Goal: Task Accomplishment & Management: Complete application form

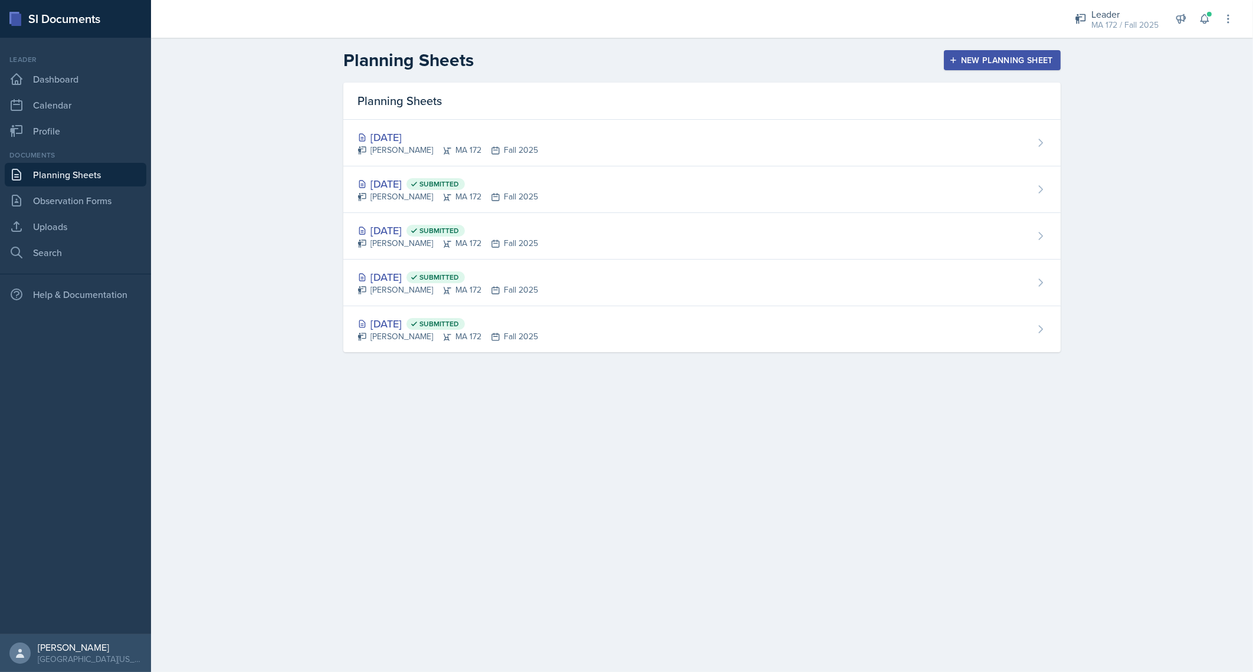
click at [974, 65] on div "New Planning Sheet" at bounding box center [1001, 59] width 101 height 9
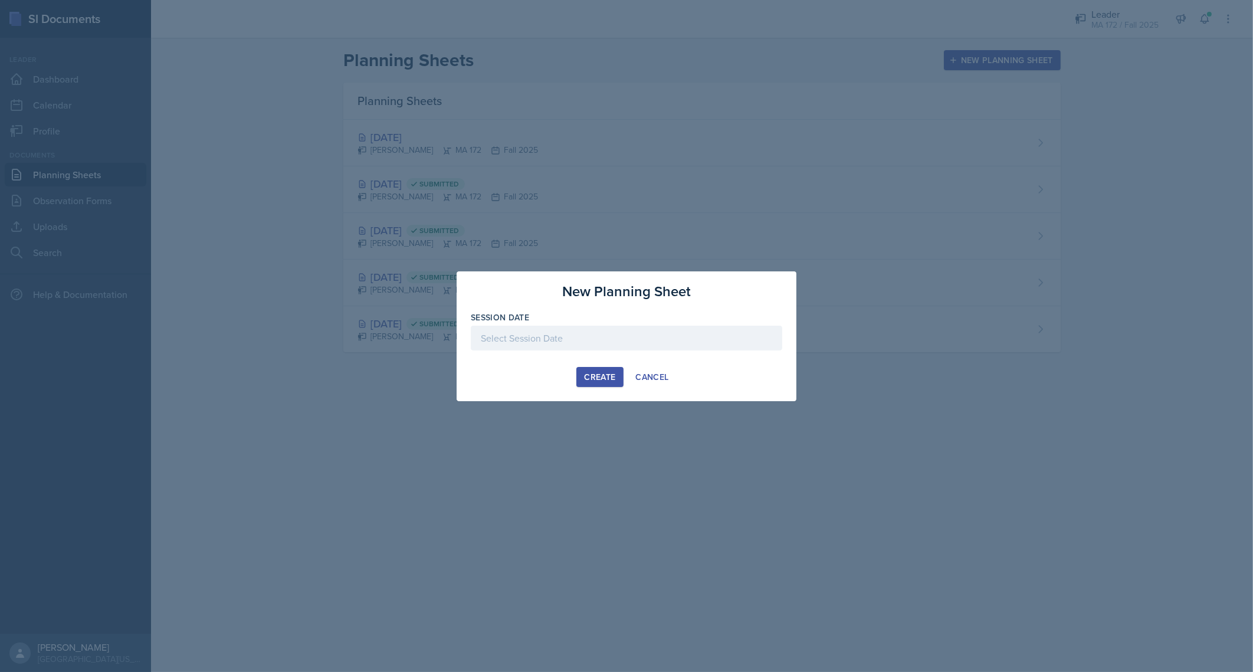
click at [662, 330] on div at bounding box center [626, 338] width 311 height 25
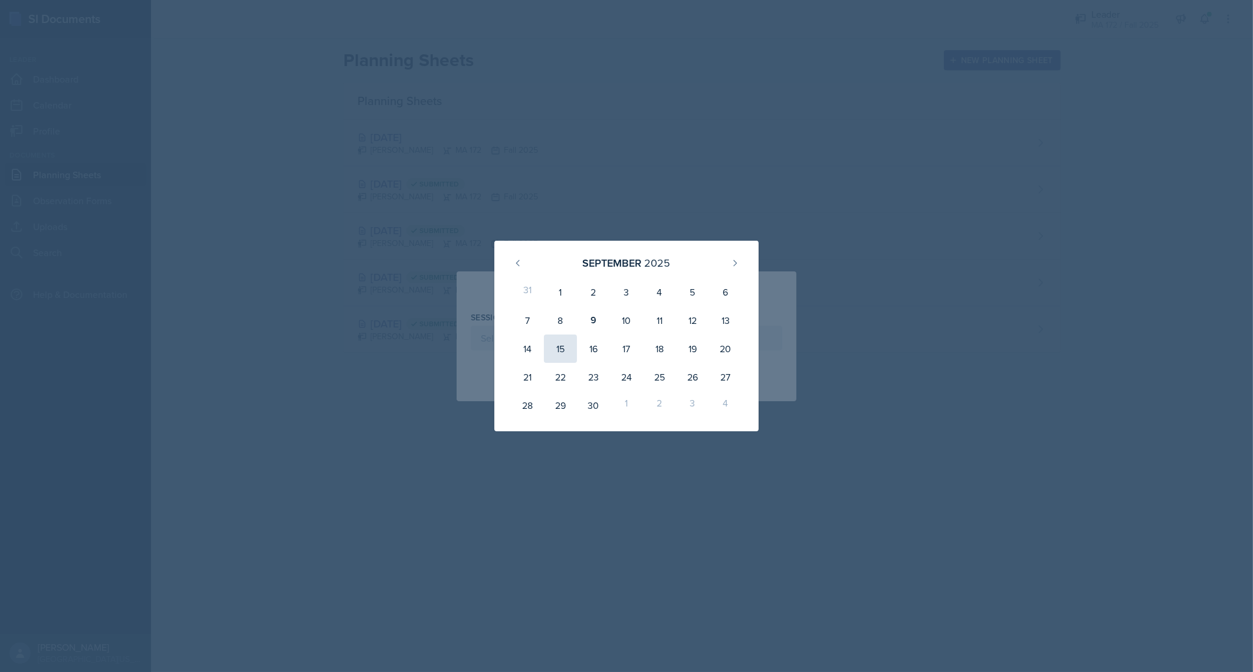
click at [558, 357] on div "15" at bounding box center [560, 348] width 33 height 28
type input "[DATE]"
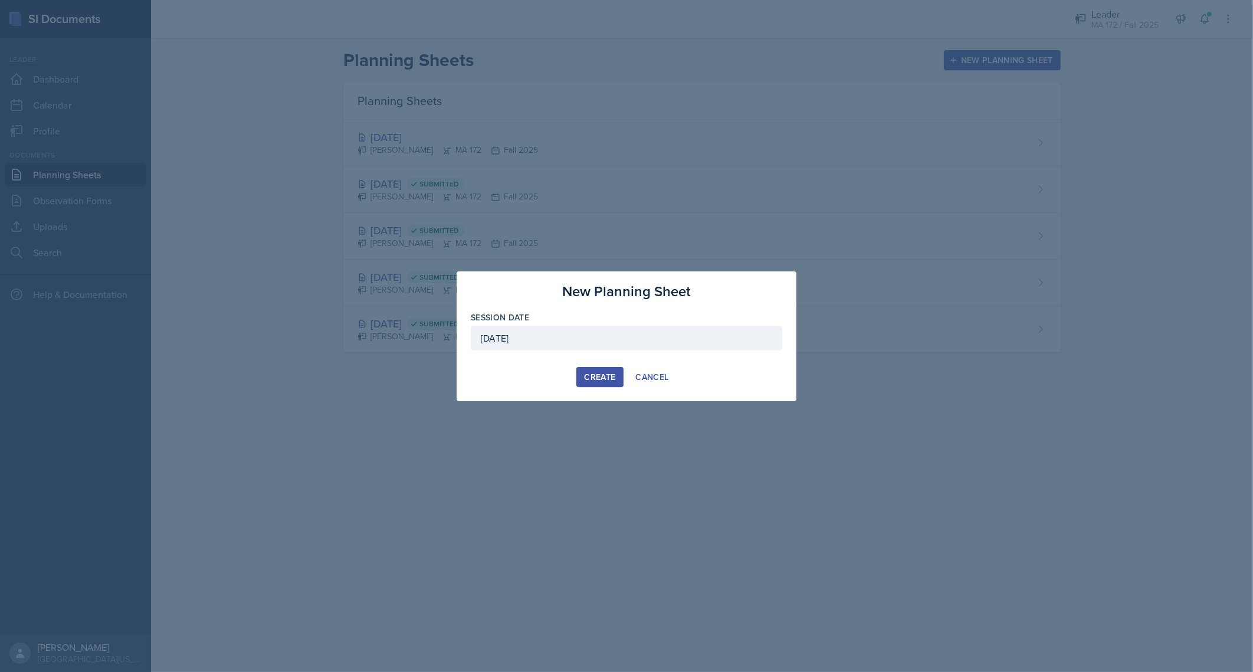
click at [604, 372] on div "Create" at bounding box center [599, 376] width 31 height 9
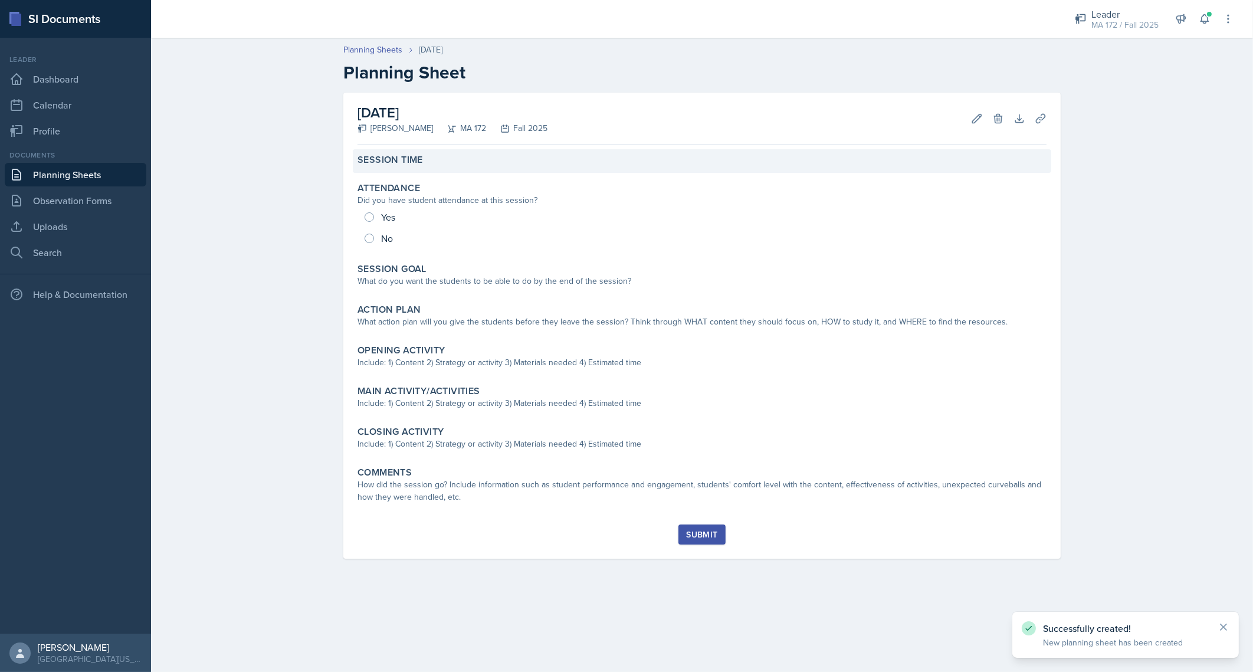
click at [445, 167] on div "Session Time" at bounding box center [702, 161] width 698 height 24
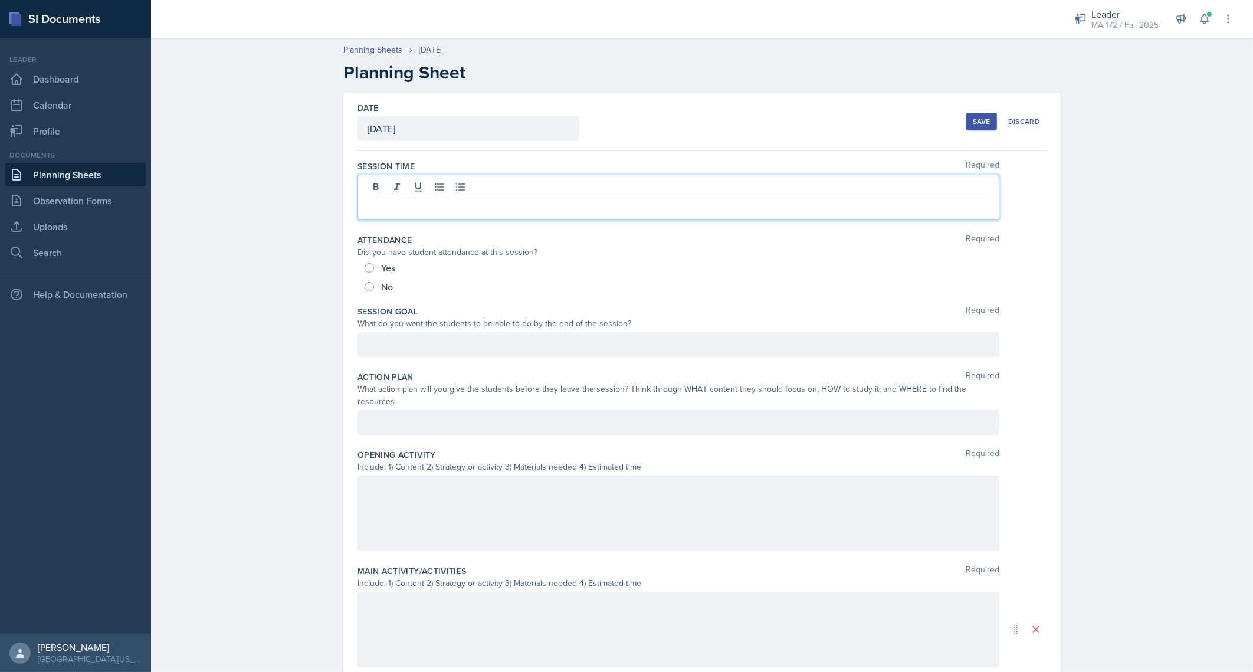
click at [420, 182] on div at bounding box center [678, 197] width 642 height 45
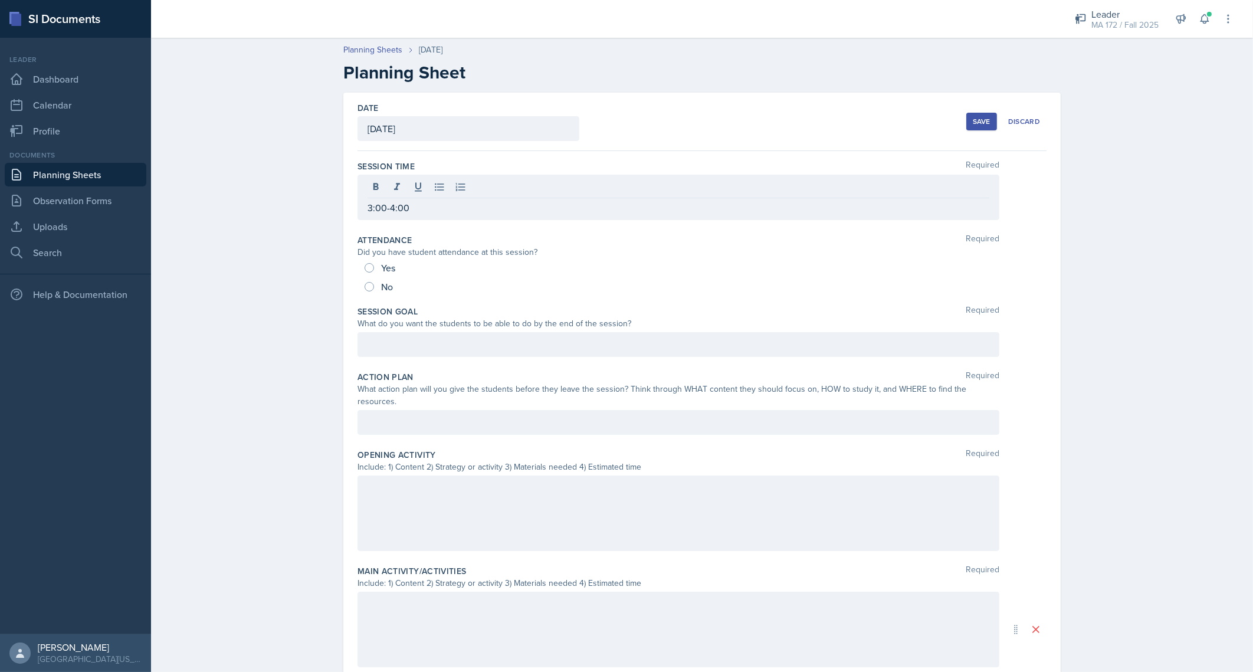
click at [485, 352] on div at bounding box center [678, 344] width 642 height 25
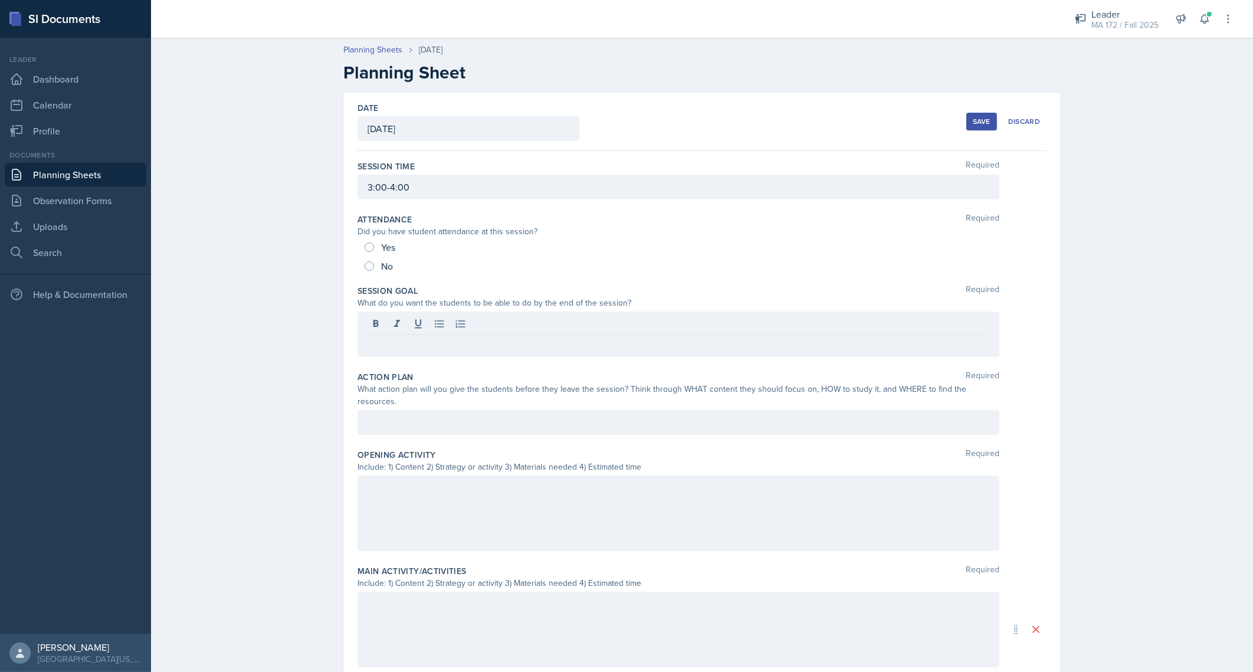
click at [317, 274] on div "Planning Sheets Sep 15th, 2025 Planning Sheet Date September 15th, 2025 Septemb…" at bounding box center [702, 481] width 1102 height 899
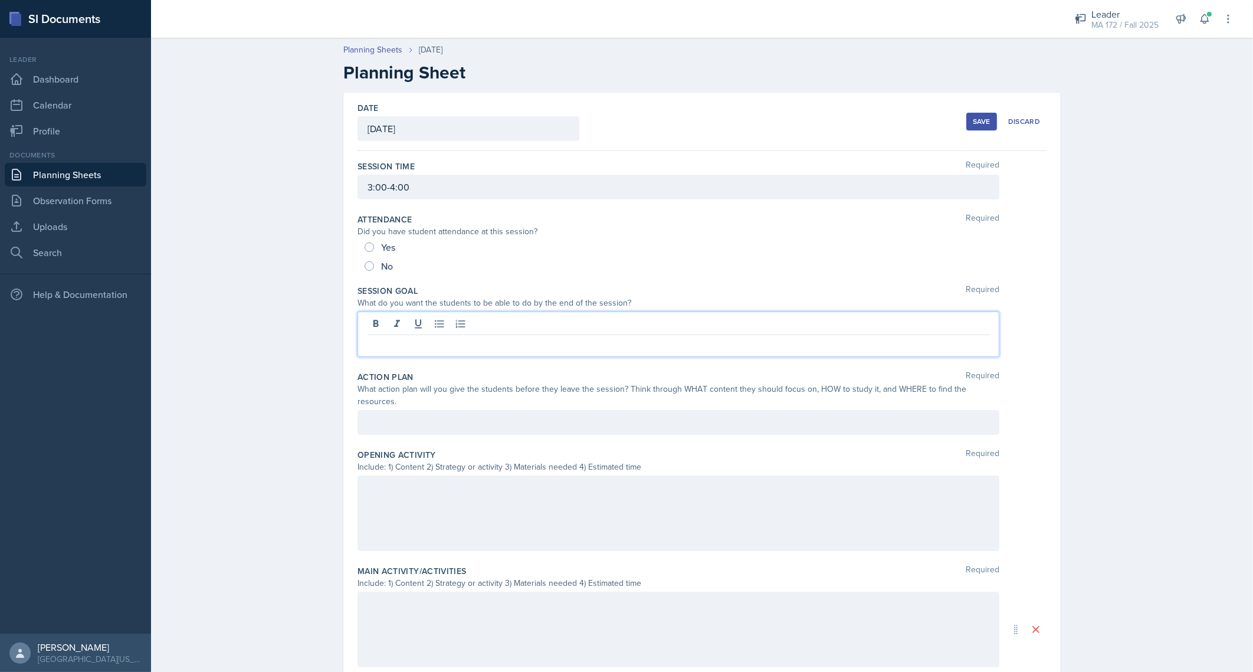
click at [616, 327] on div at bounding box center [678, 333] width 642 height 45
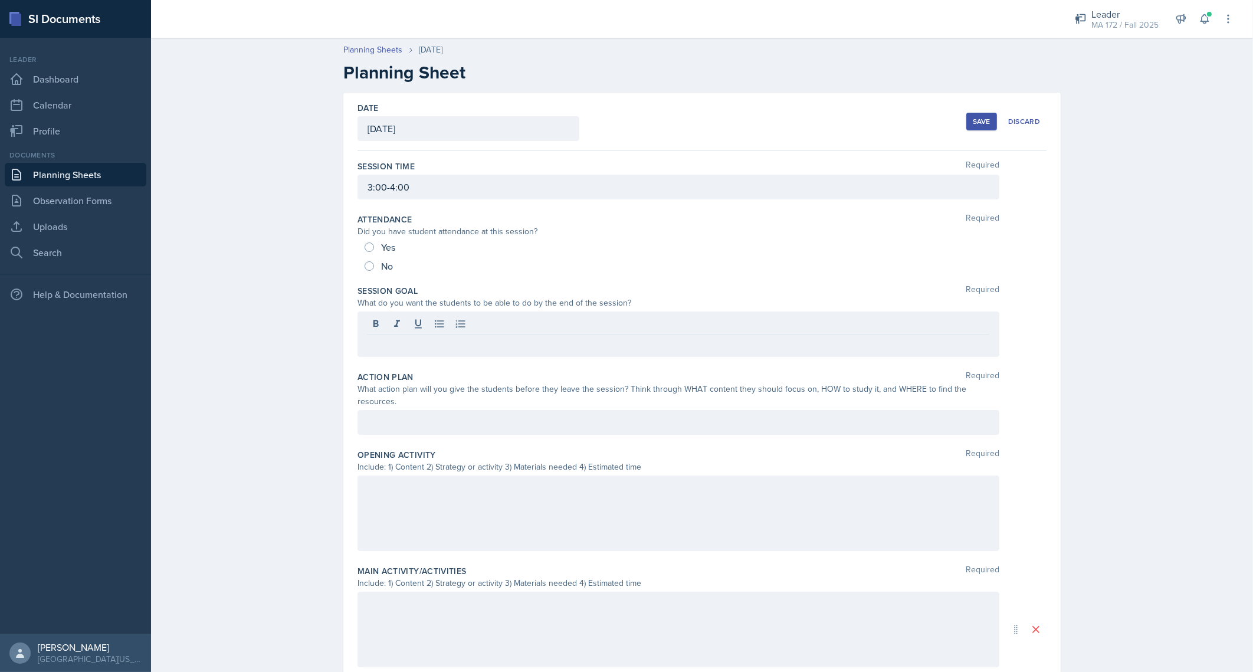
click at [475, 483] on div at bounding box center [678, 512] width 642 height 75
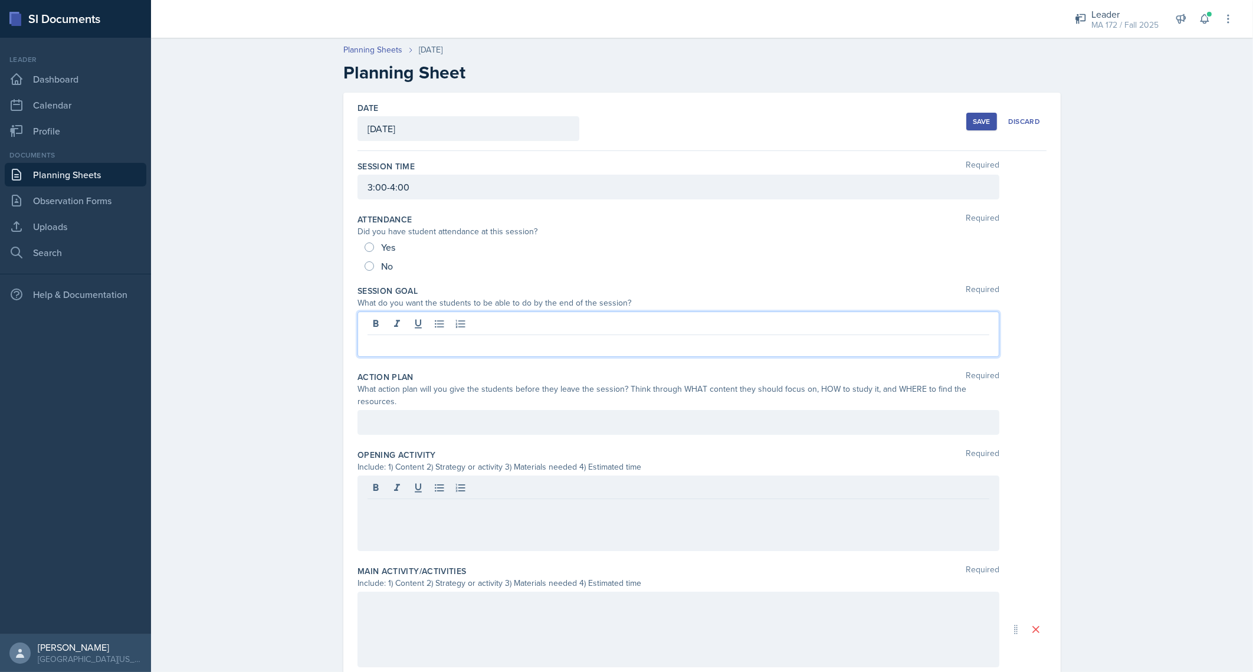
click at [484, 328] on div at bounding box center [678, 333] width 642 height 45
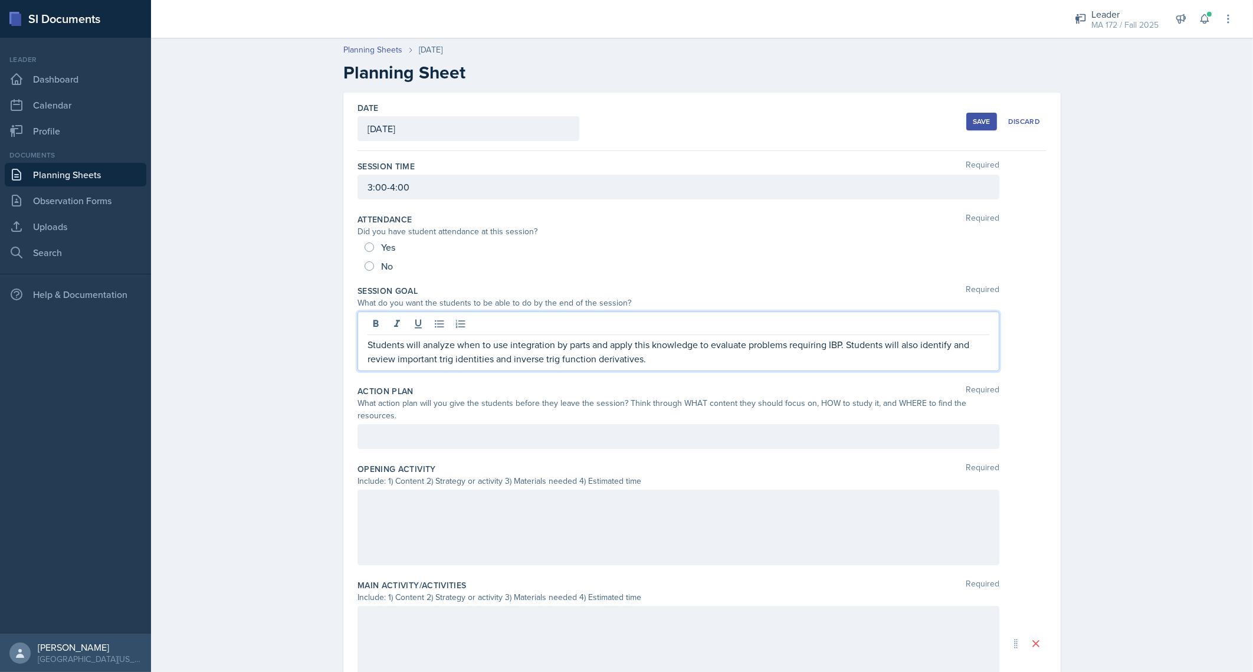
click at [367, 340] on p "Students will analyze when to use integration by parts and apply this knowledge…" at bounding box center [678, 351] width 622 height 28
click at [928, 340] on p "Lenahan's Students - Students will analyze when to use integration by parts and…" at bounding box center [678, 351] width 622 height 28
click at [941, 363] on p "Lenahan's Students - Students will analyze when to use integration by parts and…" at bounding box center [678, 351] width 622 height 28
click at [929, 339] on p "Lenahan's Students - Students will analyze when to use integration by parts and…" at bounding box center [678, 351] width 622 height 28
click at [949, 370] on div "Session Goal Required What do you want the students to be able to do by the end…" at bounding box center [701, 330] width 689 height 100
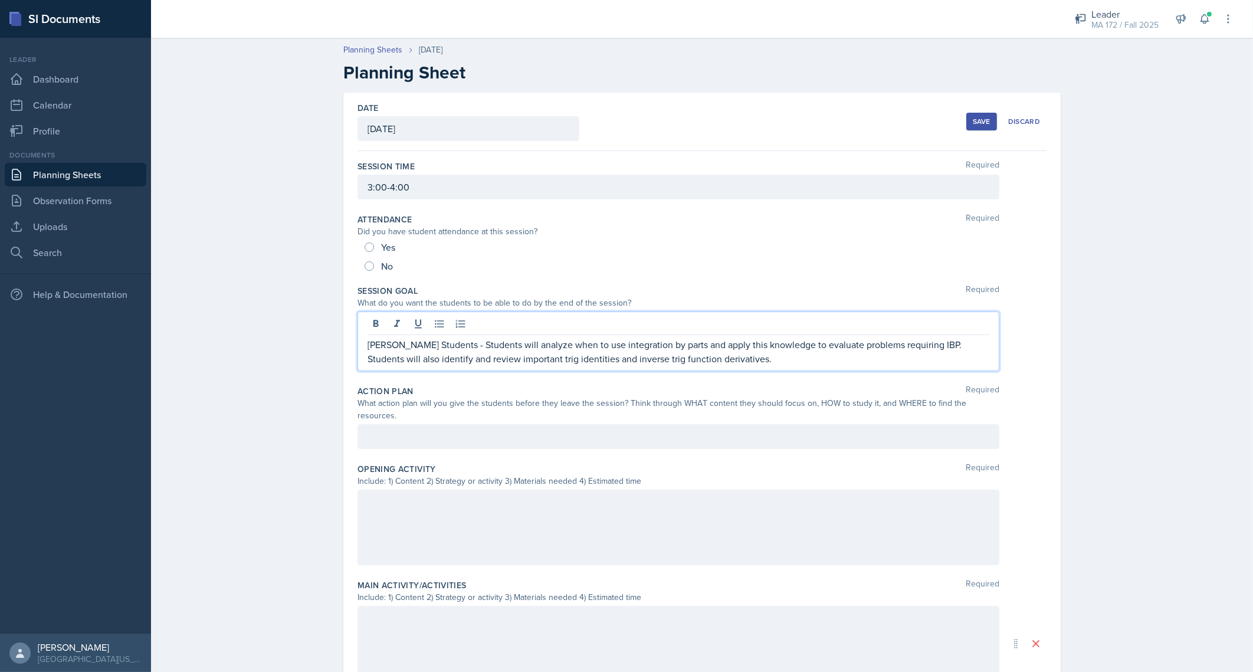
click at [929, 322] on div "Lenahan's Students - Students will analyze when to use integration by parts and…" at bounding box center [678, 341] width 642 height 60
click at [943, 349] on p "Lenahan's Students - Students will analyze when to use integration by parts and…" at bounding box center [678, 351] width 622 height 28
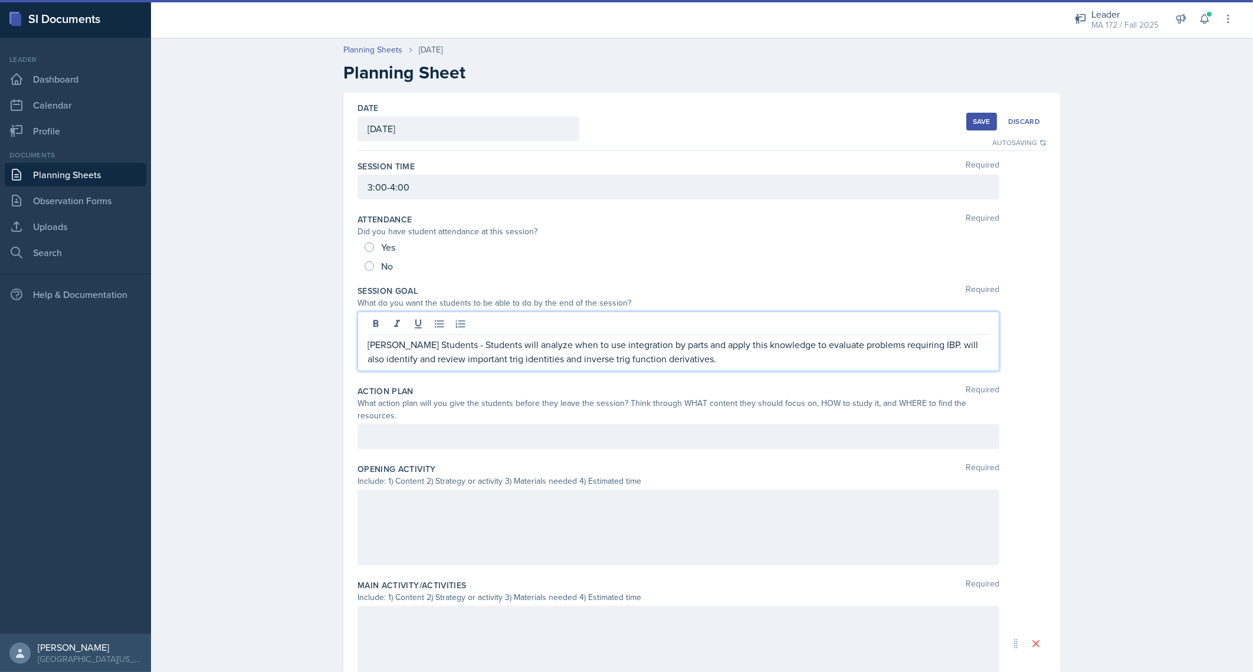
click at [943, 349] on p "Lenahan's Students - Students will analyze when to use integration by parts and…" at bounding box center [678, 351] width 622 height 28
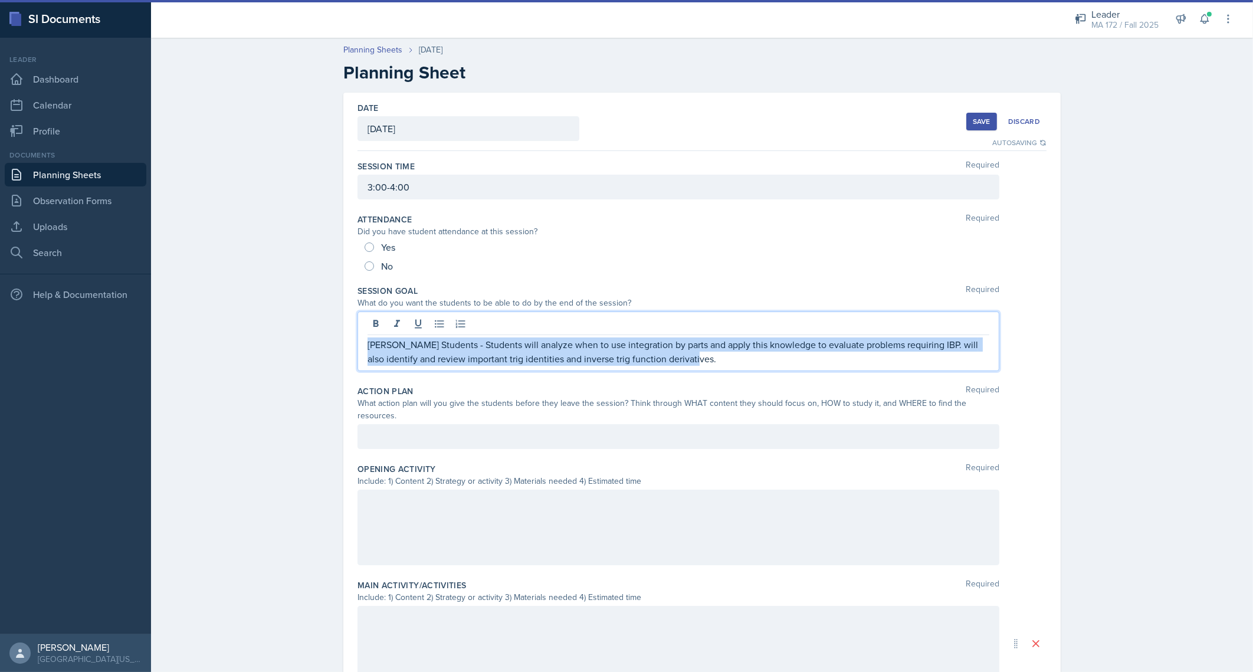
click at [943, 349] on p "Lenahan's Students - Students will analyze when to use integration by parts and…" at bounding box center [678, 351] width 622 height 28
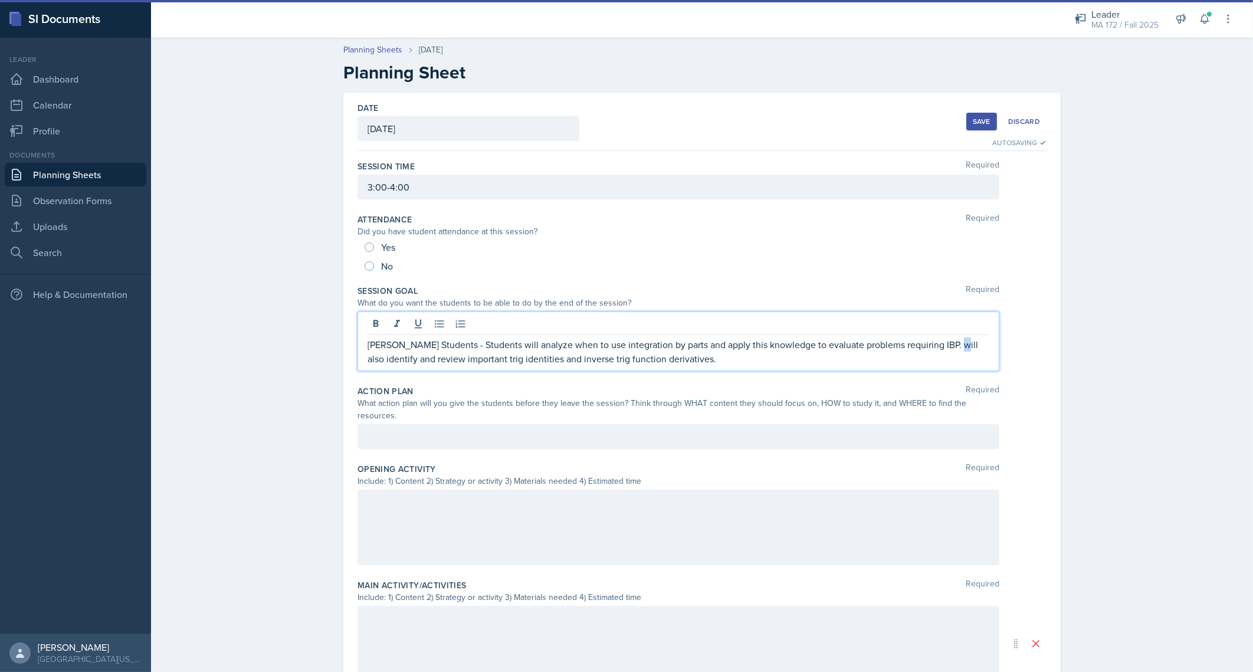
click at [943, 349] on p "Lenahan's Students - Students will analyze when to use integration by parts and…" at bounding box center [678, 351] width 622 height 28
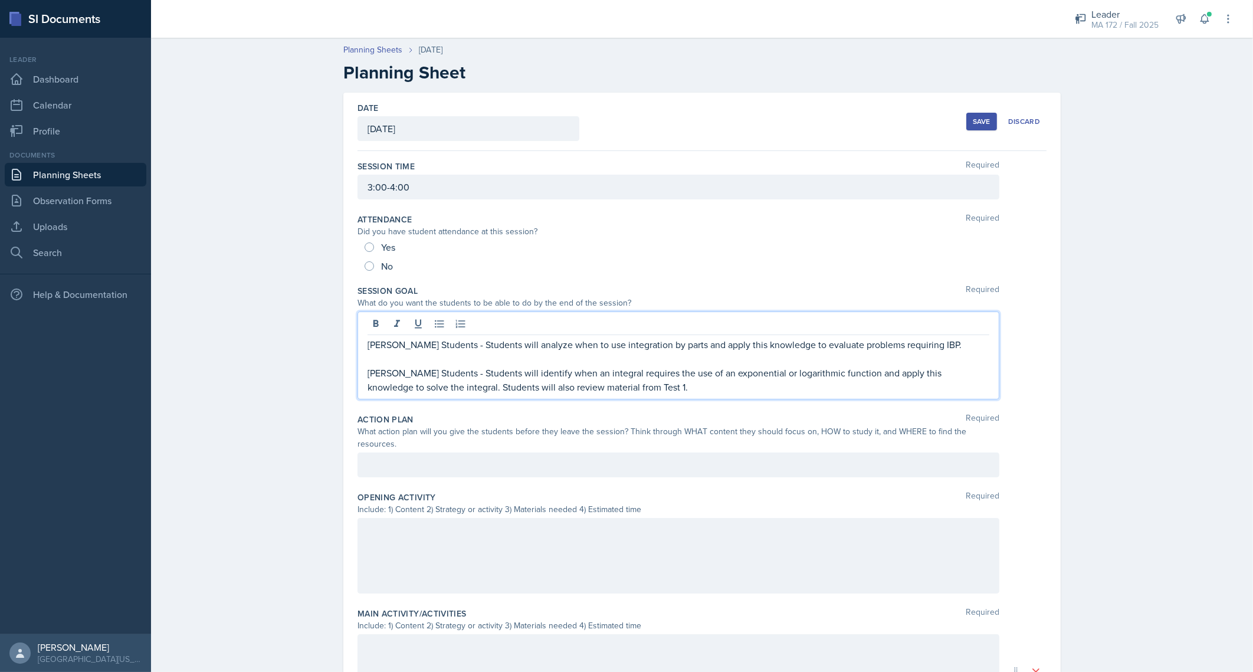
click at [437, 386] on p "Abudiab's Students - Students will identify when an integral requires the use o…" at bounding box center [678, 380] width 622 height 28
drag, startPoint x: 437, startPoint y: 386, endPoint x: 660, endPoint y: 380, distance: 223.6
click at [660, 380] on p "Abudiab's Students - Students will identify when an integral requires the use o…" at bounding box center [678, 380] width 622 height 28
click at [476, 452] on div at bounding box center [678, 464] width 642 height 25
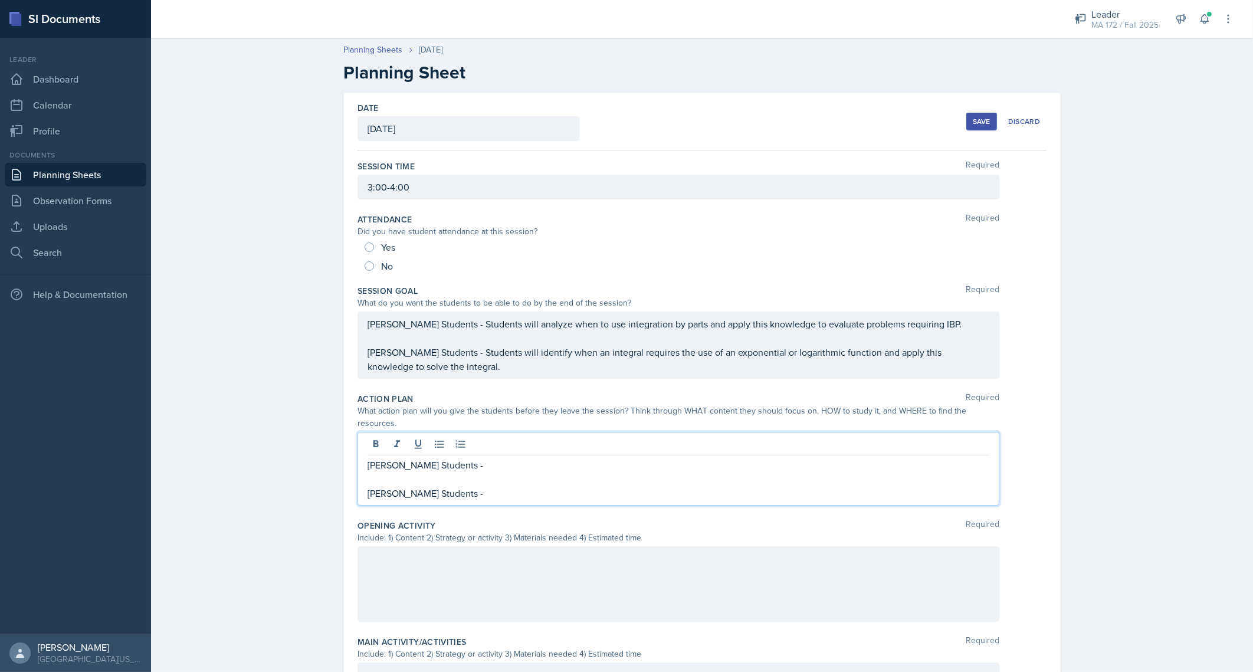
click at [482, 458] on p "Lenahan's Students -" at bounding box center [678, 465] width 622 height 14
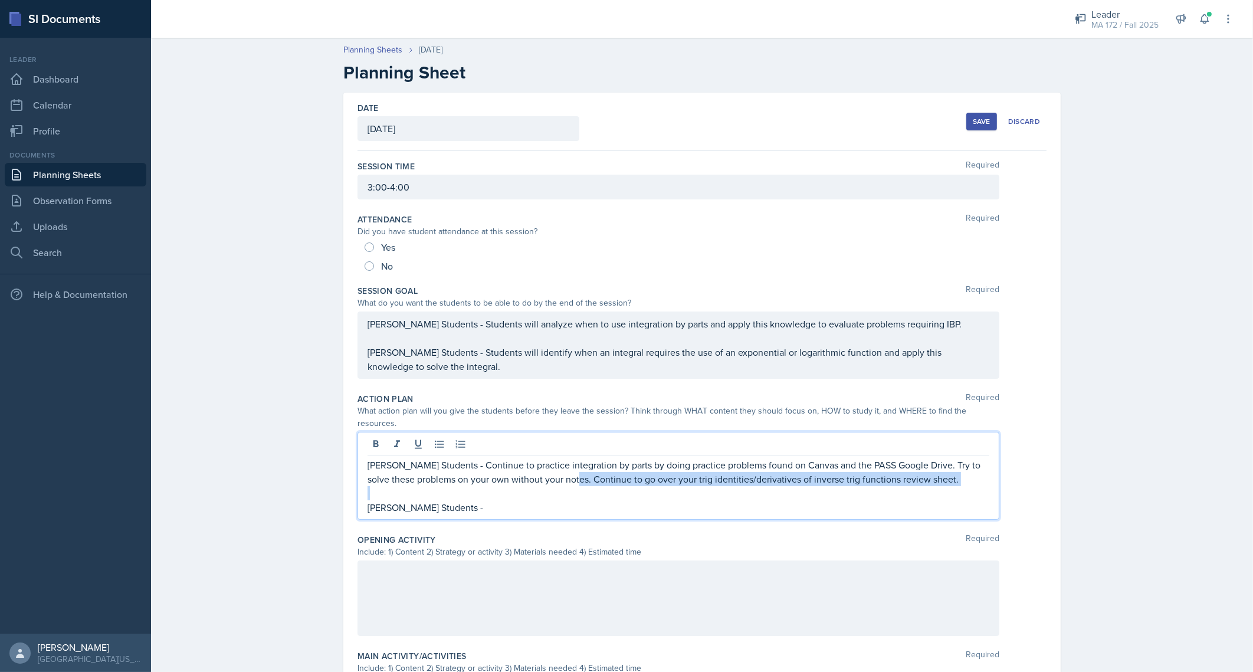
drag, startPoint x: 562, startPoint y: 466, endPoint x: 932, endPoint y: 472, distance: 369.8
click at [932, 472] on div "Lenahan's Students - Continue to practice integration by parts by doing practic…" at bounding box center [678, 486] width 622 height 57
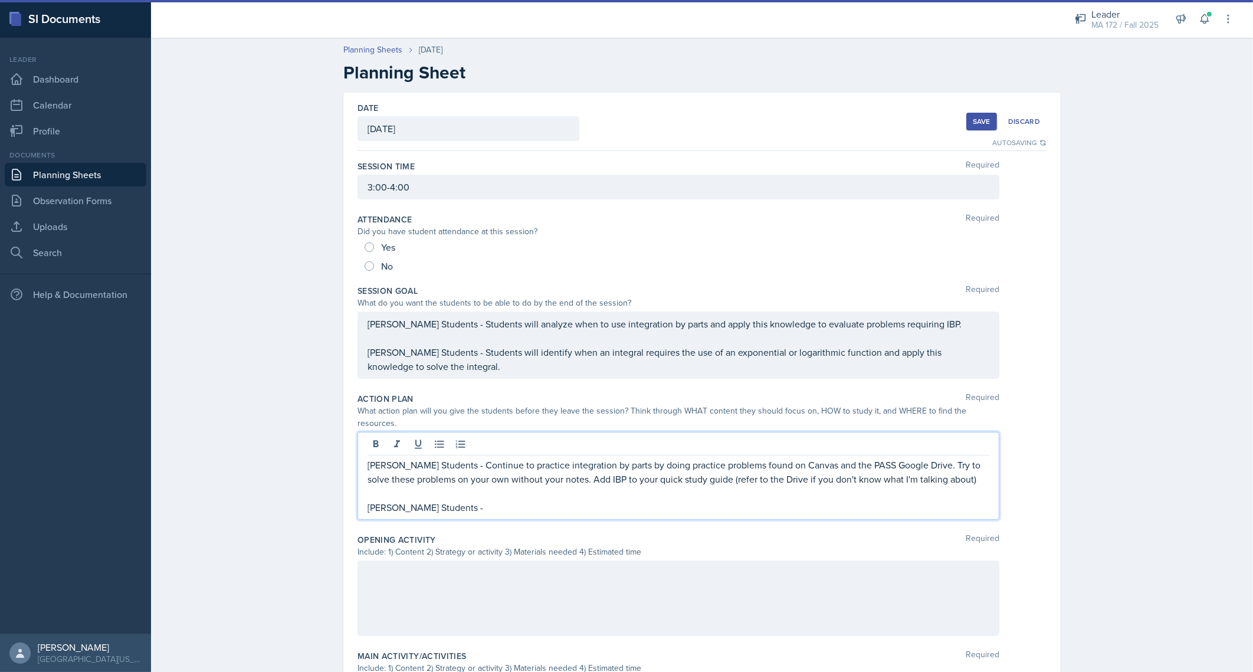
click at [463, 500] on p "Abudiab's Students -" at bounding box center [678, 507] width 622 height 14
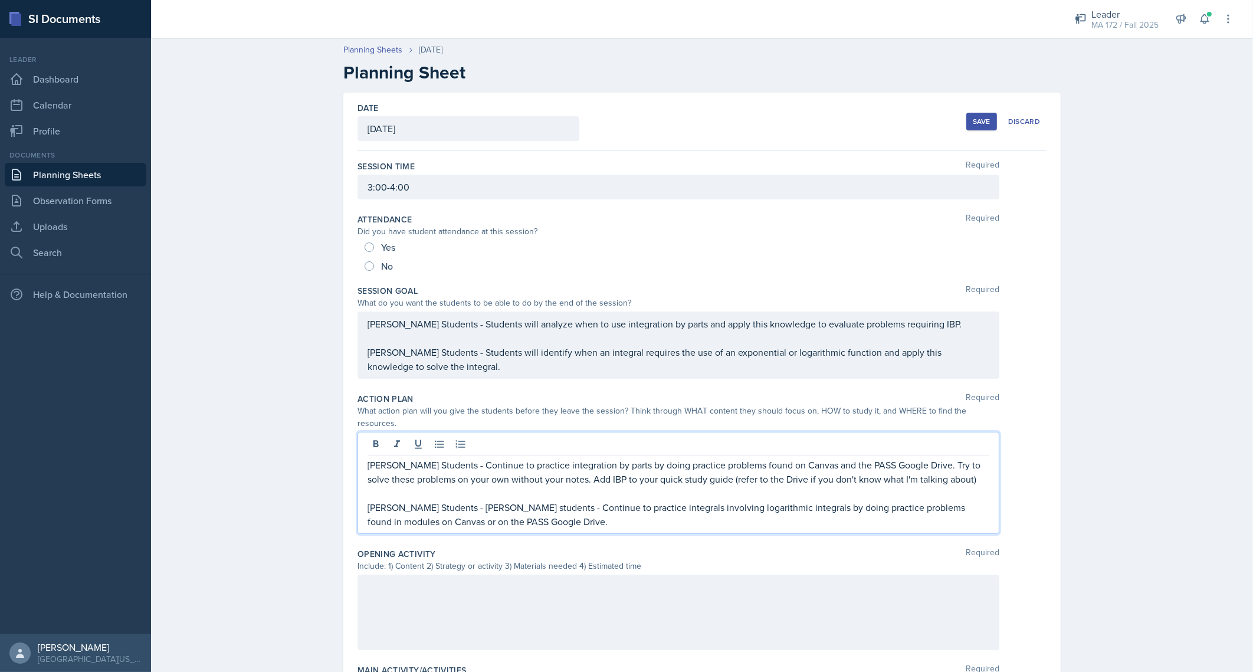
click at [510, 500] on p "Abudiab's Students - Lenahan's students - Continue to practice integrals involv…" at bounding box center [678, 514] width 622 height 28
click at [581, 508] on p "Abudiab's Students - Continue to practice integrals involving logarithmic integ…" at bounding box center [678, 514] width 622 height 28
click at [792, 458] on p "Lenahan's Students - Continue to practice integration by parts by doing practic…" at bounding box center [678, 472] width 622 height 28
drag, startPoint x: 598, startPoint y: 465, endPoint x: 947, endPoint y: 475, distance: 349.2
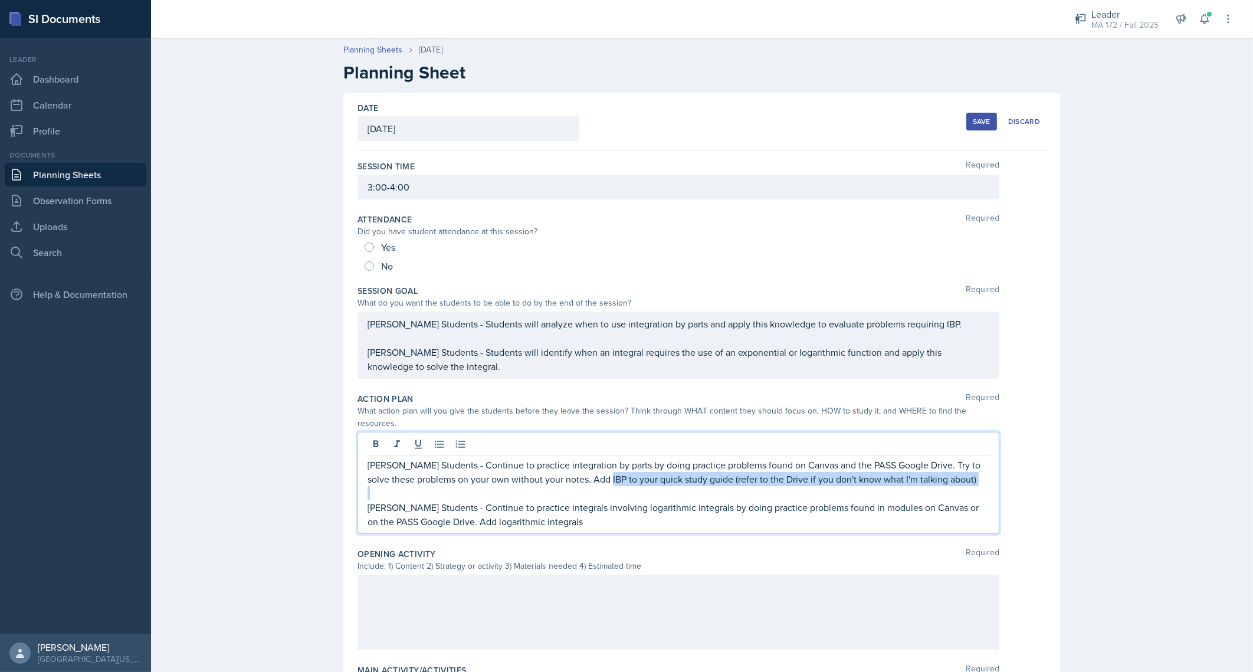
click at [947, 475] on div "Lenahan's Students - Continue to practice integration by parts by doing practic…" at bounding box center [678, 493] width 622 height 71
copy p "to your quick study guide (refer to the Drive if you don't know what I'm talkin…"
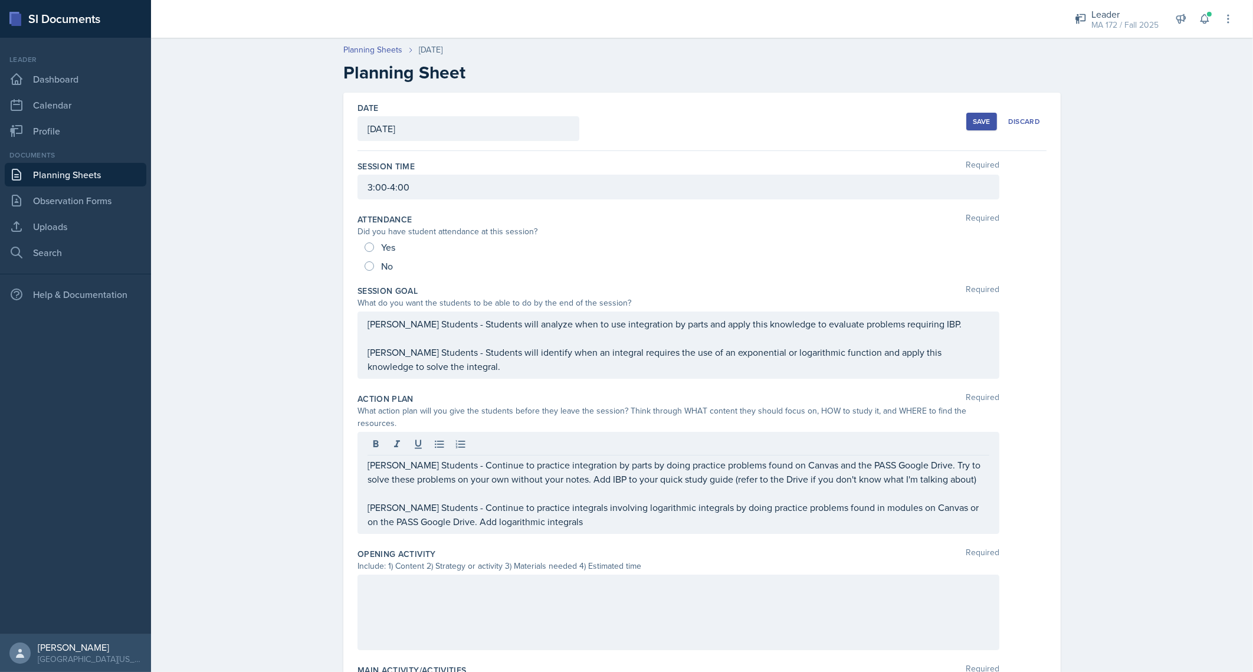
click at [587, 516] on div "Lenahan's Students - Continue to practice integration by parts by doing practic…" at bounding box center [678, 483] width 642 height 102
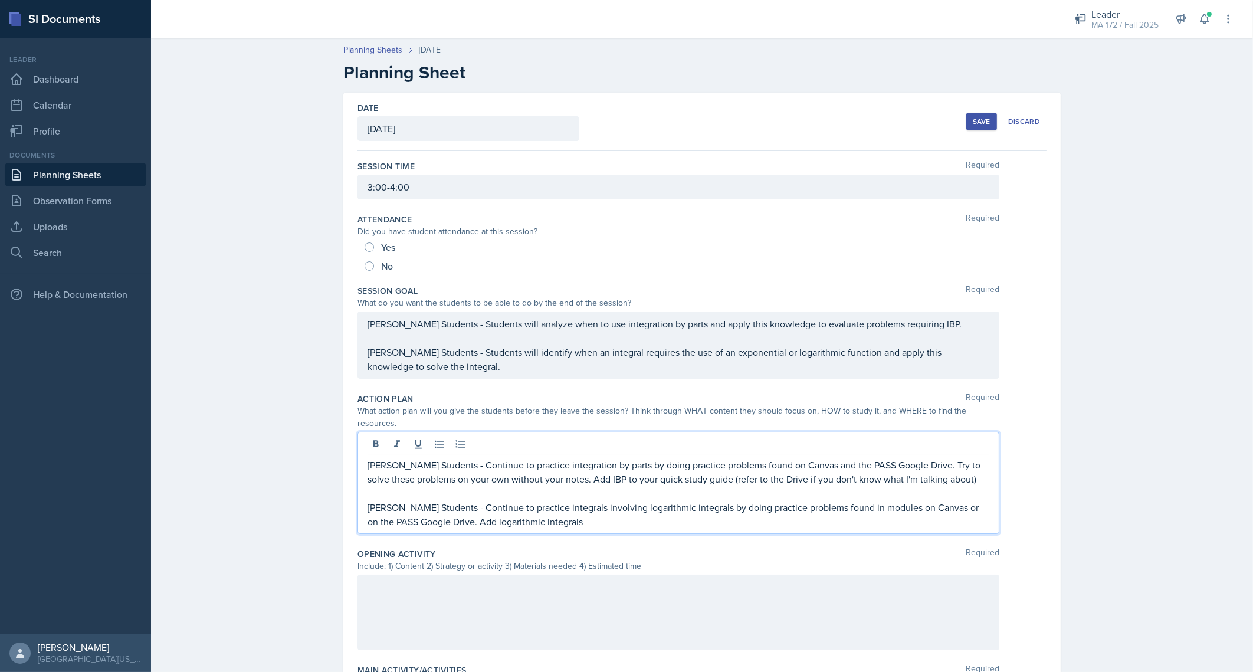
click at [563, 513] on p "Abudiab's Students - Continue to practice integrals involving logarithmic integ…" at bounding box center [678, 514] width 622 height 28
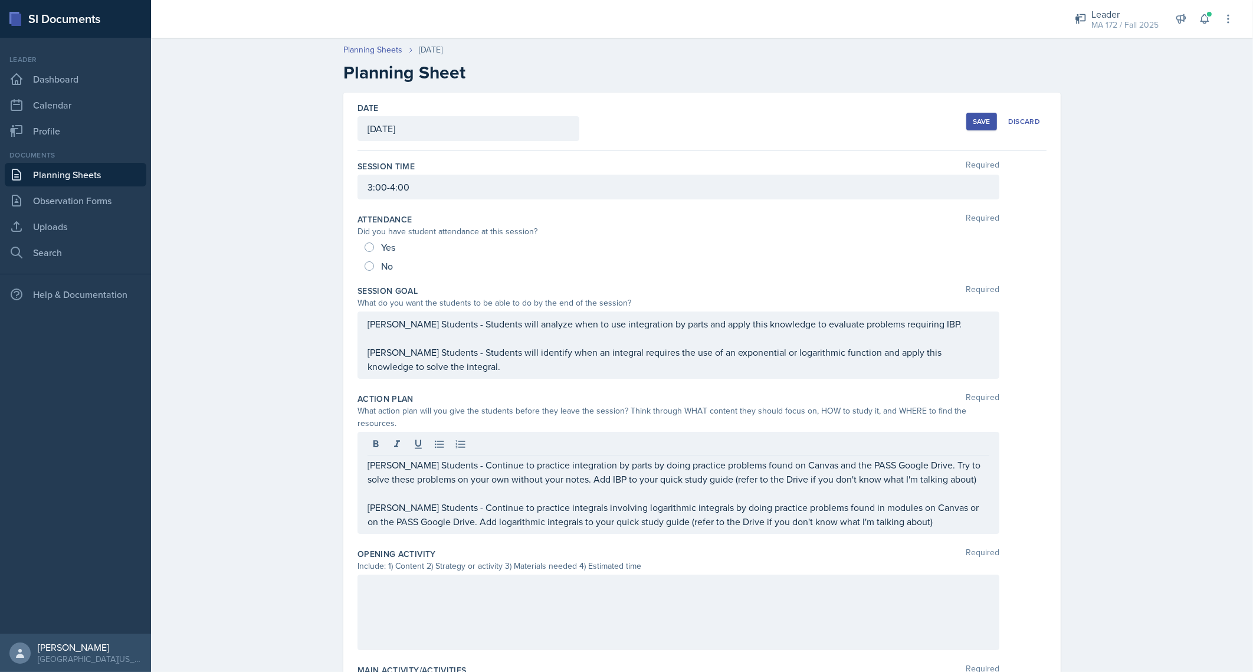
click at [297, 485] on div "Planning Sheets Sep 15th, 2025 Planning Sheet Date September 15th, 2025 Septemb…" at bounding box center [702, 531] width 1102 height 998
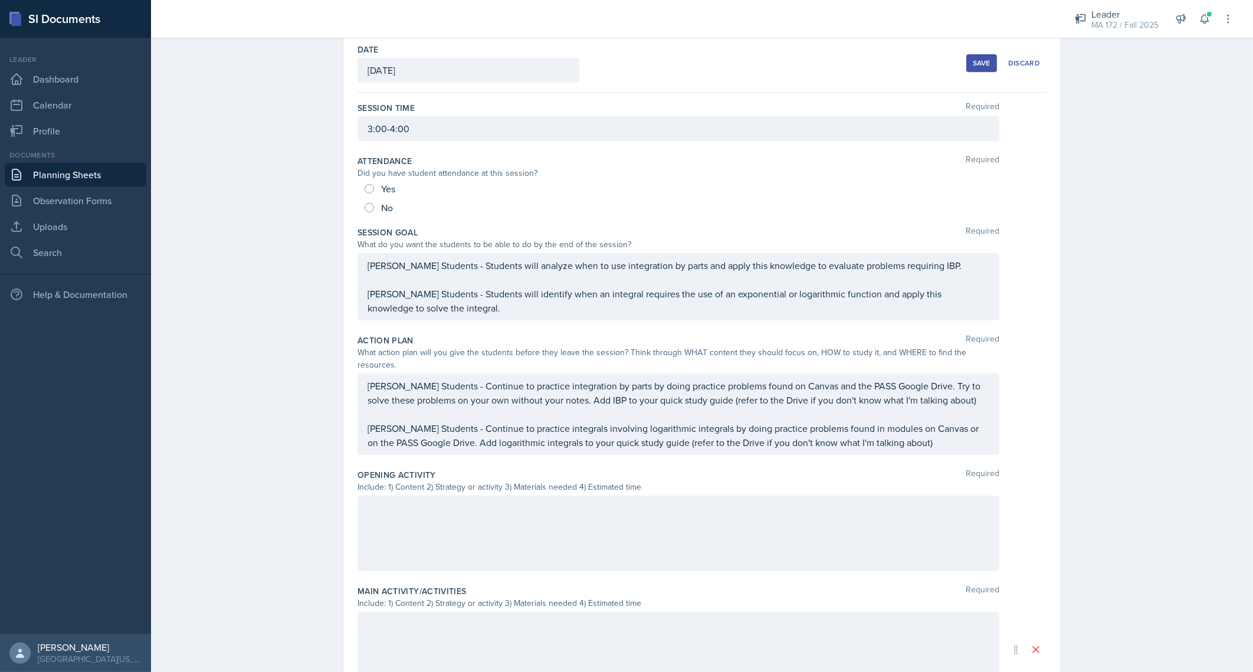
scroll to position [88, 0]
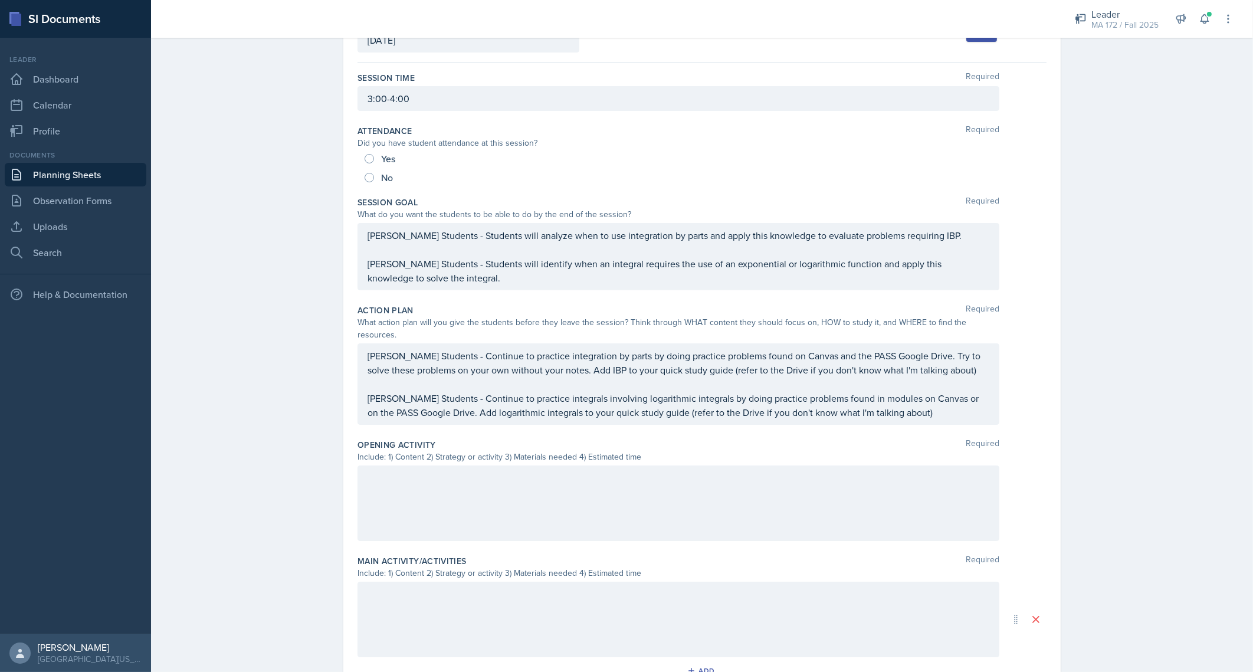
click at [373, 484] on div at bounding box center [678, 502] width 642 height 75
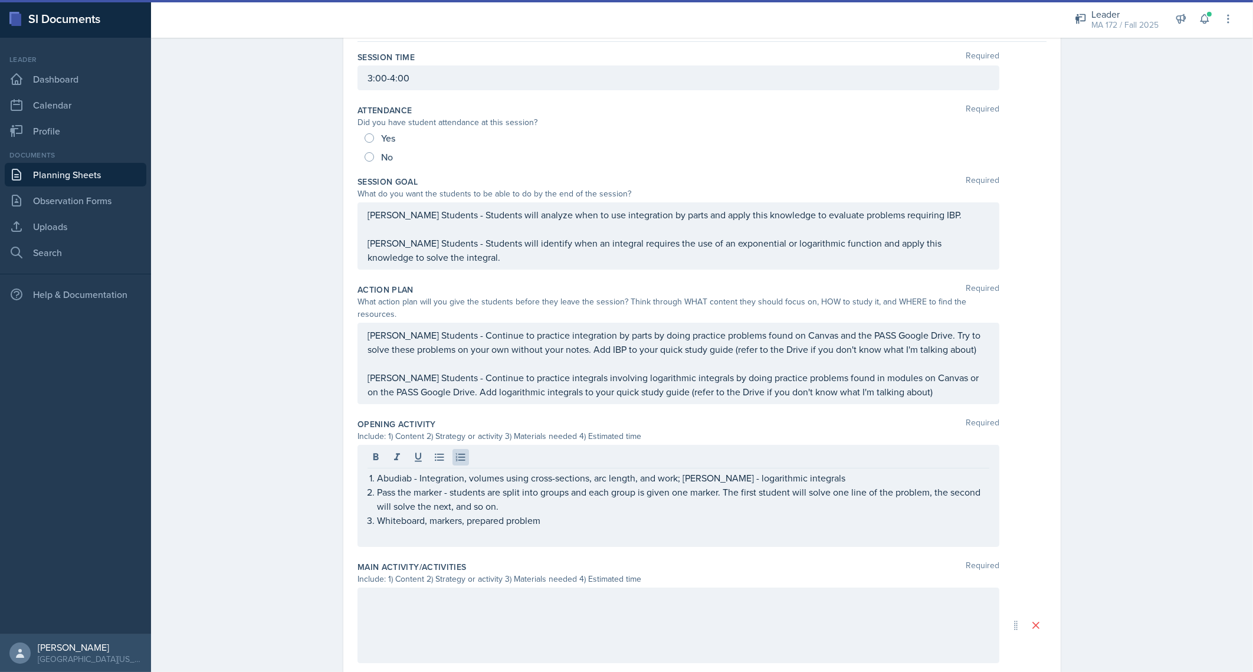
click at [313, 425] on div "Planning Sheets Sep 15th, 2025 Planning Sheet Date September 15th, 2025 Septemb…" at bounding box center [702, 425] width 1102 height 1004
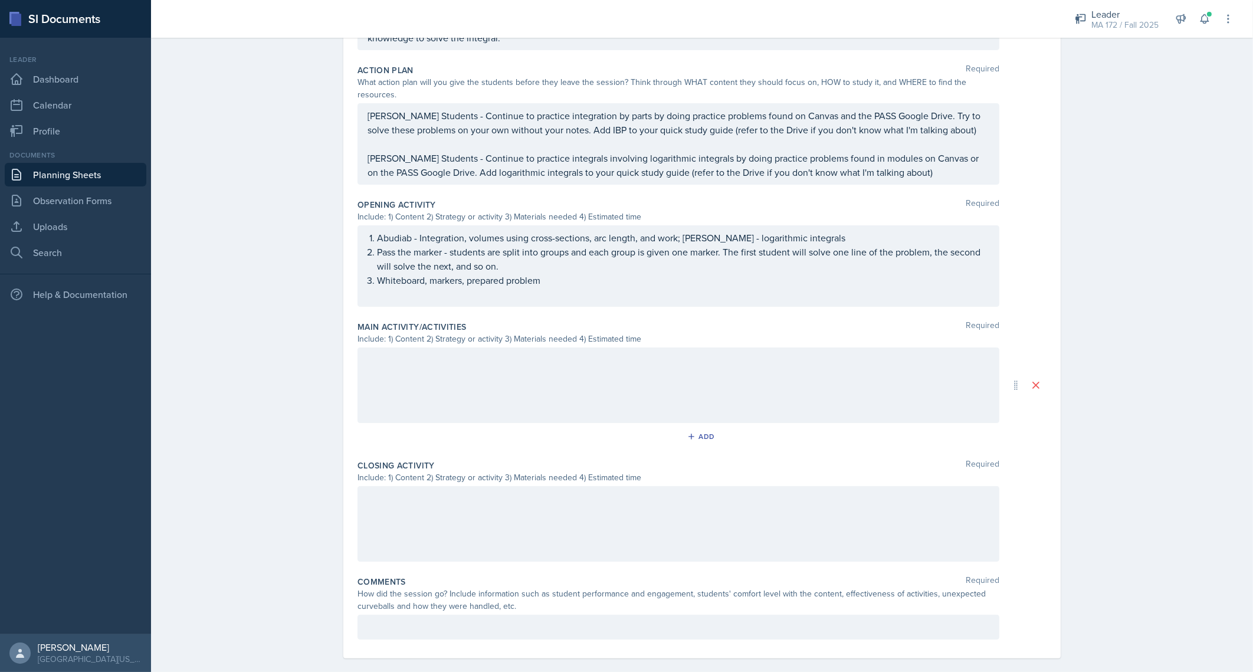
click at [437, 514] on div at bounding box center [678, 523] width 642 height 75
paste div
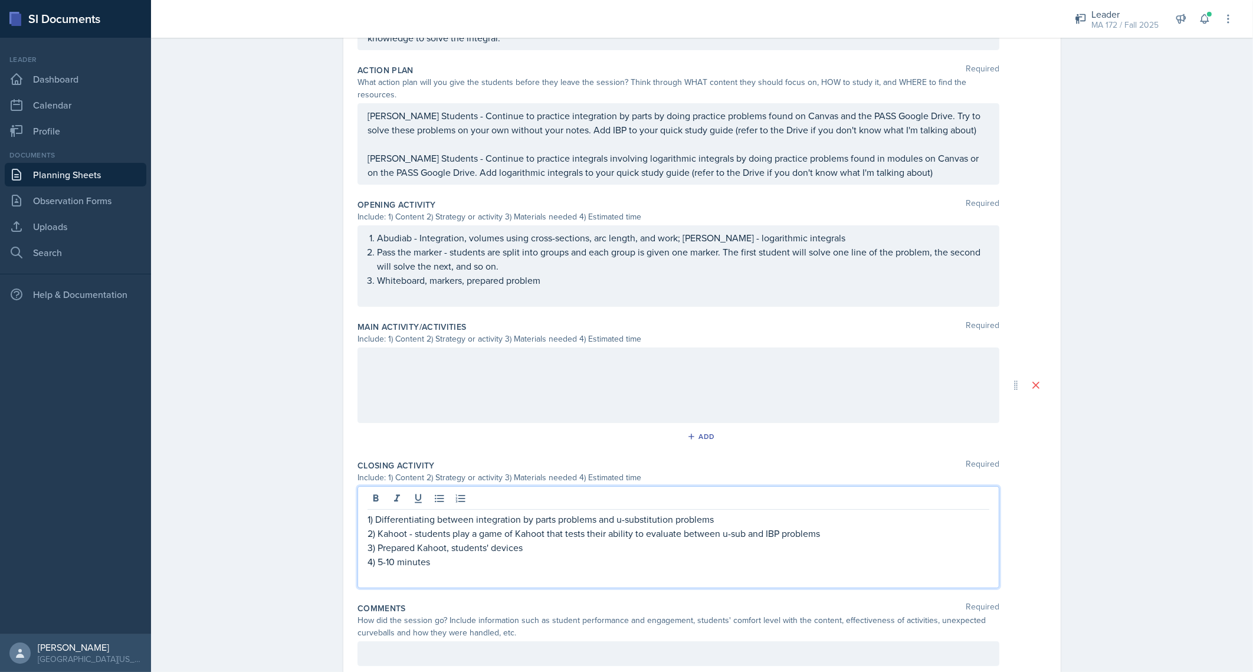
scroll to position [349, 0]
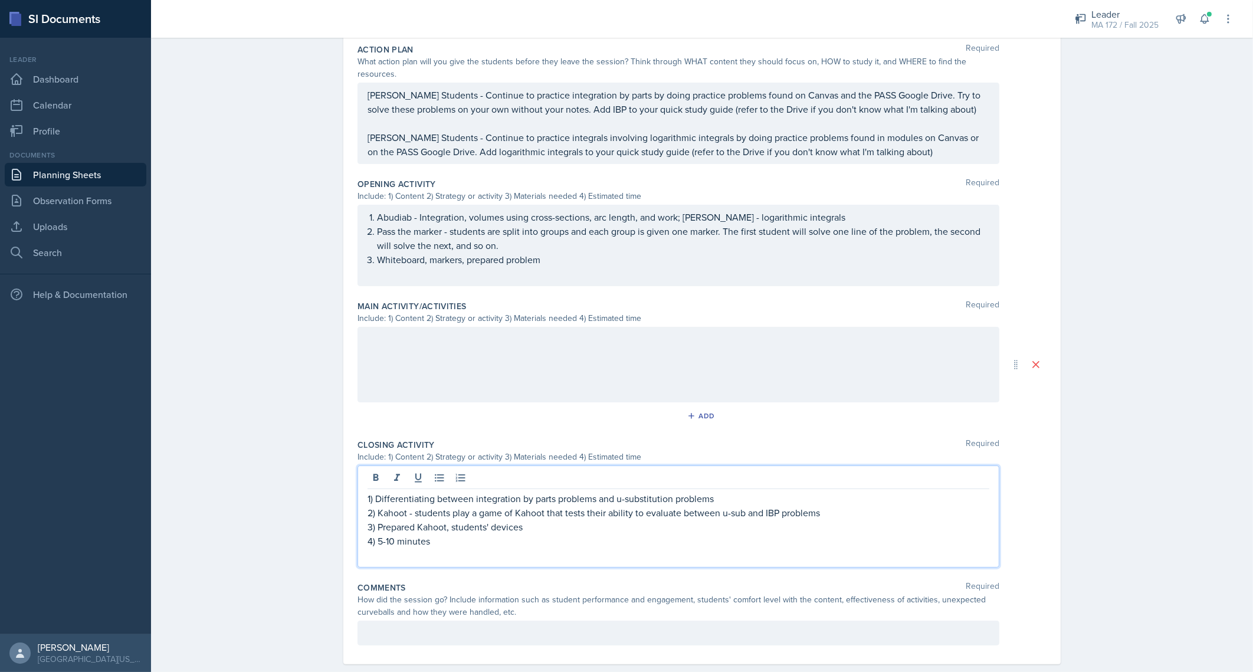
click at [367, 491] on p "1) Differentiating between integration by parts problems and u-substitution pro…" at bounding box center [678, 498] width 622 height 14
click at [441, 548] on p at bounding box center [678, 555] width 622 height 14
click at [438, 534] on p "5-10 minutes" at bounding box center [683, 541] width 612 height 14
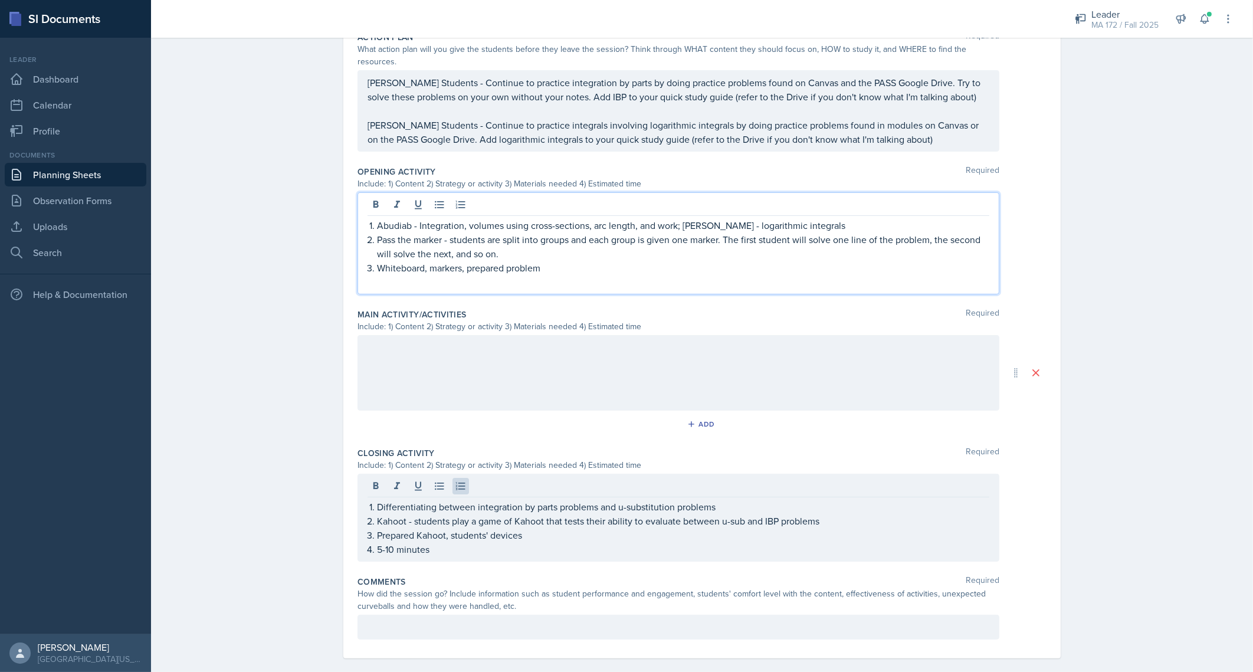
click at [511, 275] on p at bounding box center [678, 282] width 622 height 14
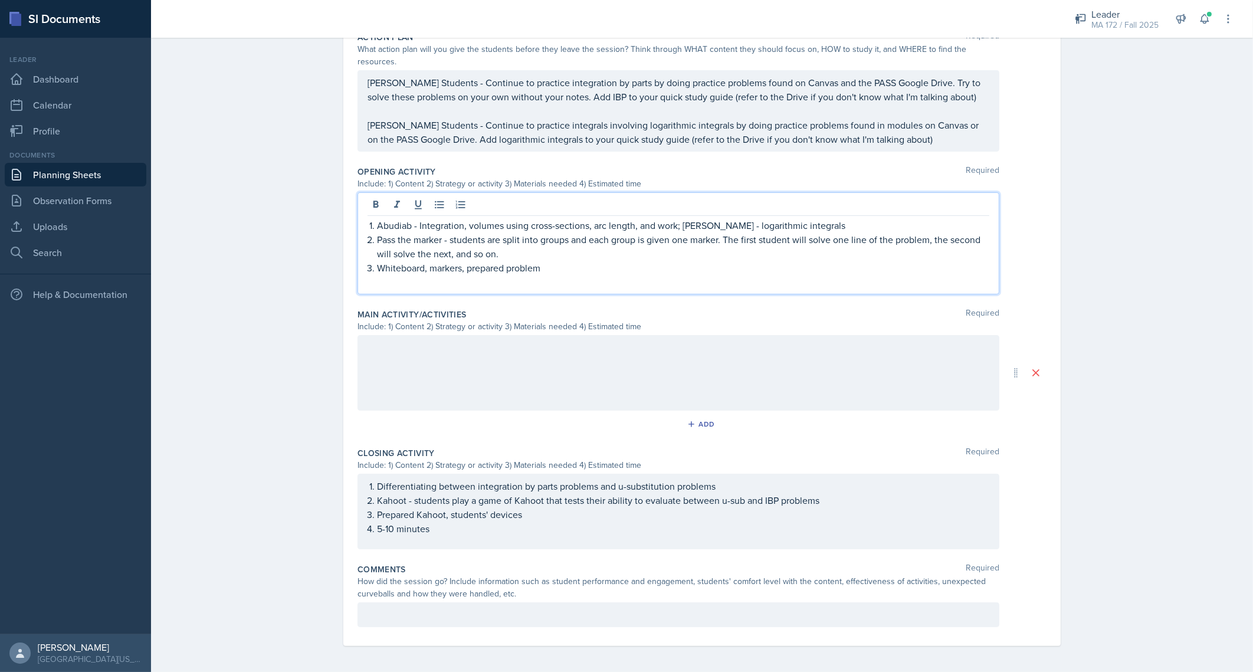
scroll to position [349, 0]
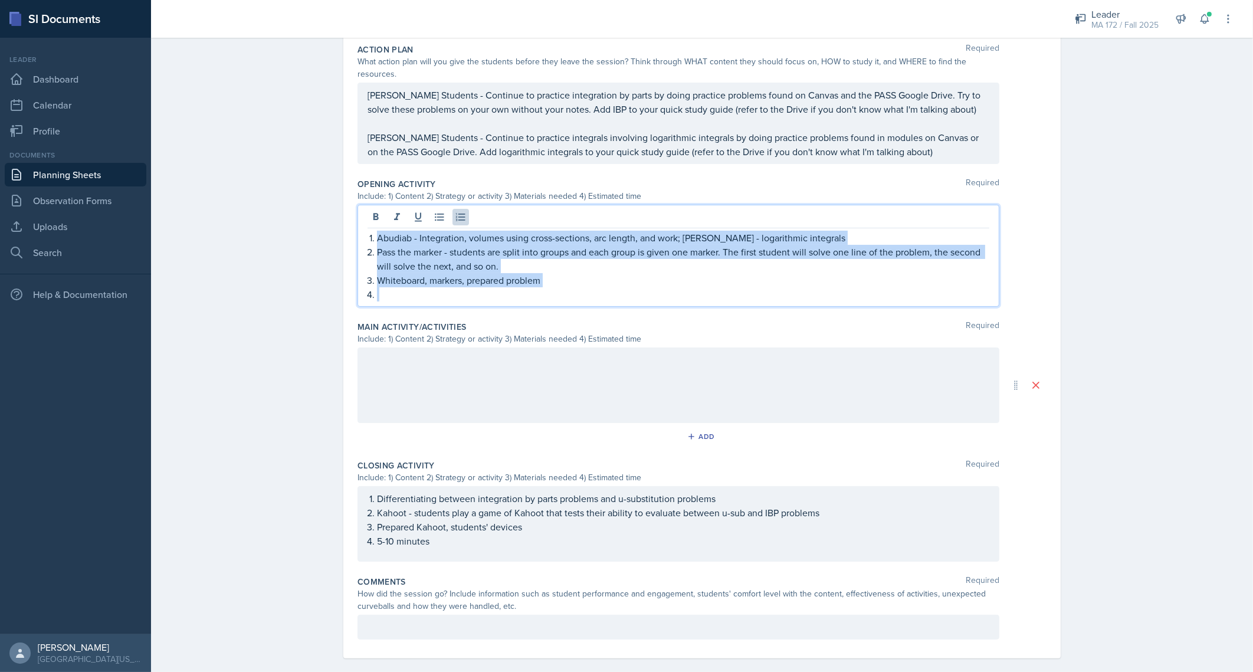
drag, startPoint x: 413, startPoint y: 284, endPoint x: 346, endPoint y: 219, distance: 93.4
click at [346, 219] on div "Date September 15th, 2025 September 2025 31 1 2 3 4 5 6 7 8 9 10 11 12 13 14 15…" at bounding box center [701, 200] width 717 height 915
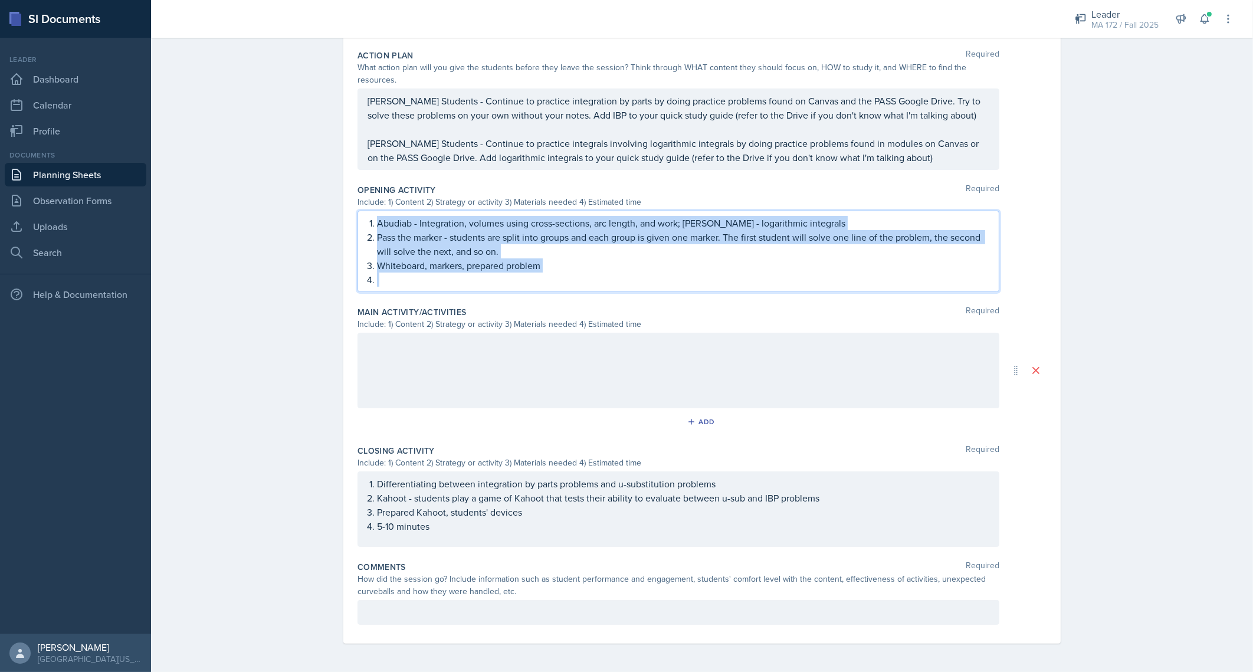
scroll to position [329, 0]
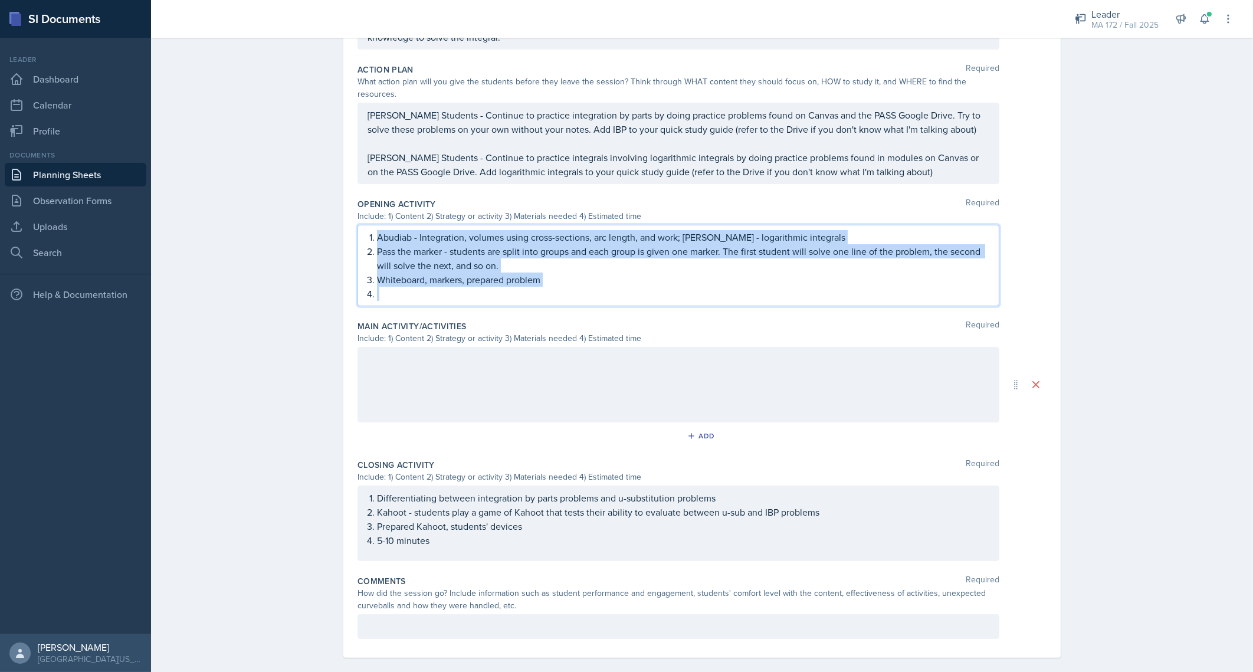
copy ol "Abudiab - Integration, volumes using cross-sections, arc length, and work; Lena…"
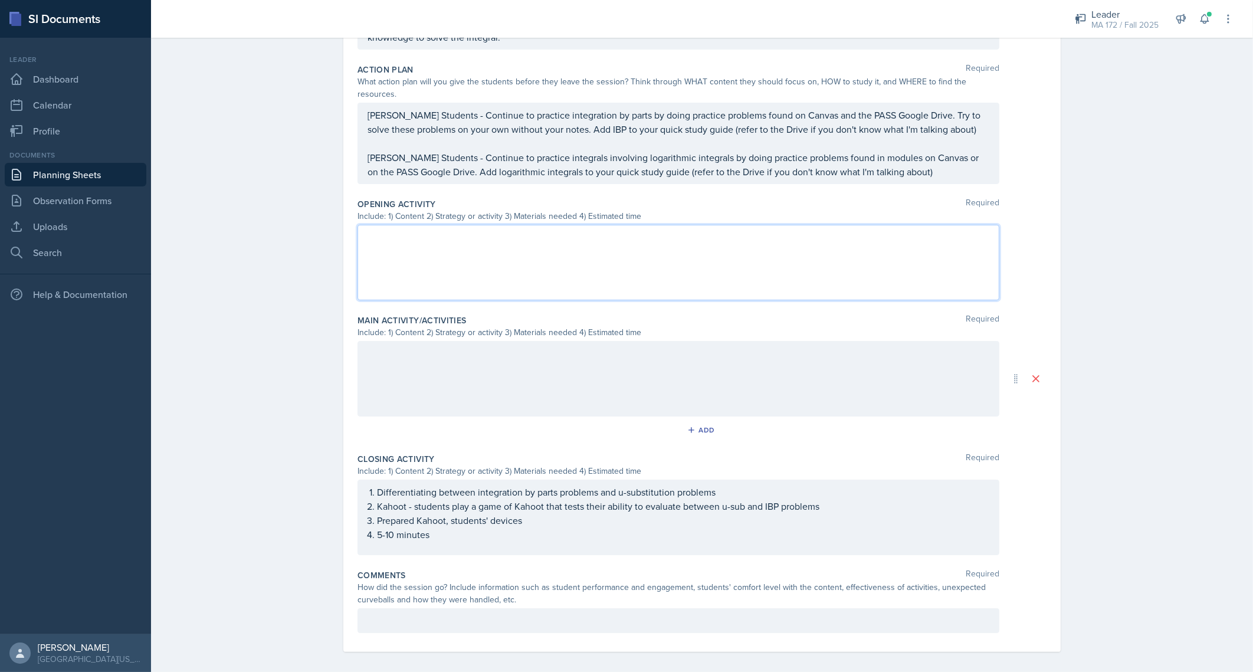
scroll to position [323, 0]
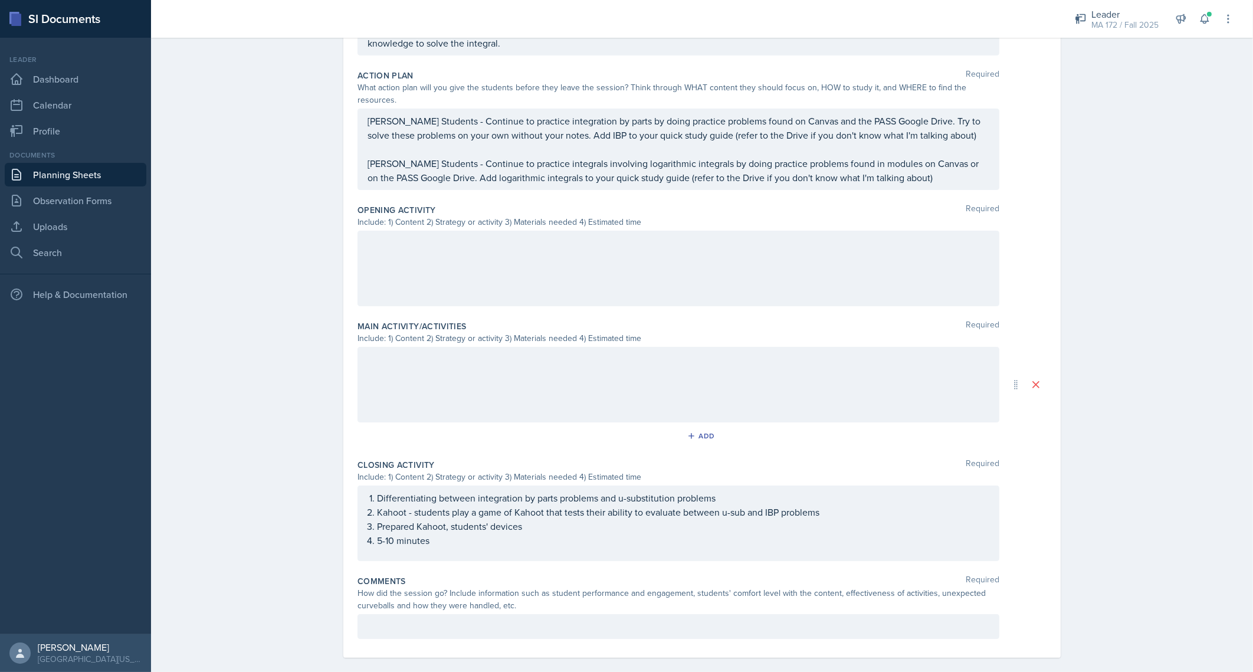
click at [513, 366] on div at bounding box center [678, 384] width 642 height 75
paste div
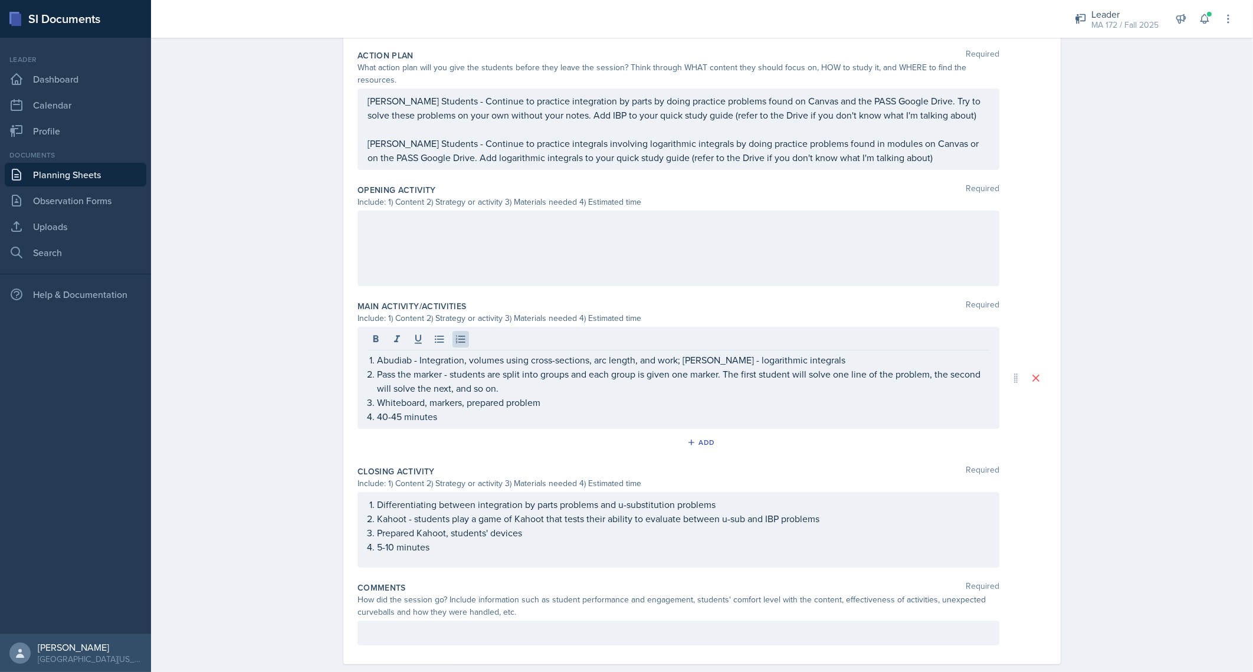
click at [448, 239] on div at bounding box center [678, 248] width 642 height 75
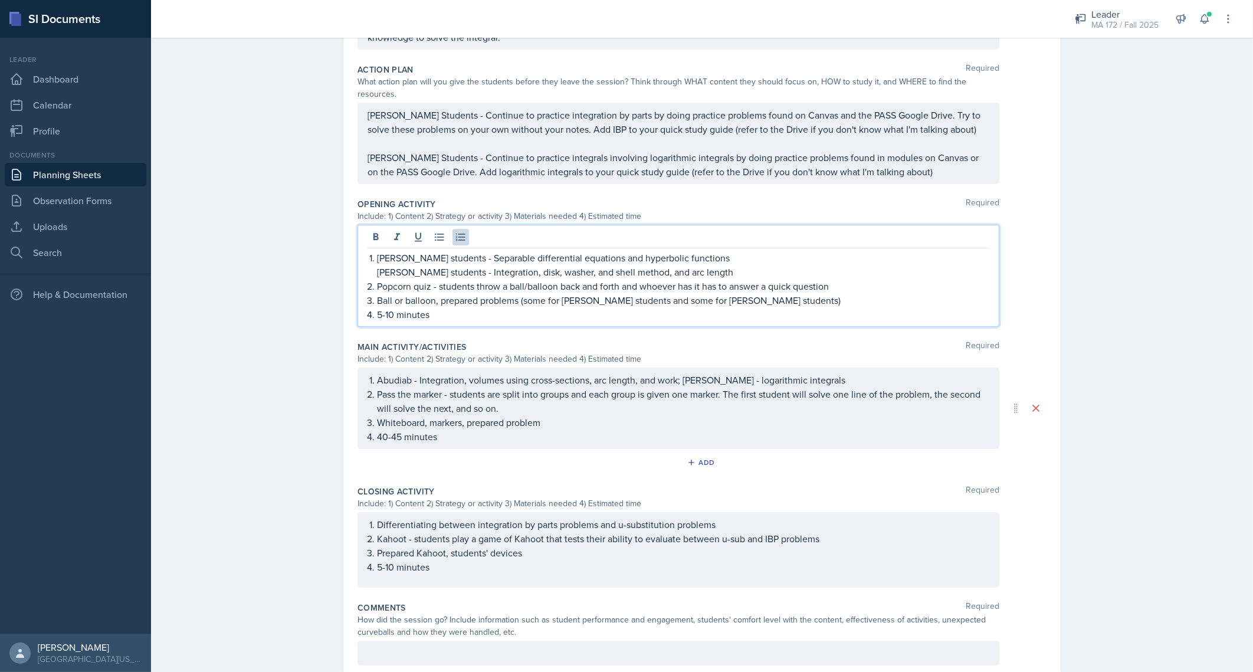
scroll to position [350, 0]
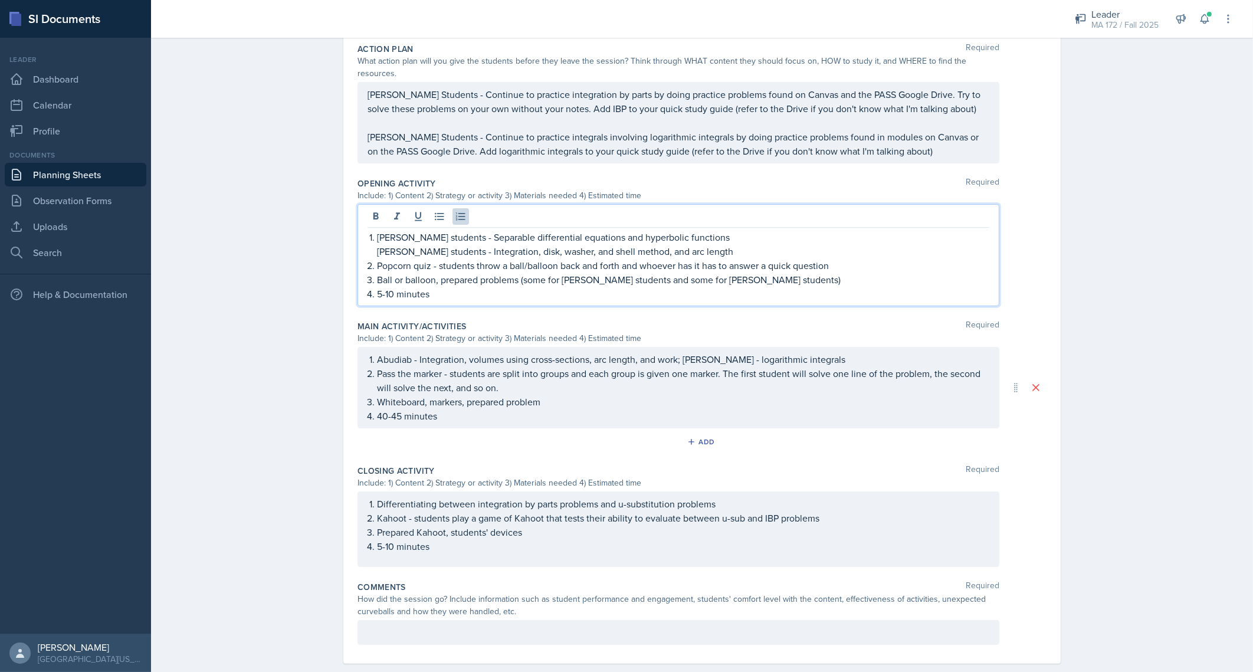
click at [722, 230] on p "Lenahan's students - Separable differential equations and hyperbolic functions" at bounding box center [683, 237] width 612 height 14
drag, startPoint x: 722, startPoint y: 222, endPoint x: 577, endPoint y: 210, distance: 145.5
click at [577, 210] on div "Lenahan's students - Separable differential equations and hyperbolic functions …" at bounding box center [678, 255] width 642 height 102
click at [684, 230] on p "Lenahan's students - Separable differential equations and hyperbolic functions" at bounding box center [683, 237] width 612 height 14
drag, startPoint x: 708, startPoint y: 221, endPoint x: 460, endPoint y: 218, distance: 248.3
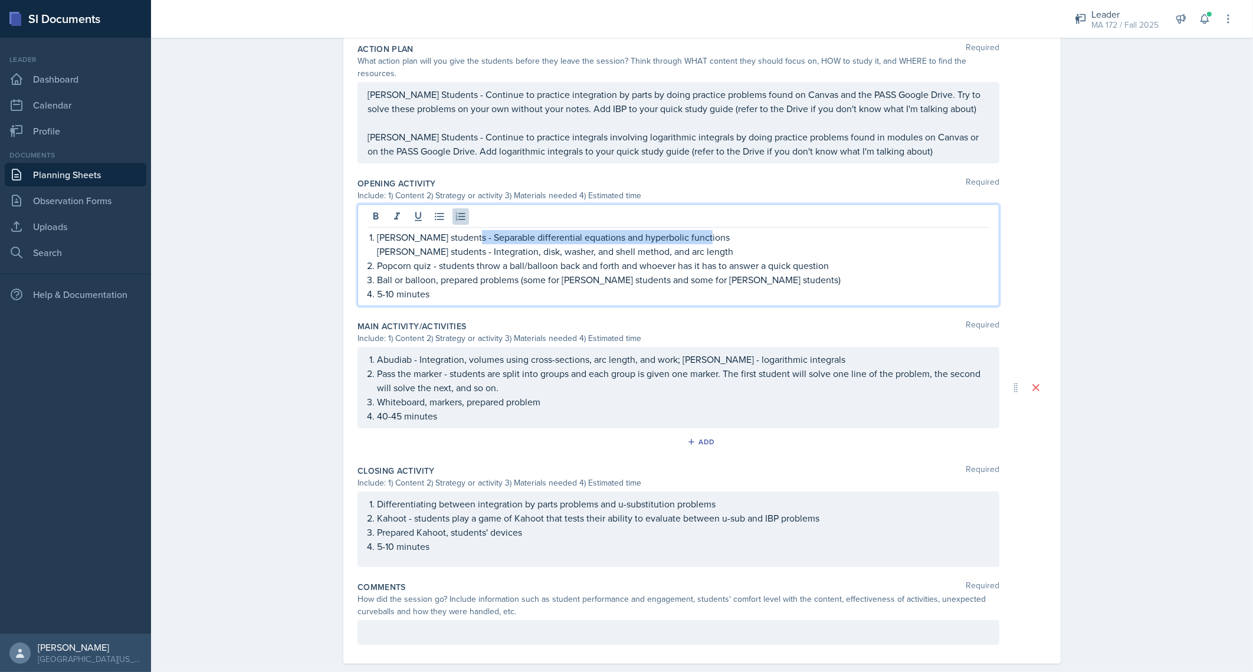
click at [460, 230] on p "Lenahan's students - Separable differential equations and hyperbolic functions" at bounding box center [683, 237] width 612 height 14
drag, startPoint x: 457, startPoint y: 236, endPoint x: 707, endPoint y: 235, distance: 250.0
click at [707, 244] on p "Abudiab's students - Integration, disk, washer, and shell method, and arc length" at bounding box center [683, 251] width 612 height 14
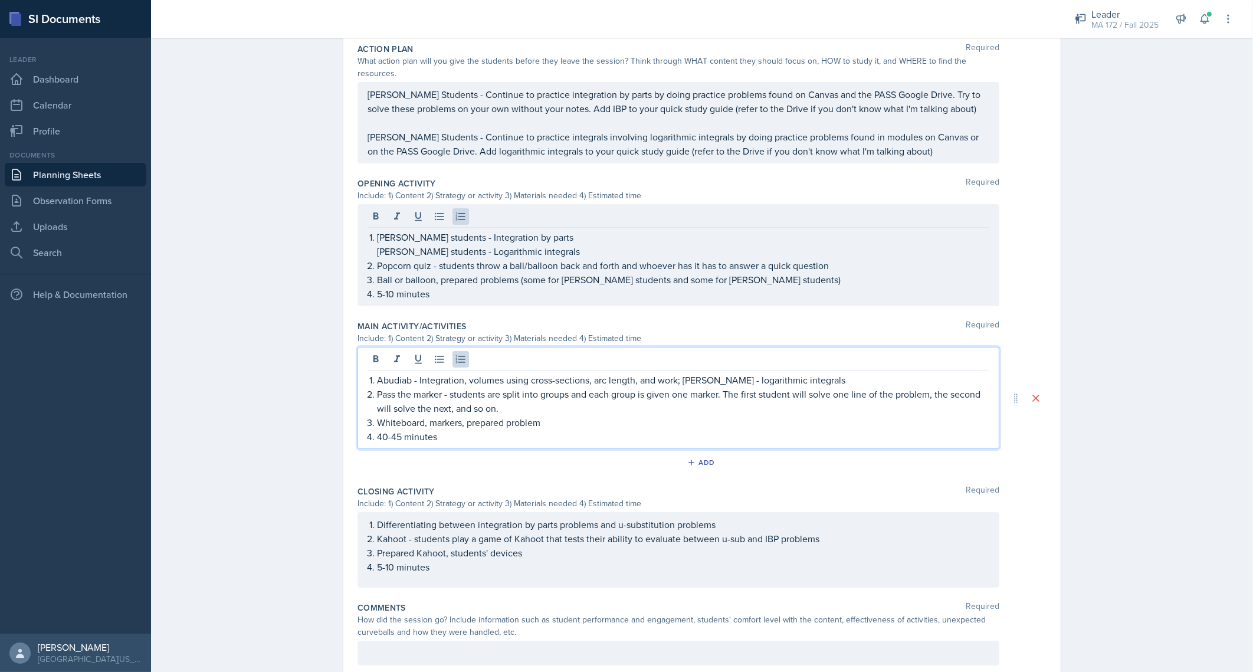
click at [711, 347] on div "Abudiab - Integration, volumes using cross-sections, arc length, and work; Lena…" at bounding box center [678, 398] width 642 height 102
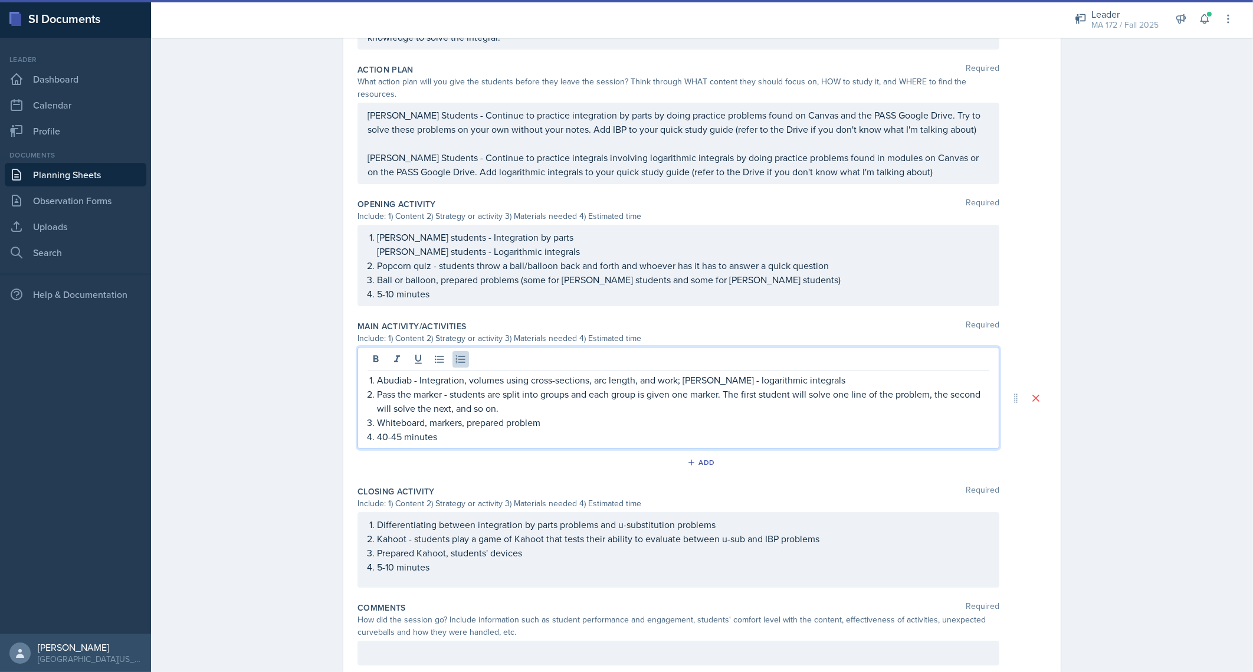
click at [690, 373] on p "Abudiab - Integration, volumes using cross-sections, arc length, and work; Lena…" at bounding box center [683, 380] width 612 height 14
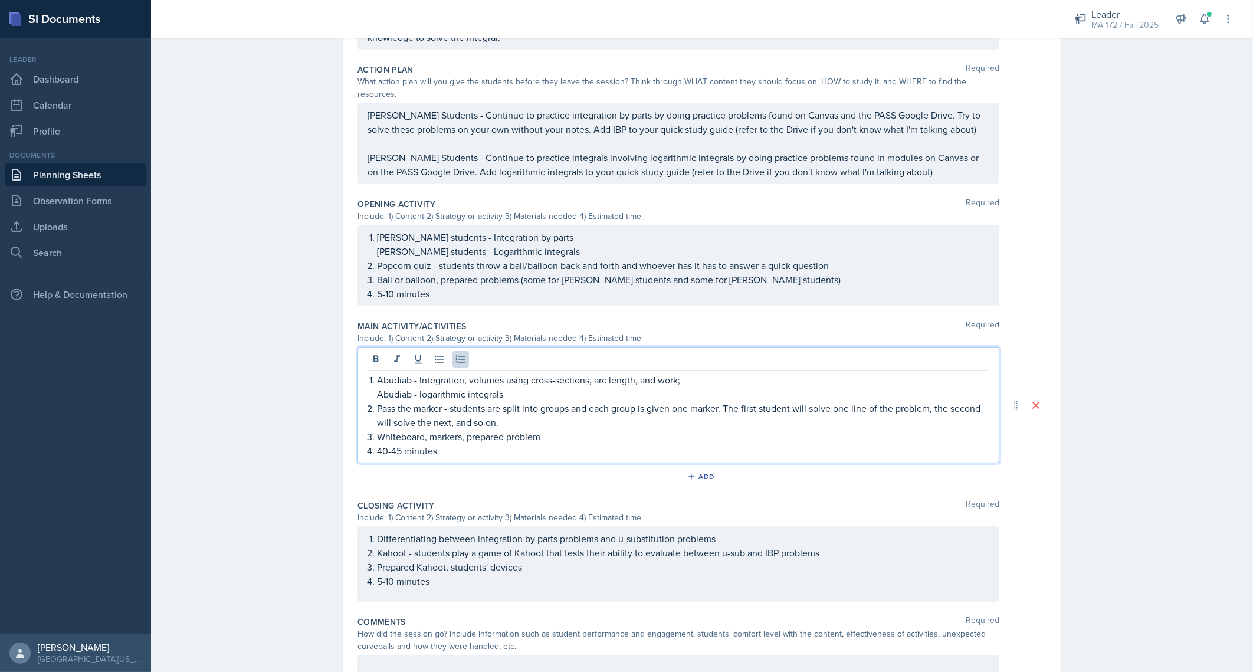
drag, startPoint x: 686, startPoint y: 362, endPoint x: 368, endPoint y: 369, distance: 317.9
click at [377, 373] on li "Abudiab - Integration, volumes using cross-sections, arc length, and work; Abud…" at bounding box center [683, 387] width 612 height 28
click at [404, 373] on p "Lenahan - Integration by parts" at bounding box center [683, 380] width 612 height 14
click at [564, 401] on p "Pass the marker - students are split into groups and each group is given one ma…" at bounding box center [683, 415] width 612 height 28
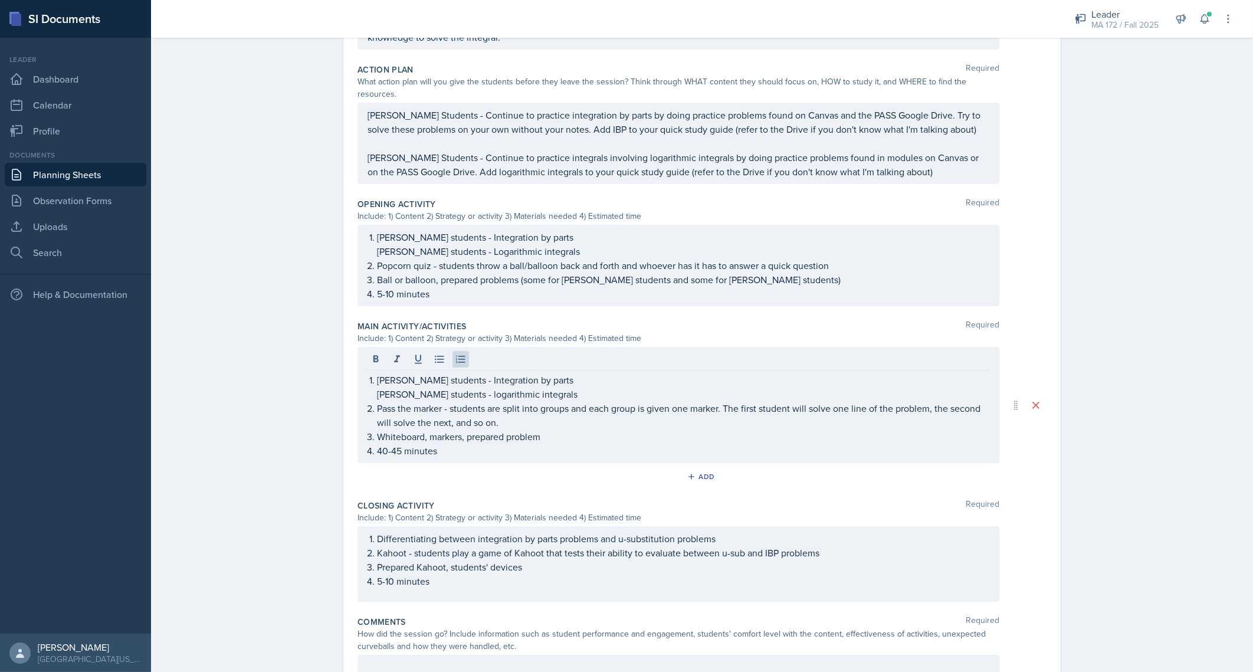
click at [252, 483] on div "Planning Sheets Sep 15th, 2025 Planning Sheet Date September 15th, 2025 Septemb…" at bounding box center [702, 215] width 1102 height 1024
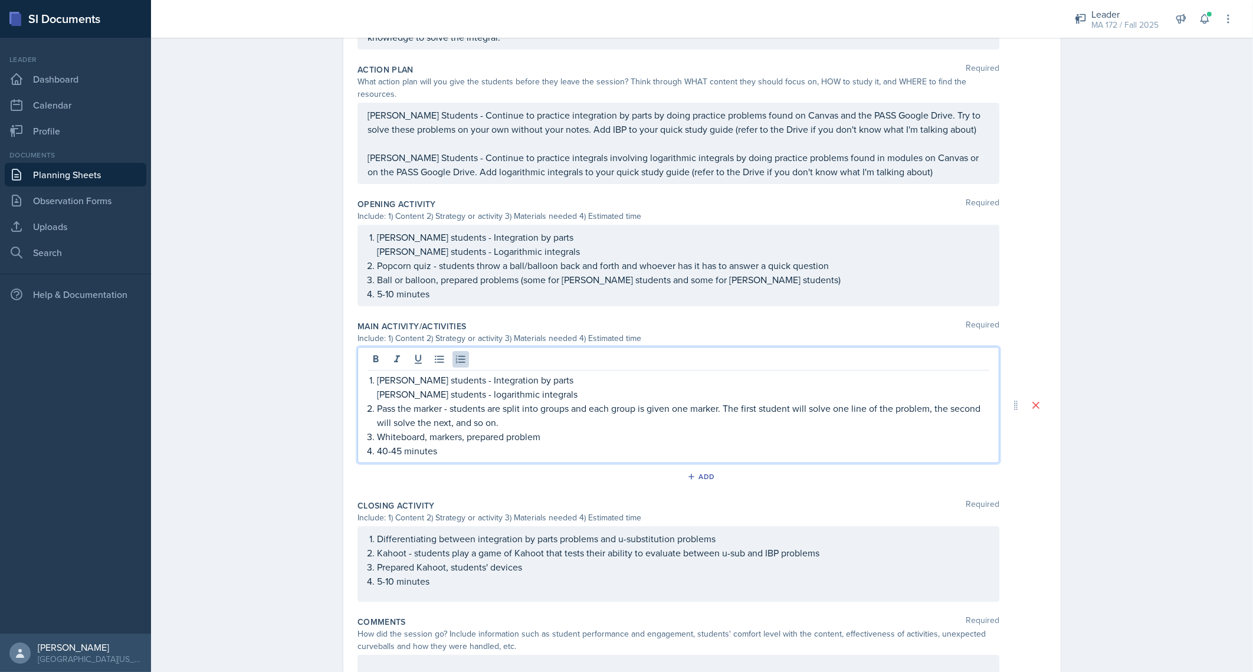
click at [459, 373] on li "Lenahan's students - Integration by parts Abudiab's students - logarithmic inte…" at bounding box center [683, 387] width 612 height 28
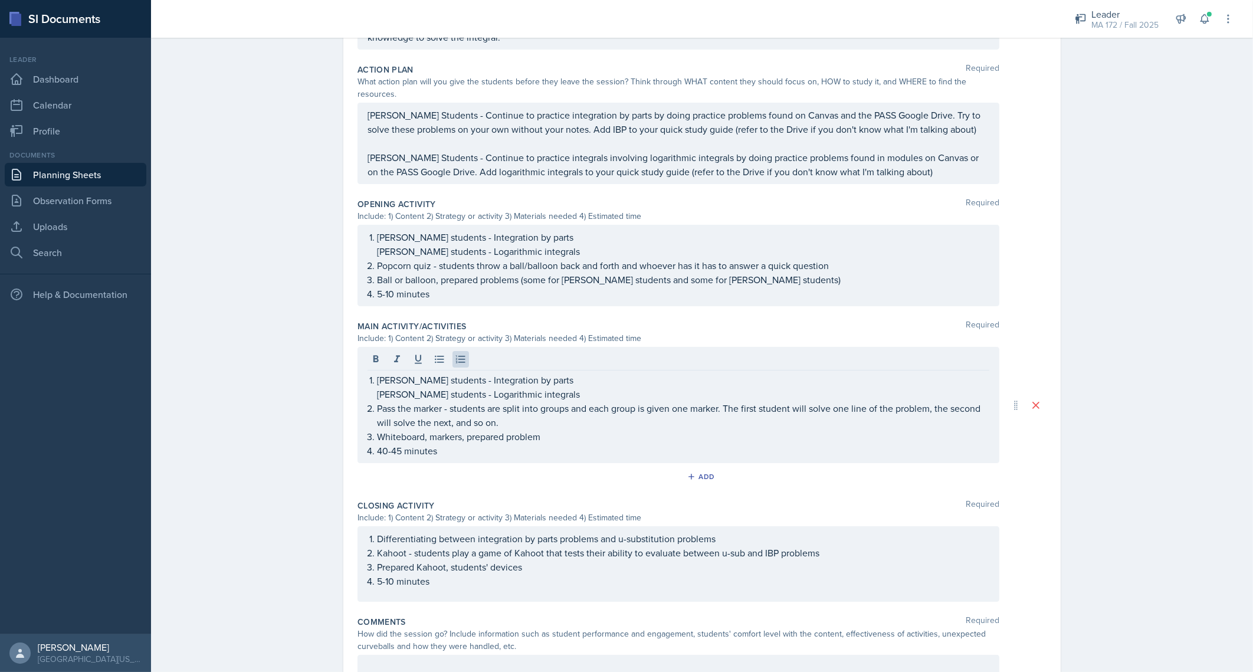
click at [287, 392] on div "Planning Sheets Sep 15th, 2025 Planning Sheet Date September 15th, 2025 Septemb…" at bounding box center [702, 215] width 1102 height 1024
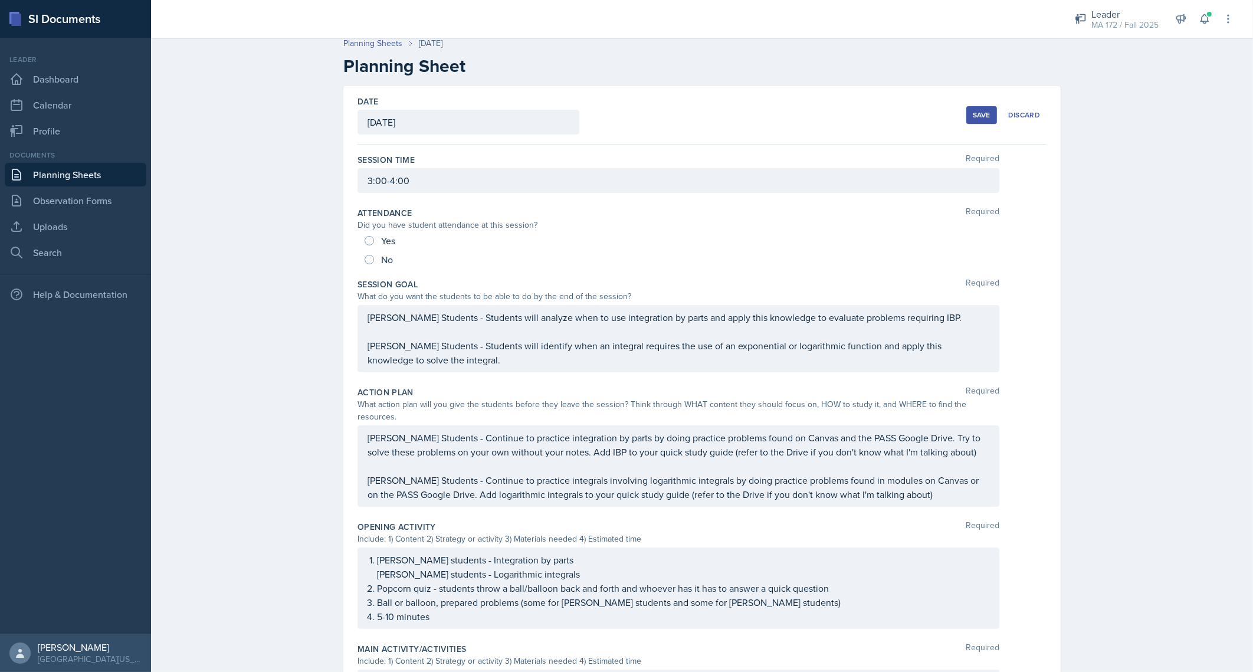
scroll to position [0, 0]
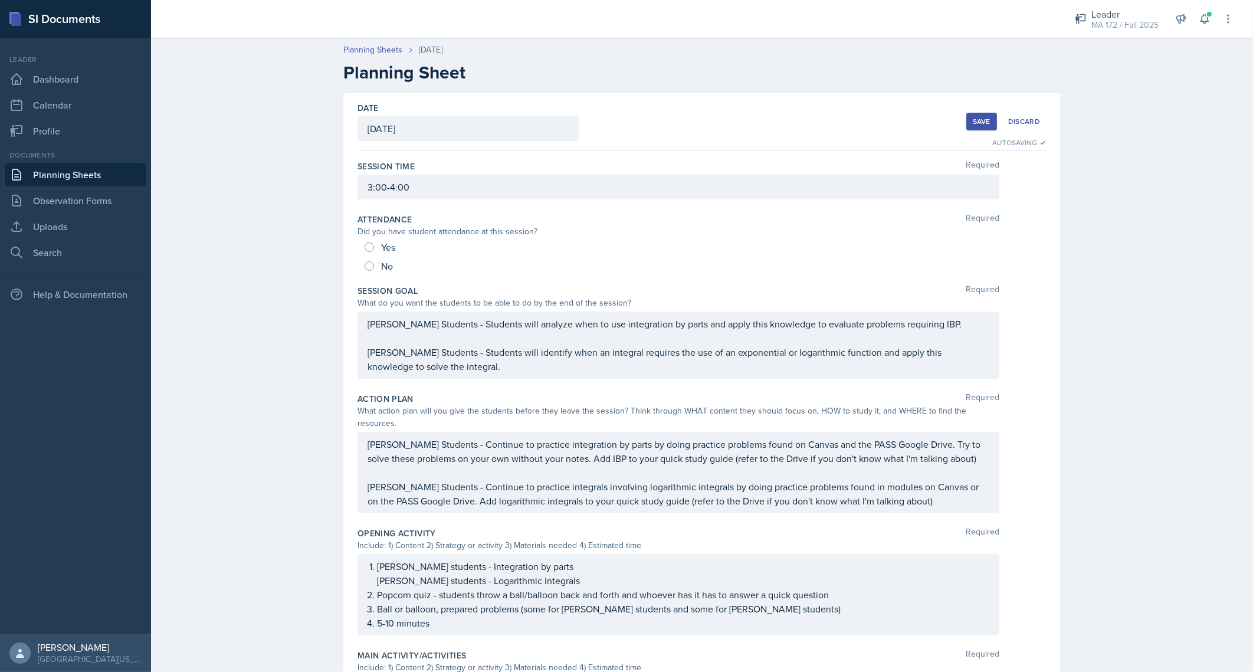
click at [977, 114] on button "Save" at bounding box center [981, 122] width 31 height 18
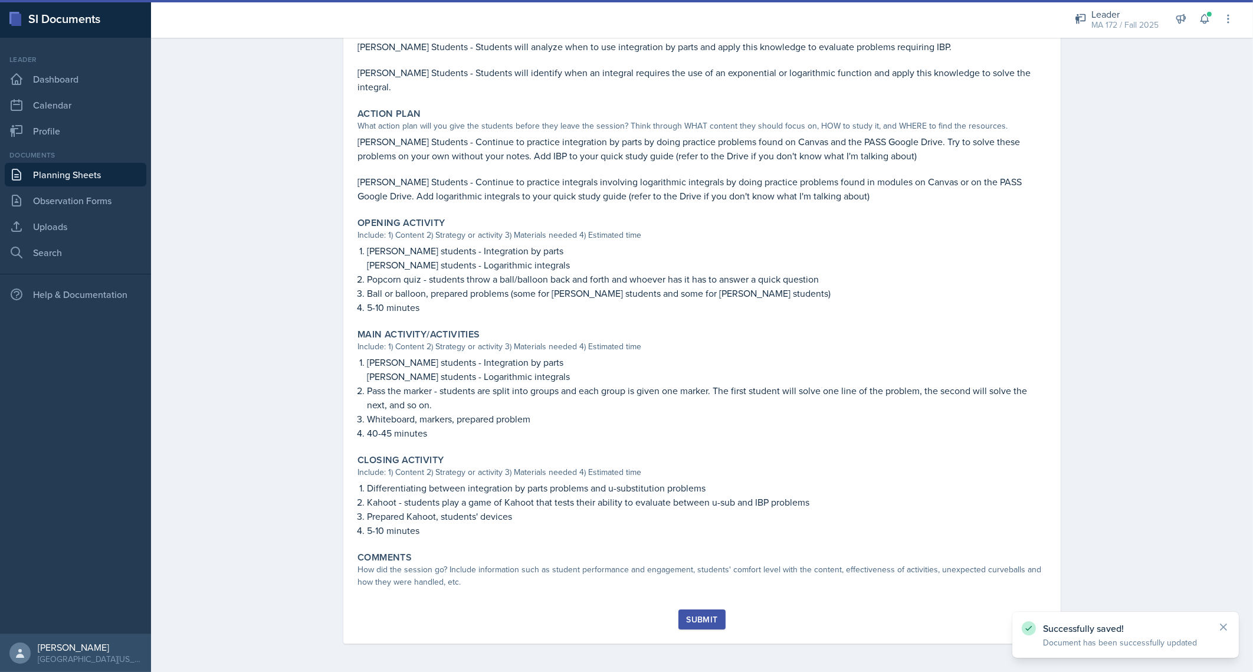
scroll to position [249, 0]
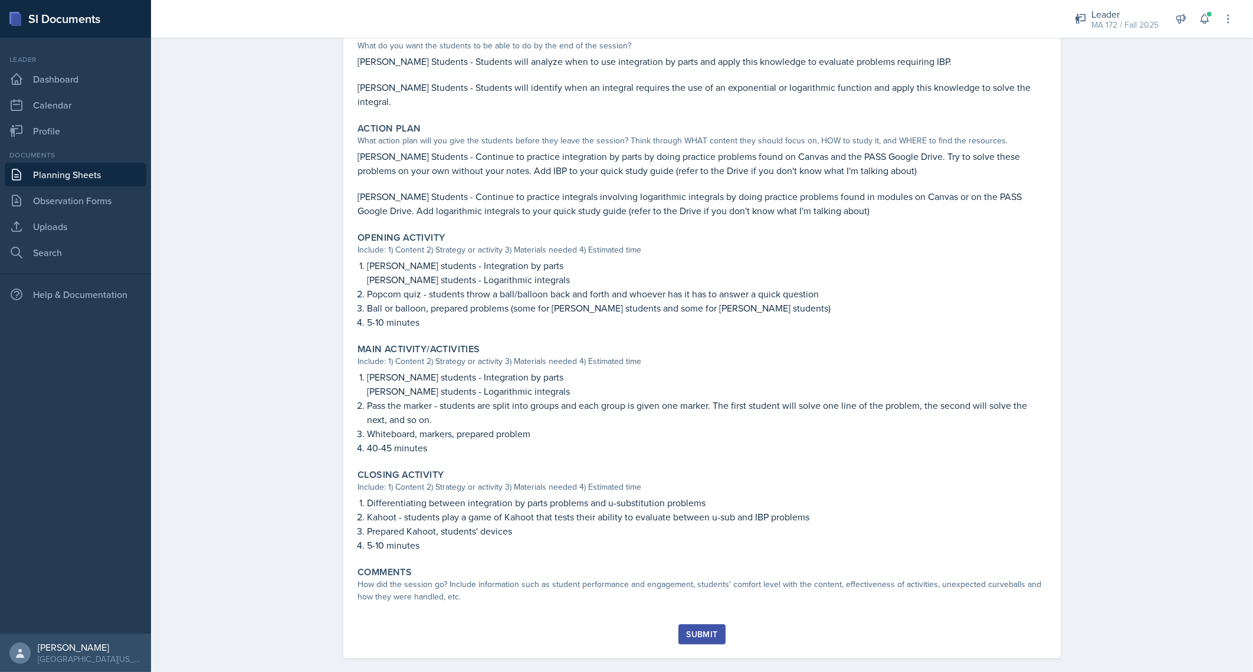
click at [251, 262] on div "Planning Sheets Sep 15th, 2025 Planning Sheet September 15th, 2025 Anna McGill …" at bounding box center [702, 234] width 1102 height 904
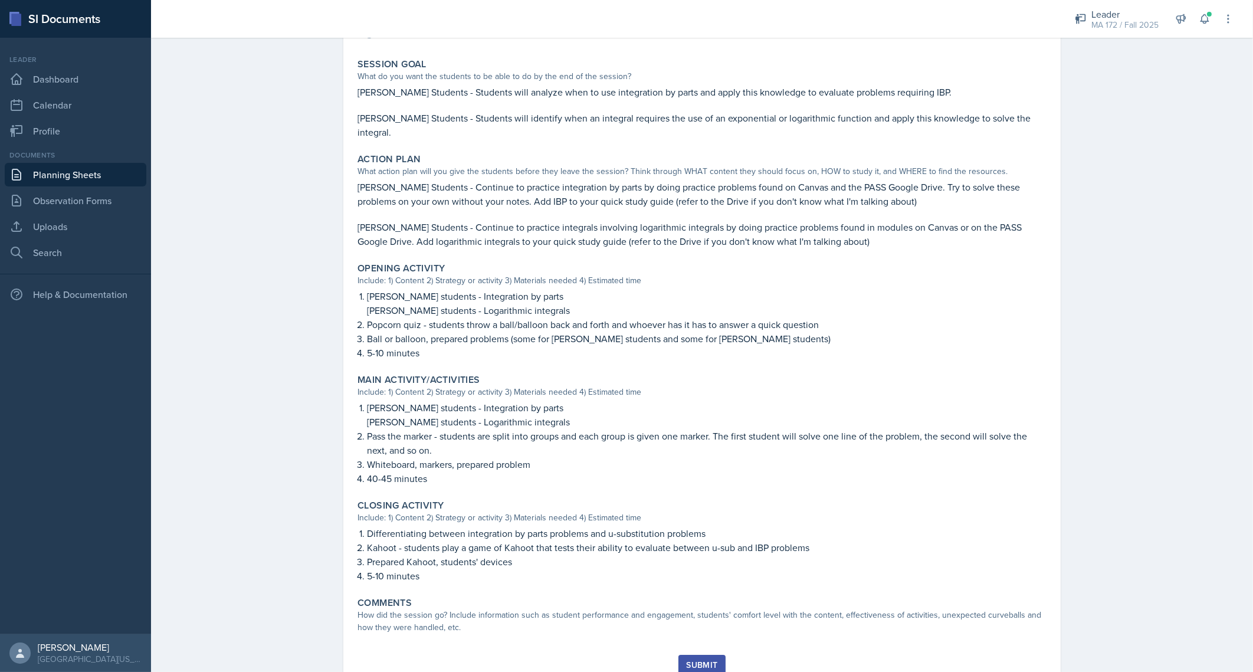
scroll to position [190, 0]
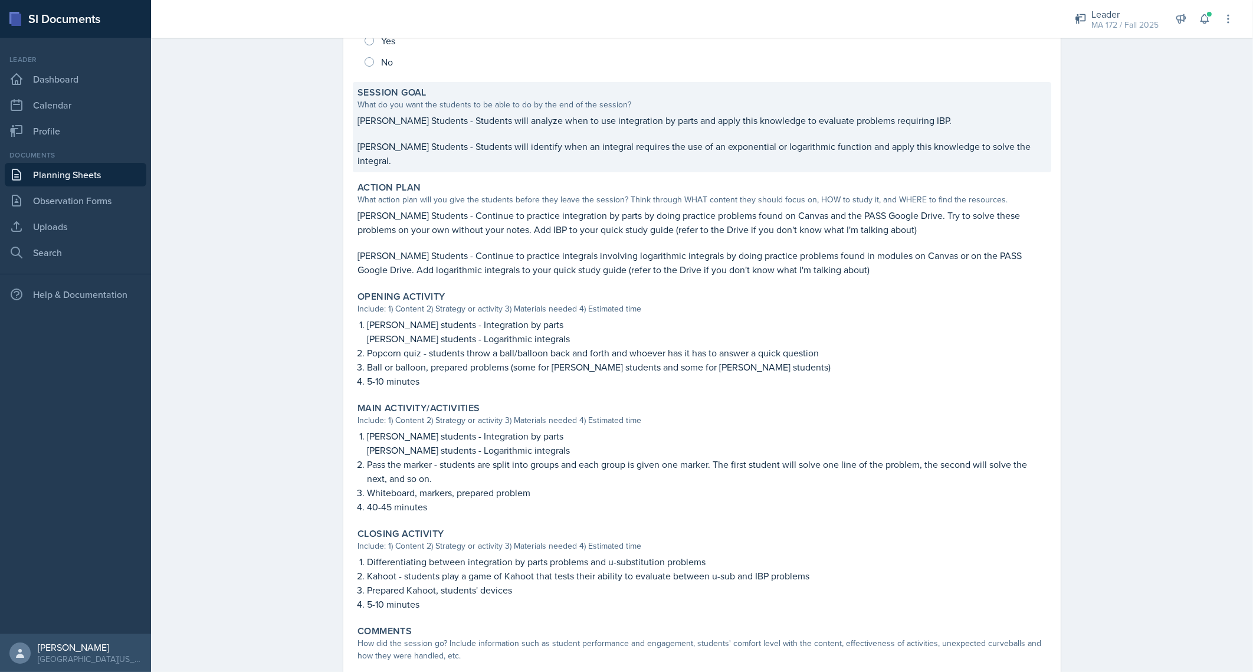
click at [503, 117] on p "Lenahan's Students - Students will analyze when to use integration by parts and…" at bounding box center [701, 120] width 689 height 14
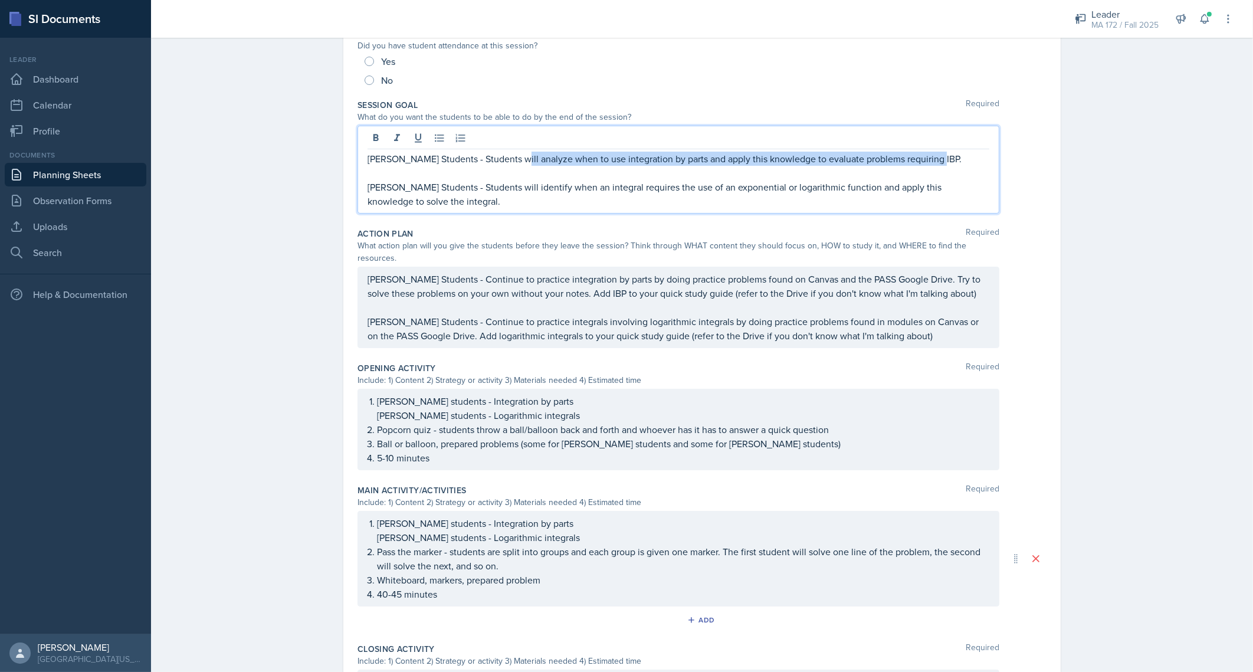
drag, startPoint x: 504, startPoint y: 137, endPoint x: 935, endPoint y: 144, distance: 430.5
click at [935, 144] on div "Lenahan's Students - Students will analyze when to use integration by parts and…" at bounding box center [678, 170] width 642 height 88
copy p "analyze when to use integration by parts and apply this knowledge to evaluate p…"
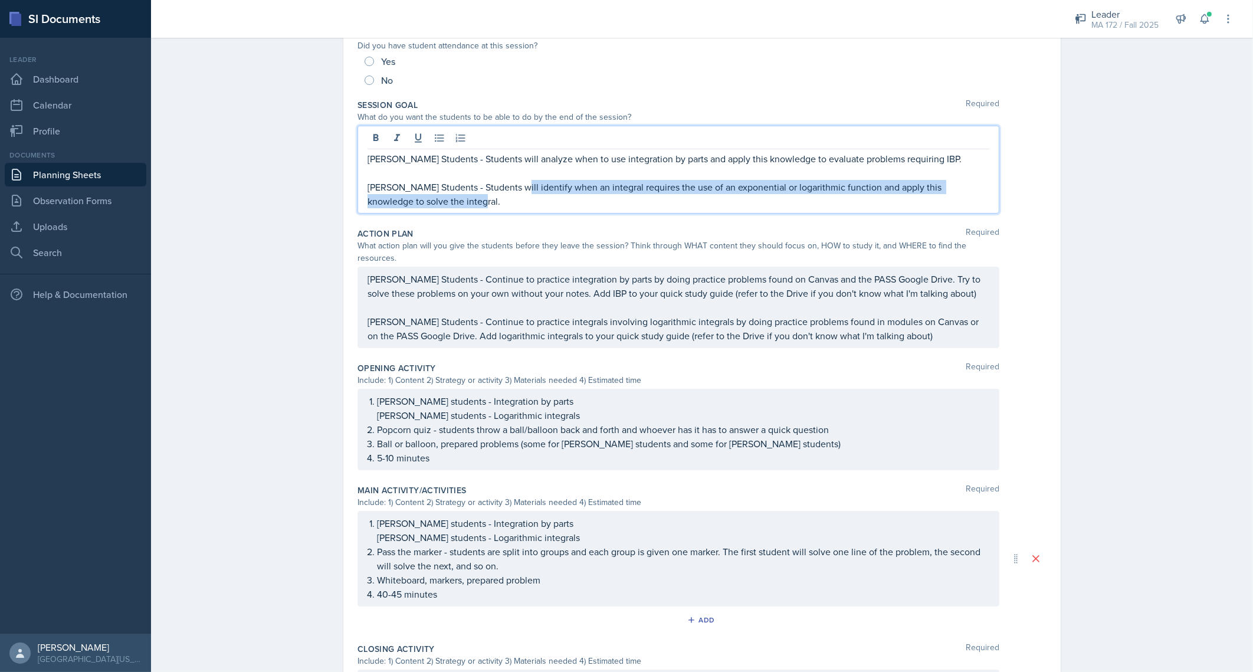
drag, startPoint x: 504, startPoint y: 183, endPoint x: 524, endPoint y: 218, distance: 40.7
click at [524, 218] on div "Session Goal Required What do you want the students to be able to do by the end…" at bounding box center [701, 158] width 689 height 129
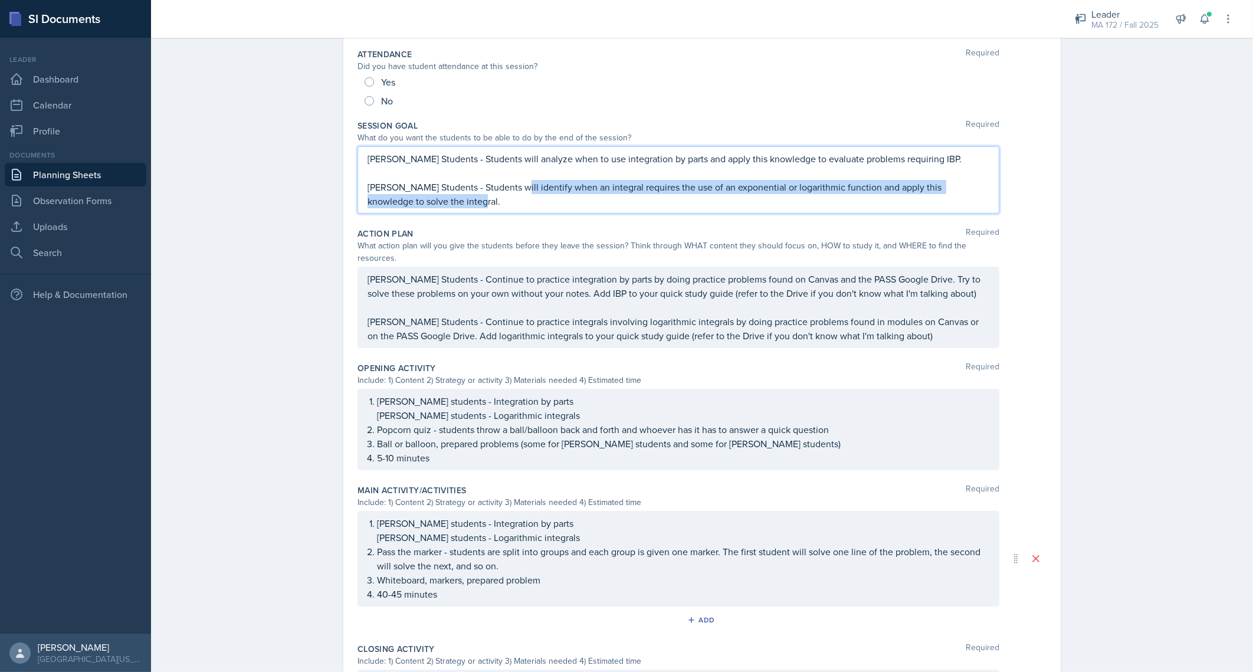
copy p "identify when an integral requires the use of an exponential or logarithmic fun…"
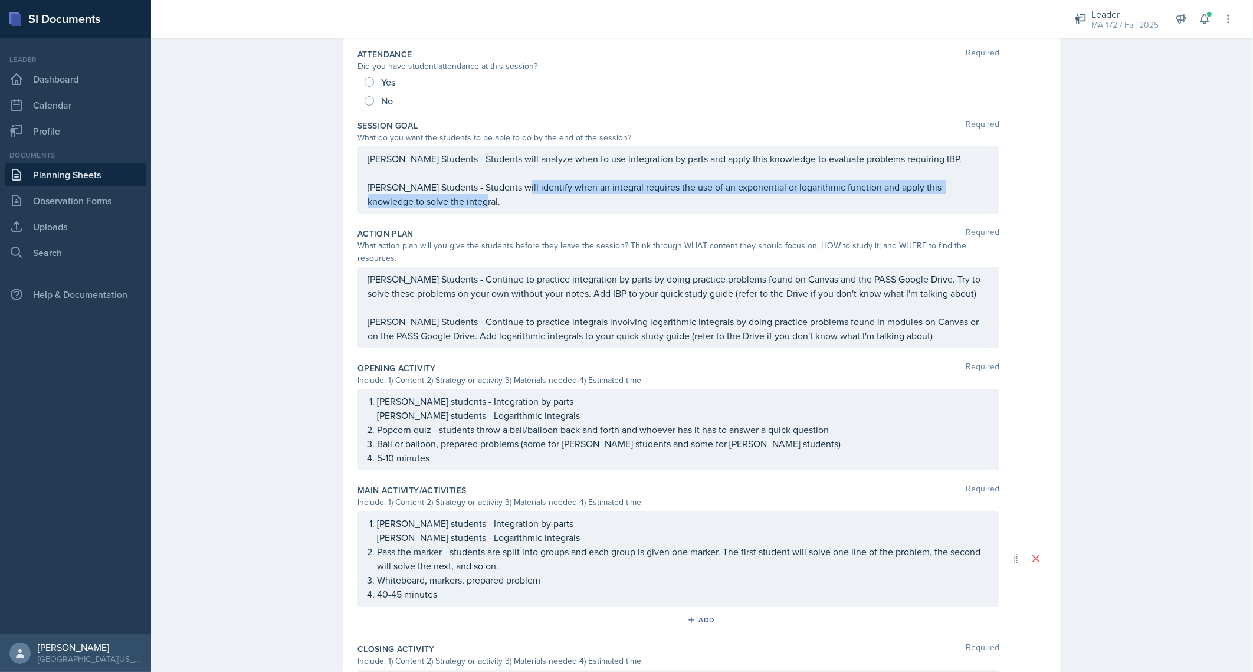
scroll to position [186, 0]
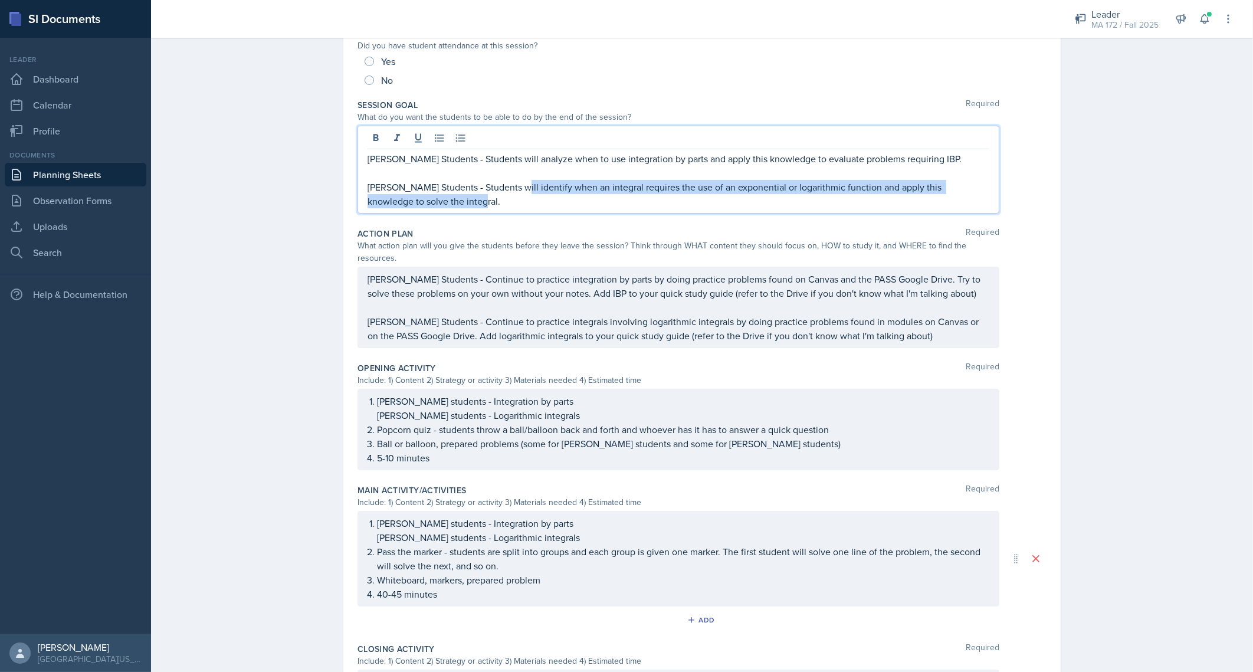
click at [602, 185] on p "Abudiab's Students - Students will identify when an integral requires the use o…" at bounding box center [678, 194] width 622 height 28
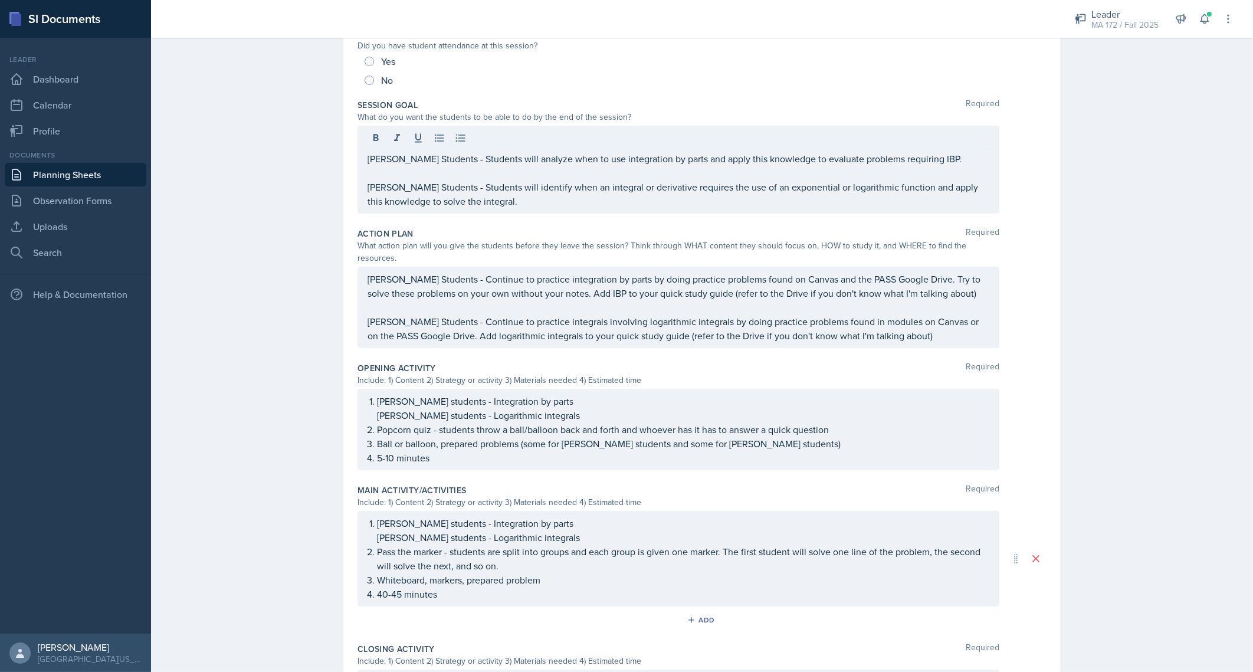
click at [307, 219] on div "Planning Sheets Sep 15th, 2025 Planning Sheet Date September 15th, 2025 Septemb…" at bounding box center [702, 358] width 1102 height 1024
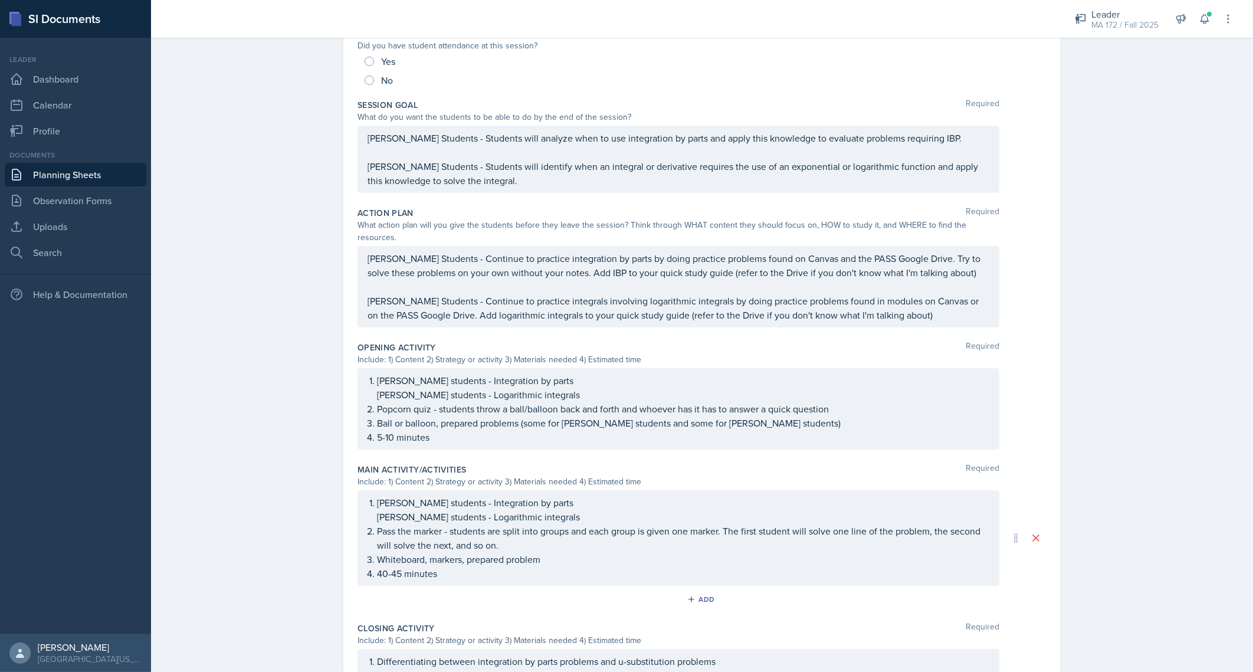
click at [449, 246] on div "Lenahan's Students - Continue to practice integration by parts by doing practic…" at bounding box center [678, 286] width 642 height 81
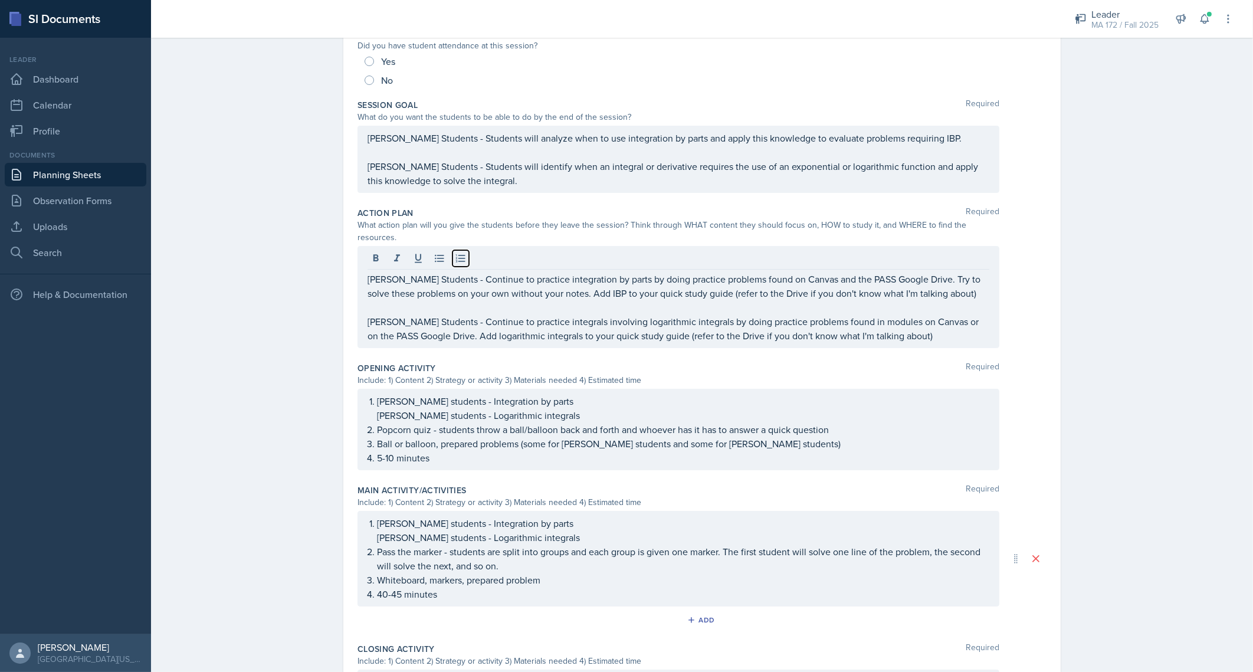
click at [455, 252] on icon at bounding box center [461, 258] width 12 height 12
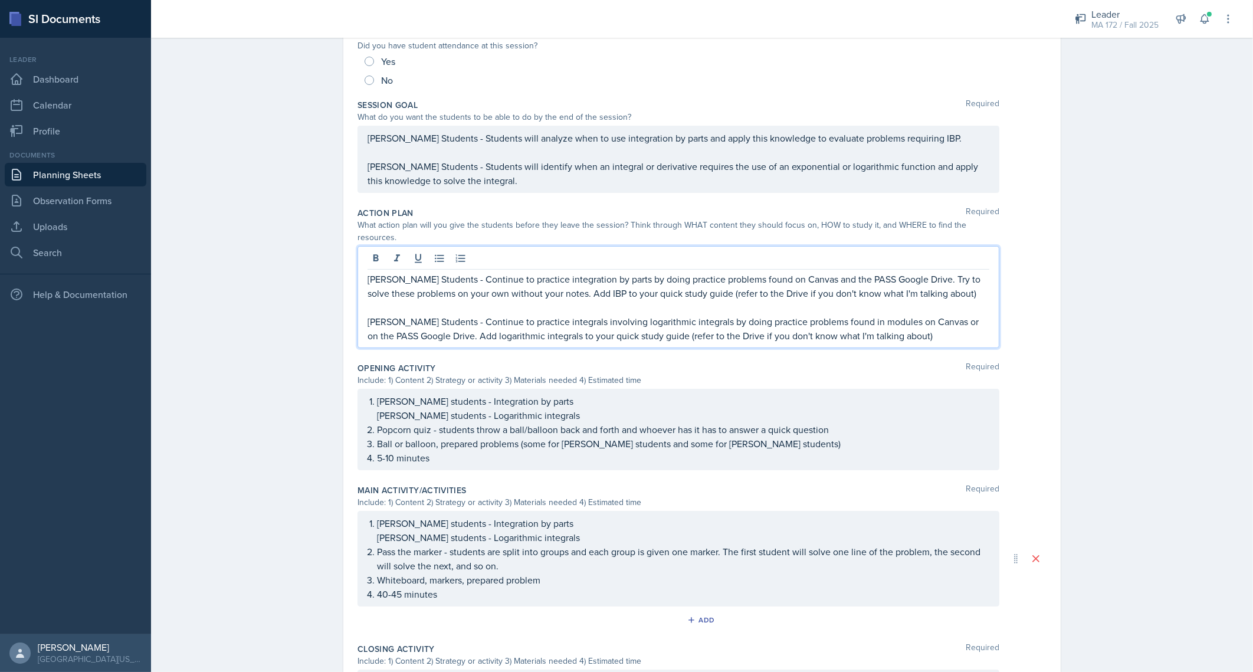
click at [405, 272] on p "Lenahan's Students - Continue to practice integration by parts by doing practic…" at bounding box center [678, 286] width 622 height 28
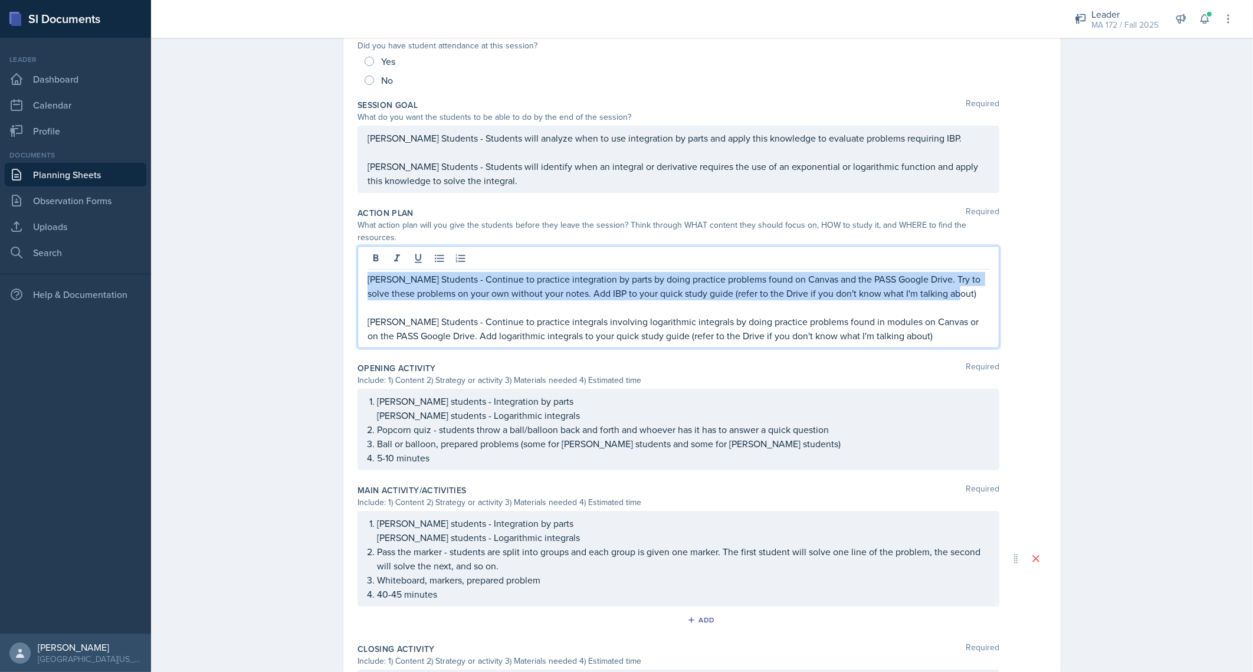
click at [405, 272] on p "Lenahan's Students - Continue to practice integration by parts by doing practic…" at bounding box center [678, 286] width 622 height 28
copy p "Lenahan's Students - Continue to practice integration by parts by doing practic…"
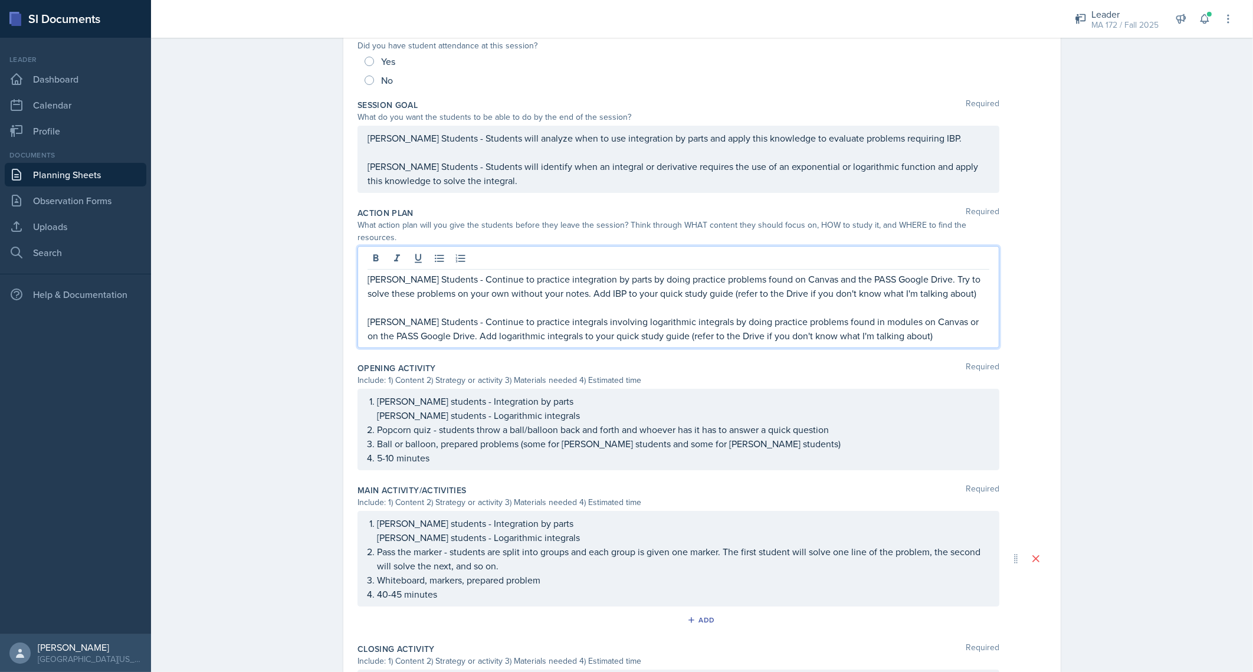
click at [449, 314] on p "Abudiab's Students - Continue to practice integrals involving logarithmic integ…" at bounding box center [678, 328] width 622 height 28
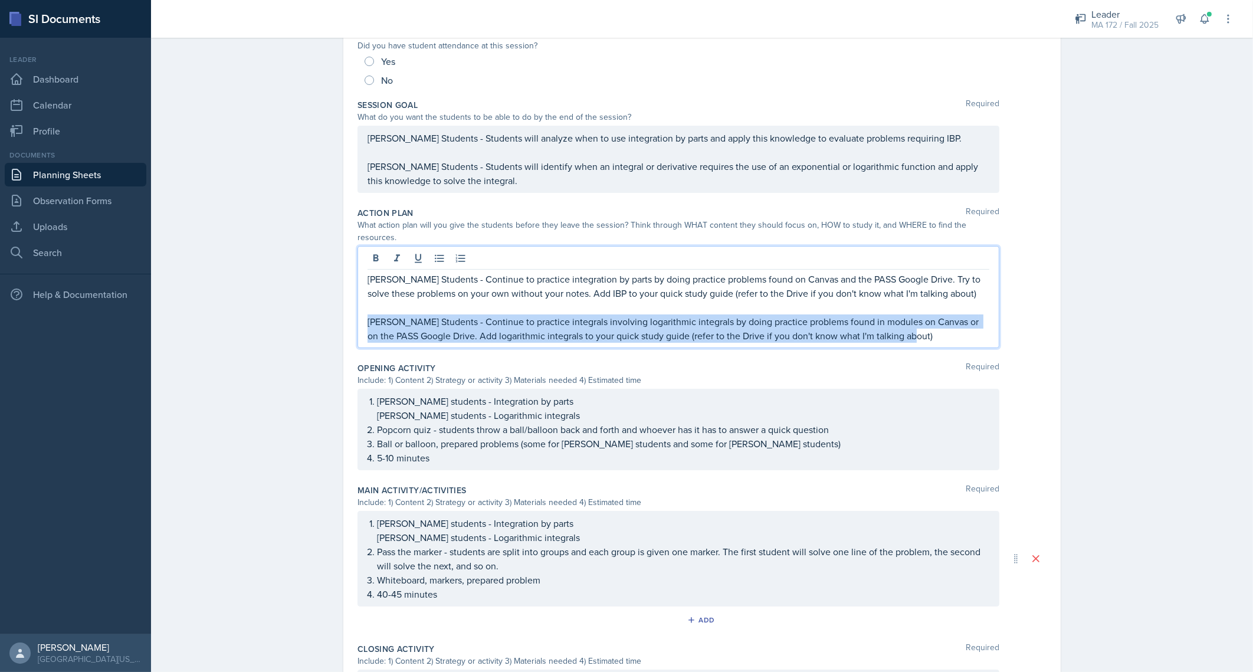
click at [449, 314] on p "Abudiab's Students - Continue to practice integrals involving logarithmic integ…" at bounding box center [678, 328] width 622 height 28
copy p "Abudiab's Students - Continue to practice integrals involving logarithmic integ…"
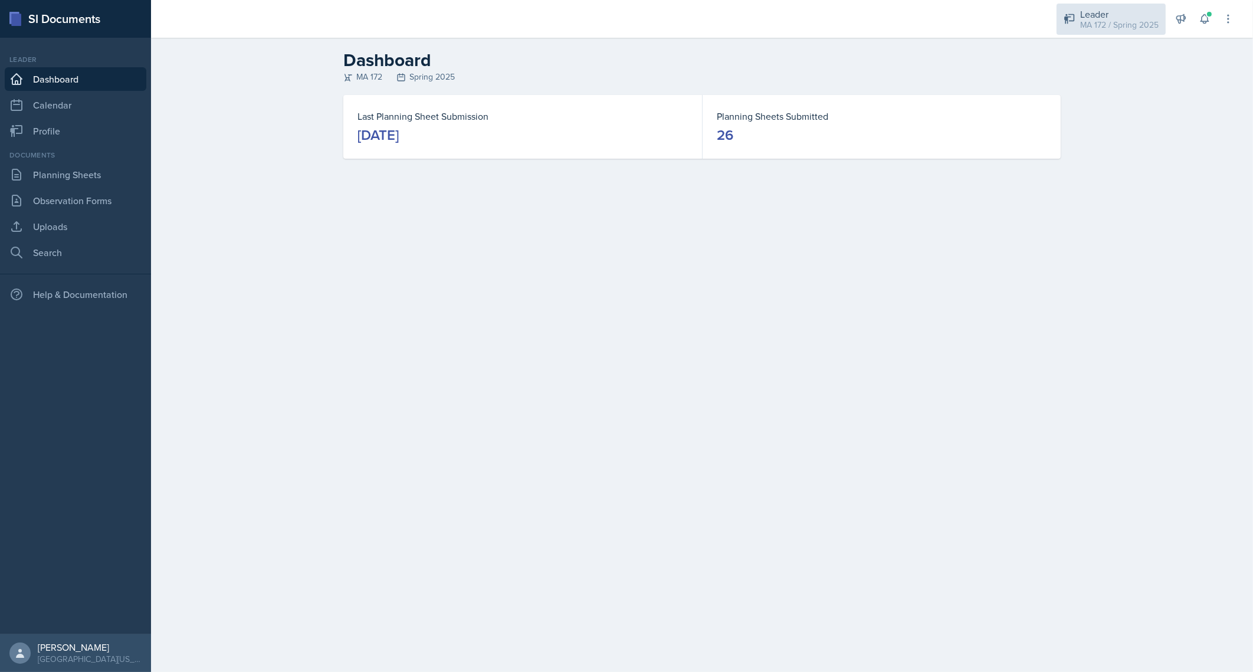
click at [1123, 20] on div "MA 172 / Spring 2025" at bounding box center [1119, 25] width 78 height 12
click at [60, 164] on link "Planning Sheets" at bounding box center [76, 175] width 142 height 24
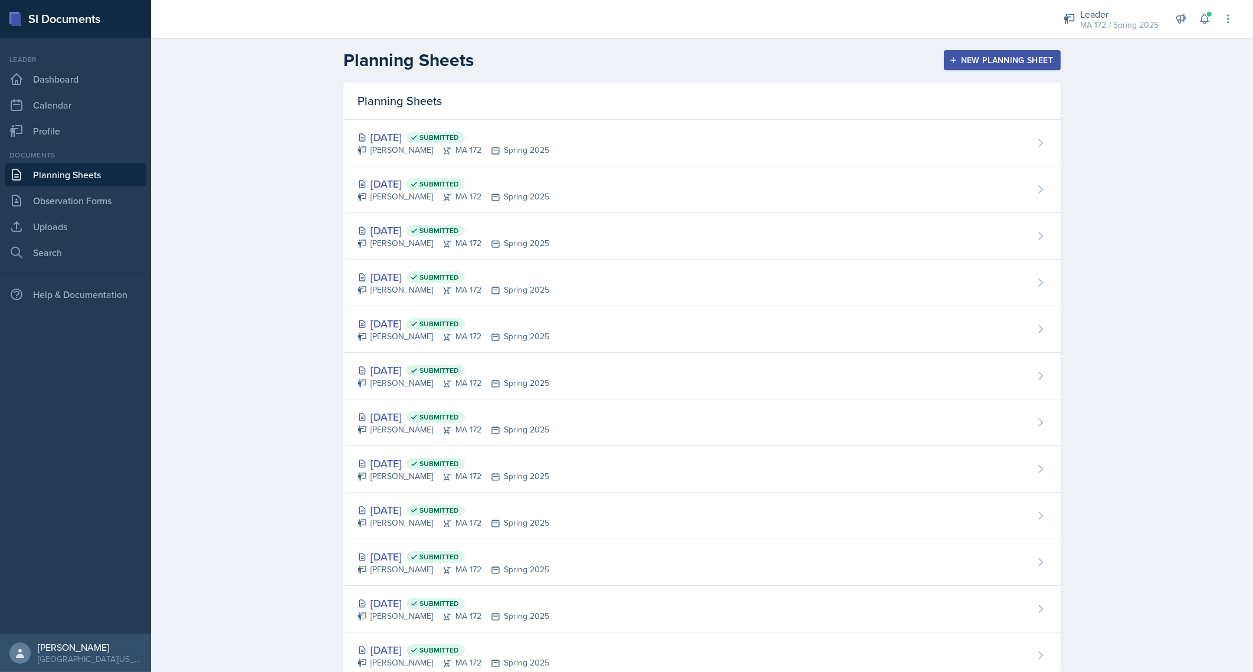
scroll to position [554, 0]
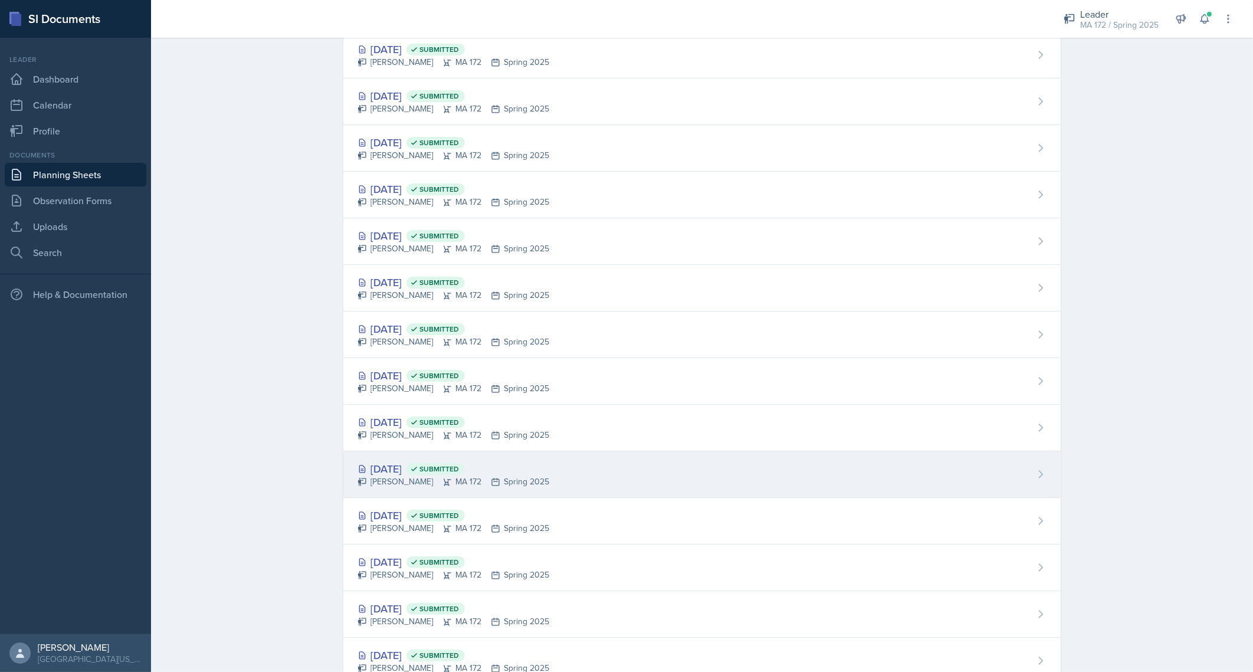
click at [409, 468] on div "Feb 5th, 2025 Submitted" at bounding box center [453, 469] width 192 height 16
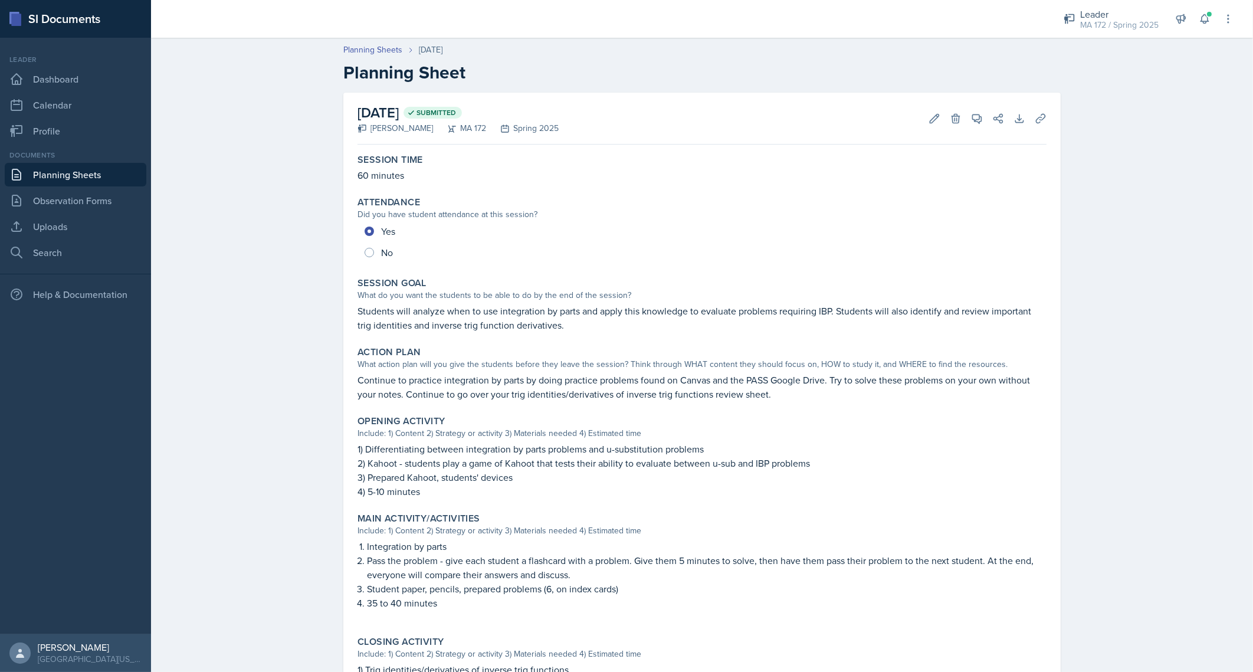
click at [485, 318] on p "Students will analyze when to use integration by parts and apply this knowledge…" at bounding box center [701, 318] width 689 height 28
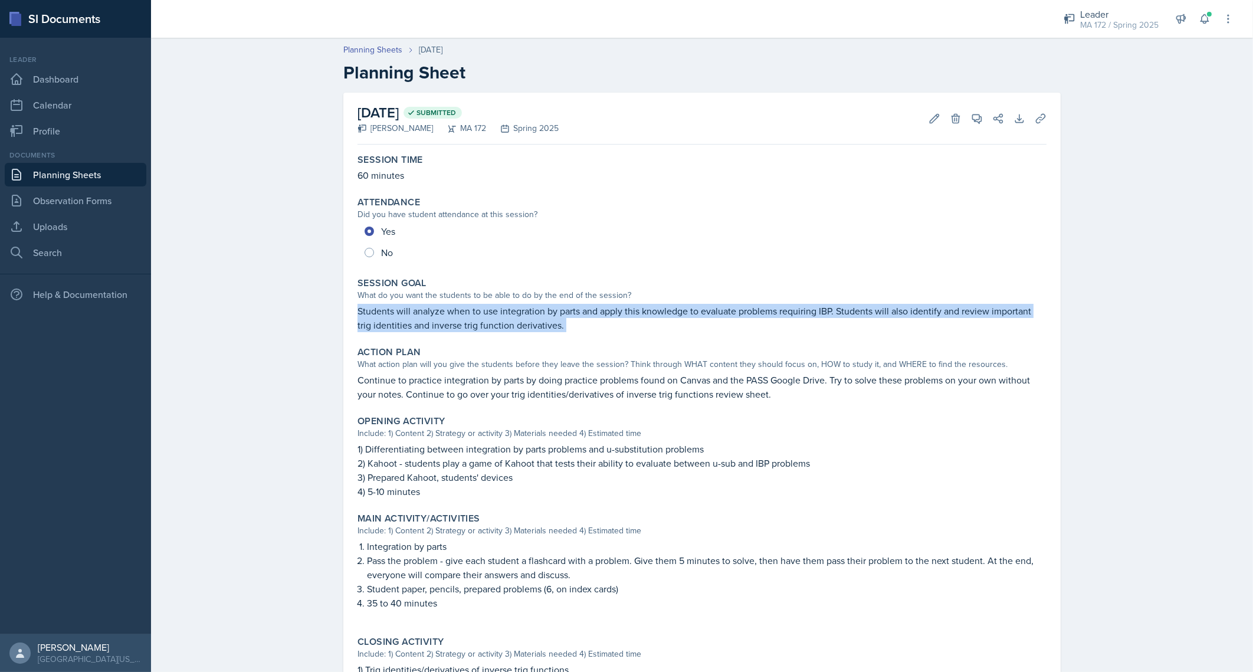
click at [485, 318] on p "Students will analyze when to use integration by parts and apply this knowledge…" at bounding box center [701, 318] width 689 height 28
copy div "Students will analyze when to use integration by parts and apply this knowledge…"
click at [50, 169] on link "Planning Sheets" at bounding box center [76, 175] width 142 height 24
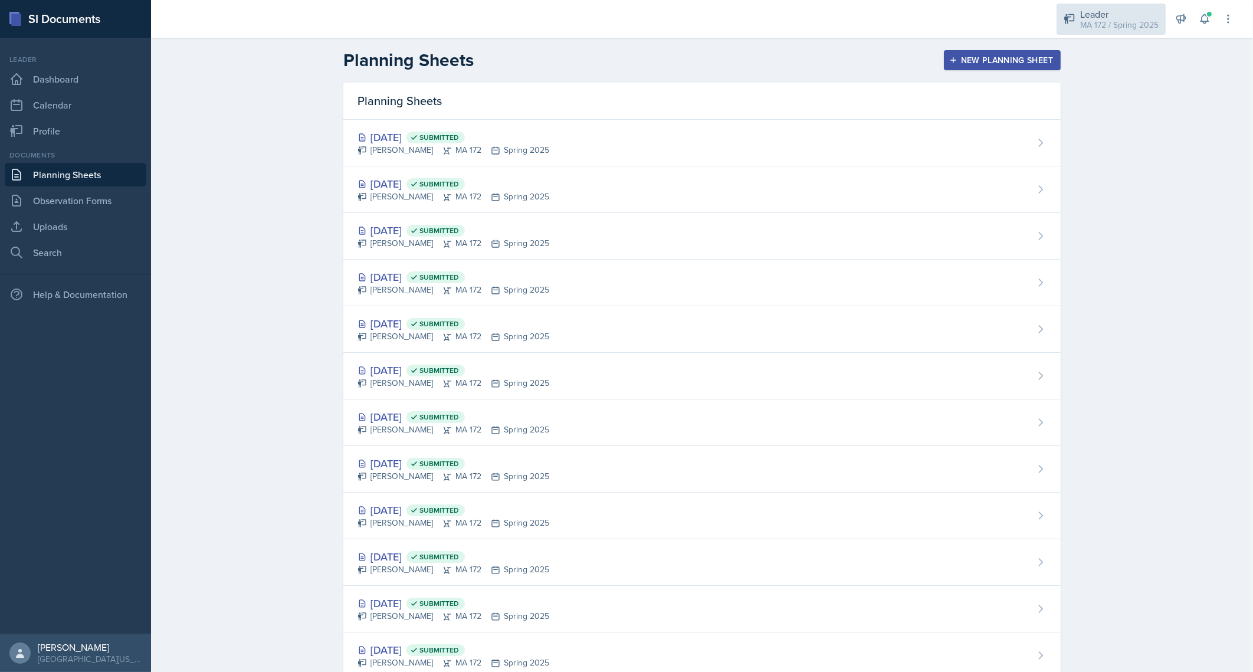
click at [1088, 14] on div "Leader" at bounding box center [1119, 14] width 78 height 14
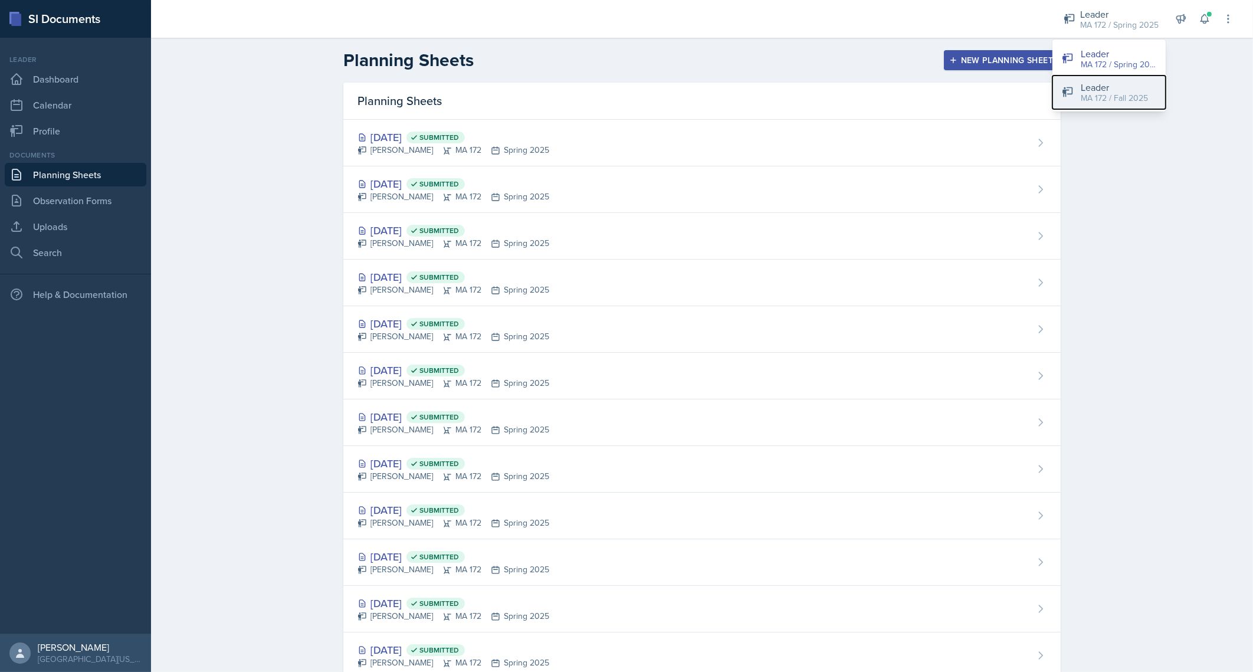
click at [1097, 85] on div "Leader" at bounding box center [1113, 87] width 67 height 14
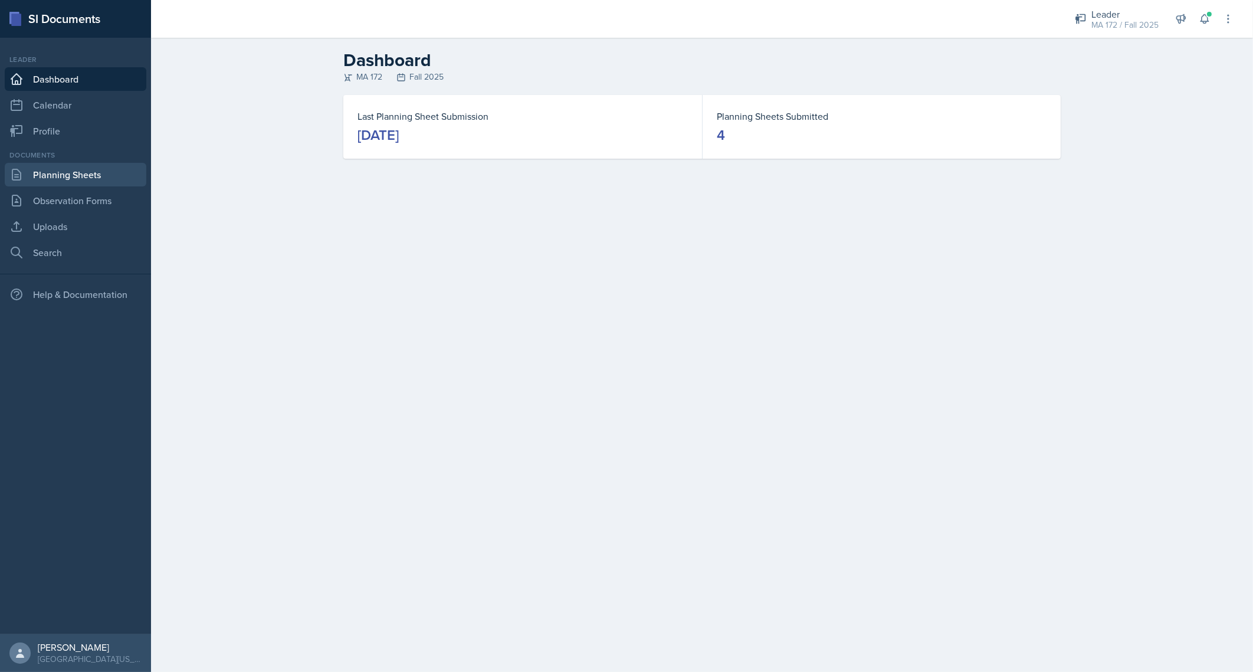
click at [67, 171] on link "Planning Sheets" at bounding box center [76, 175] width 142 height 24
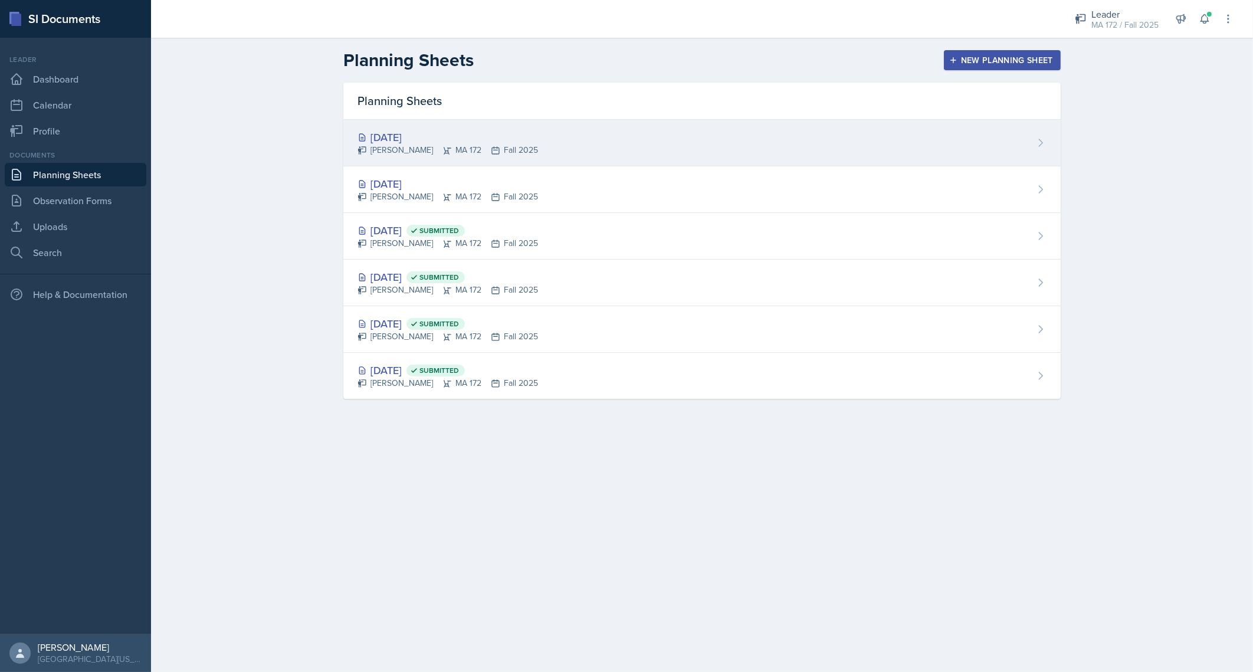
click at [440, 130] on div "Sep 15th, 2025" at bounding box center [447, 137] width 180 height 16
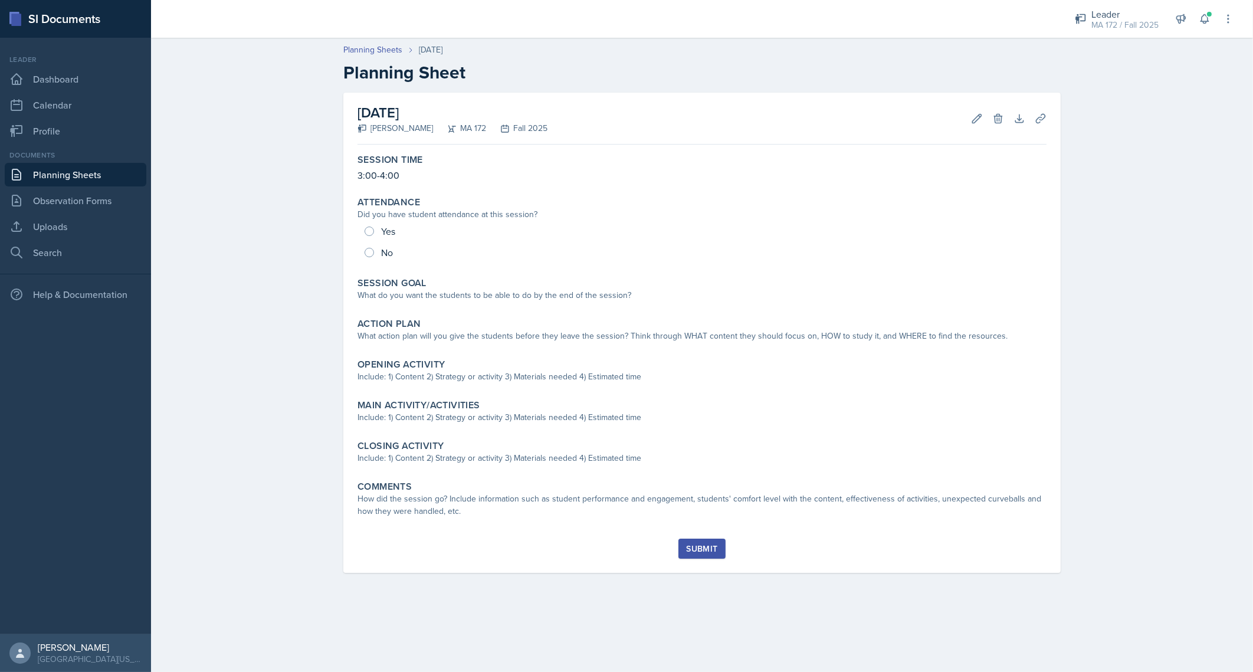
click at [86, 170] on link "Planning Sheets" at bounding box center [76, 175] width 142 height 24
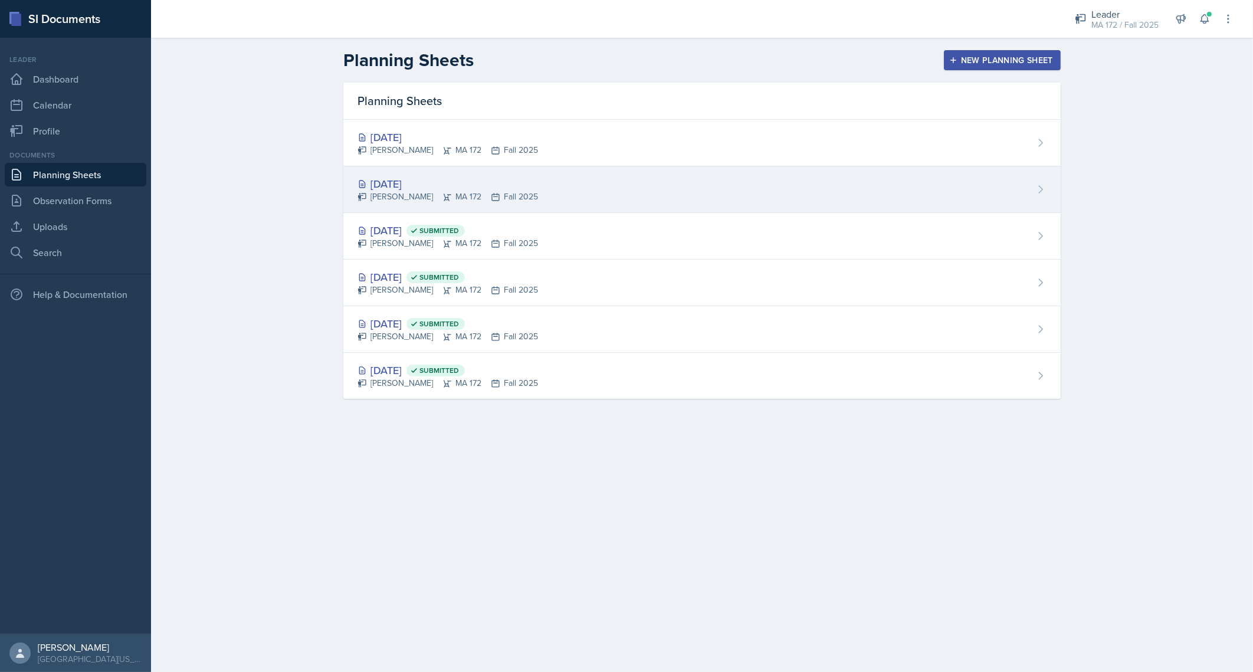
click at [396, 179] on div "Sep 10th, 2025" at bounding box center [447, 184] width 180 height 16
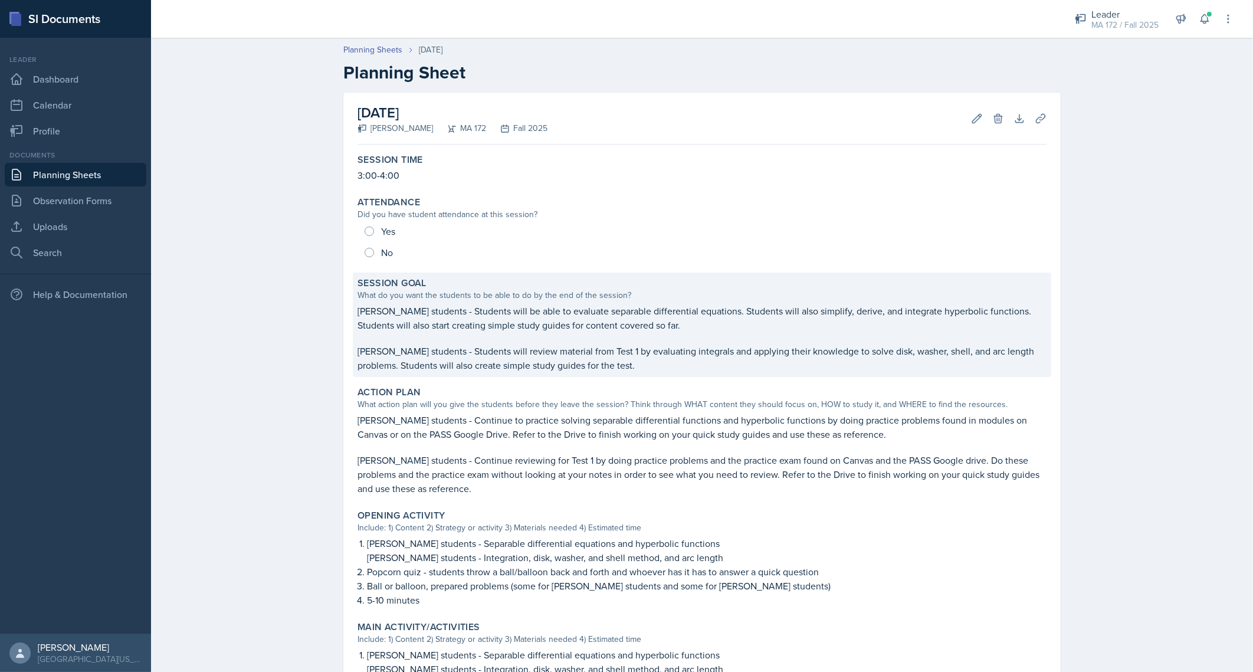
click at [479, 361] on p "Abudiab's students - Students will review material from Test 1 by evaluating in…" at bounding box center [701, 358] width 689 height 28
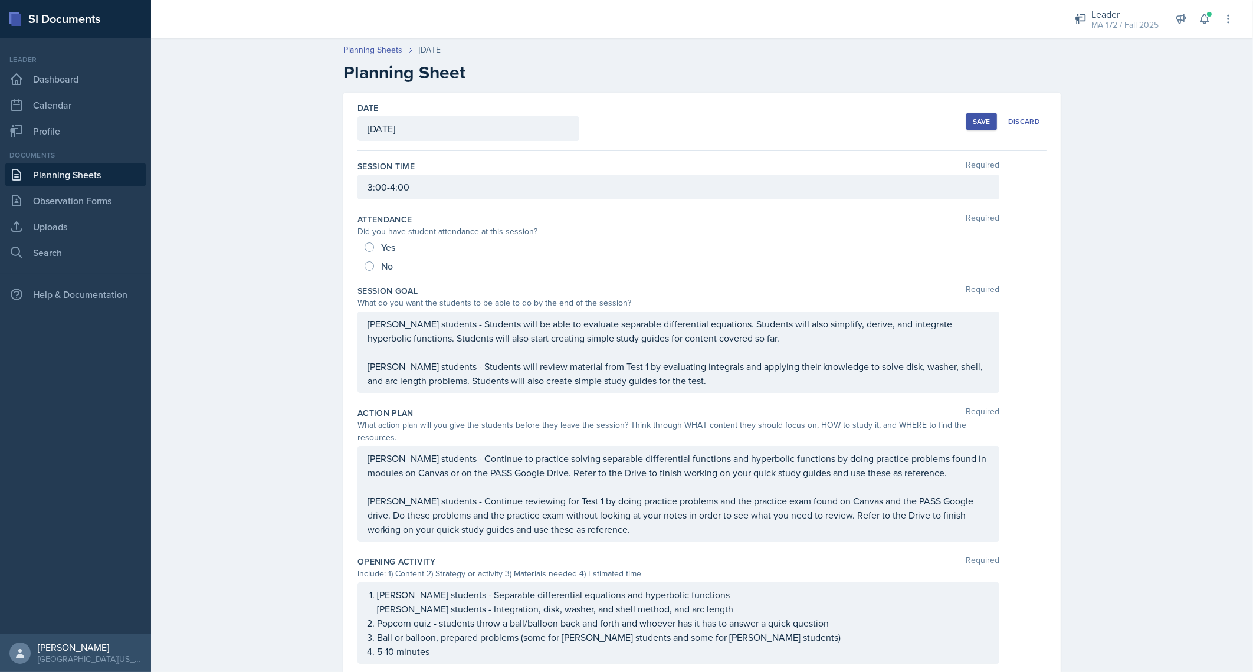
click at [89, 180] on link "Planning Sheets" at bounding box center [76, 175] width 142 height 24
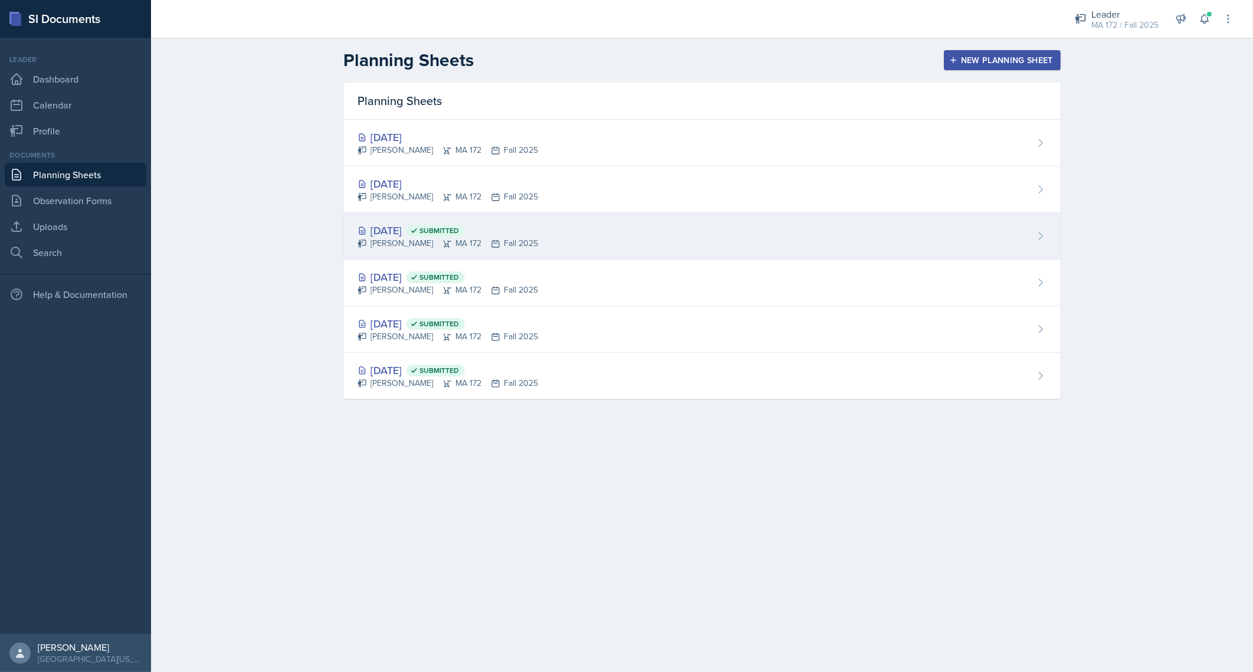
click at [392, 229] on div "Sep 8th, 2025 Submitted" at bounding box center [447, 230] width 180 height 16
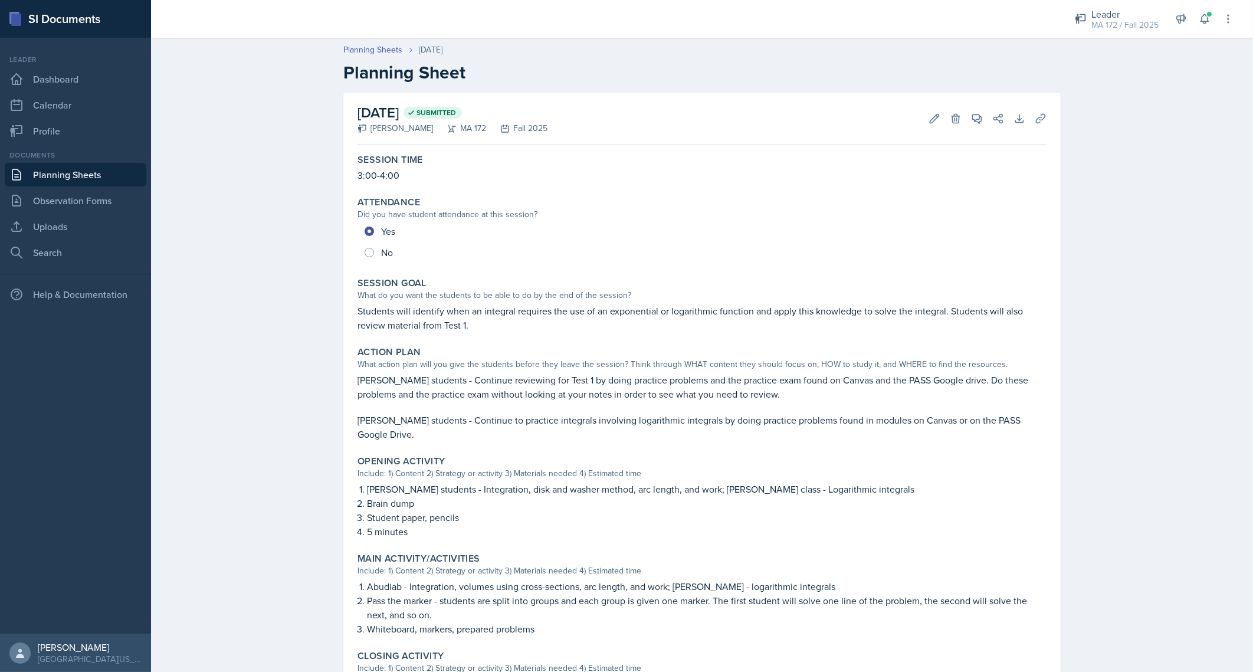
click at [68, 172] on link "Planning Sheets" at bounding box center [76, 175] width 142 height 24
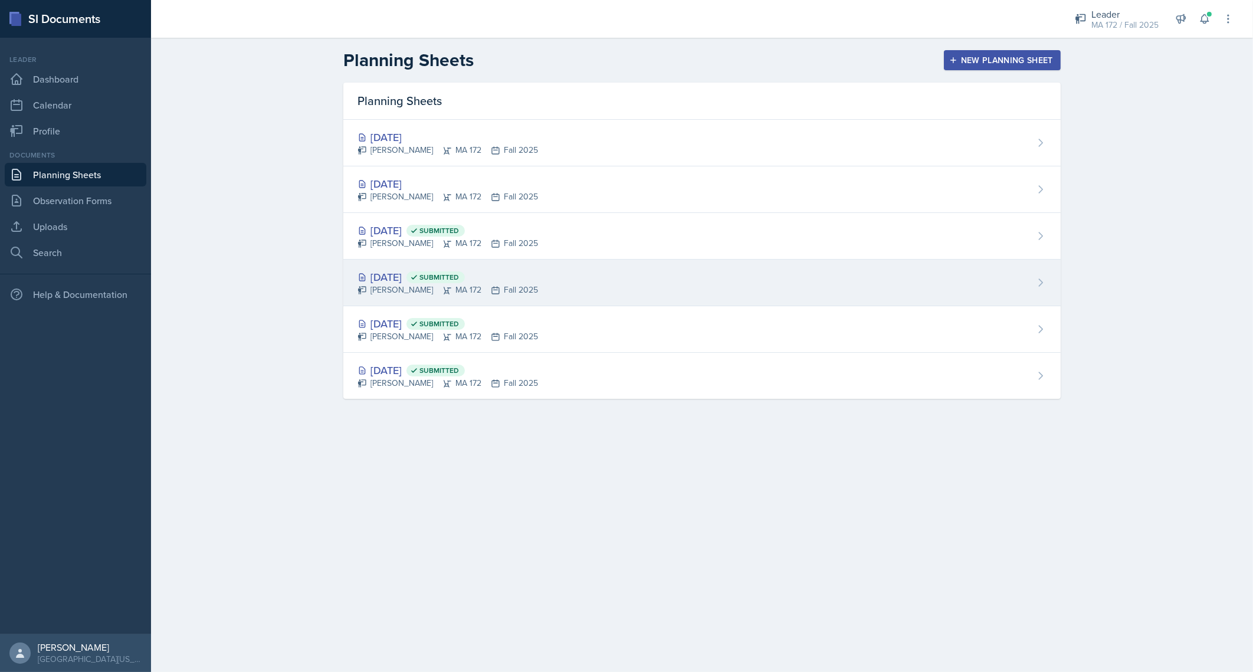
click at [415, 270] on div "Sep 3rd, 2025 Submitted" at bounding box center [447, 277] width 180 height 16
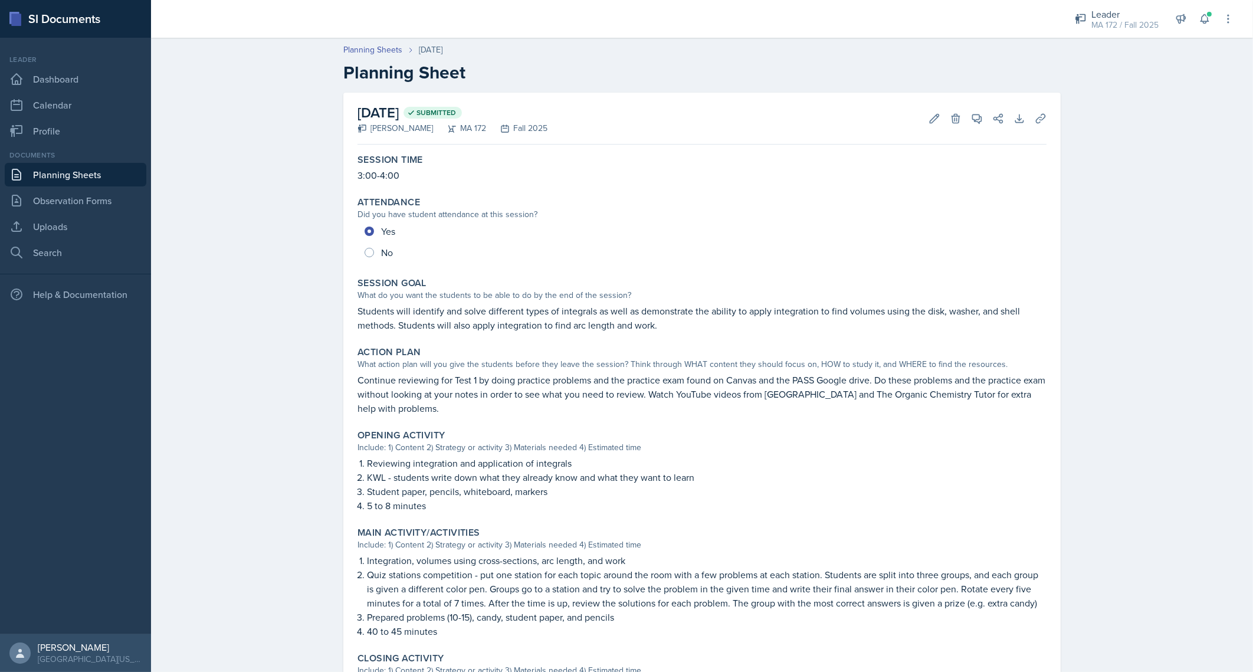
click at [69, 177] on link "Planning Sheets" at bounding box center [76, 175] width 142 height 24
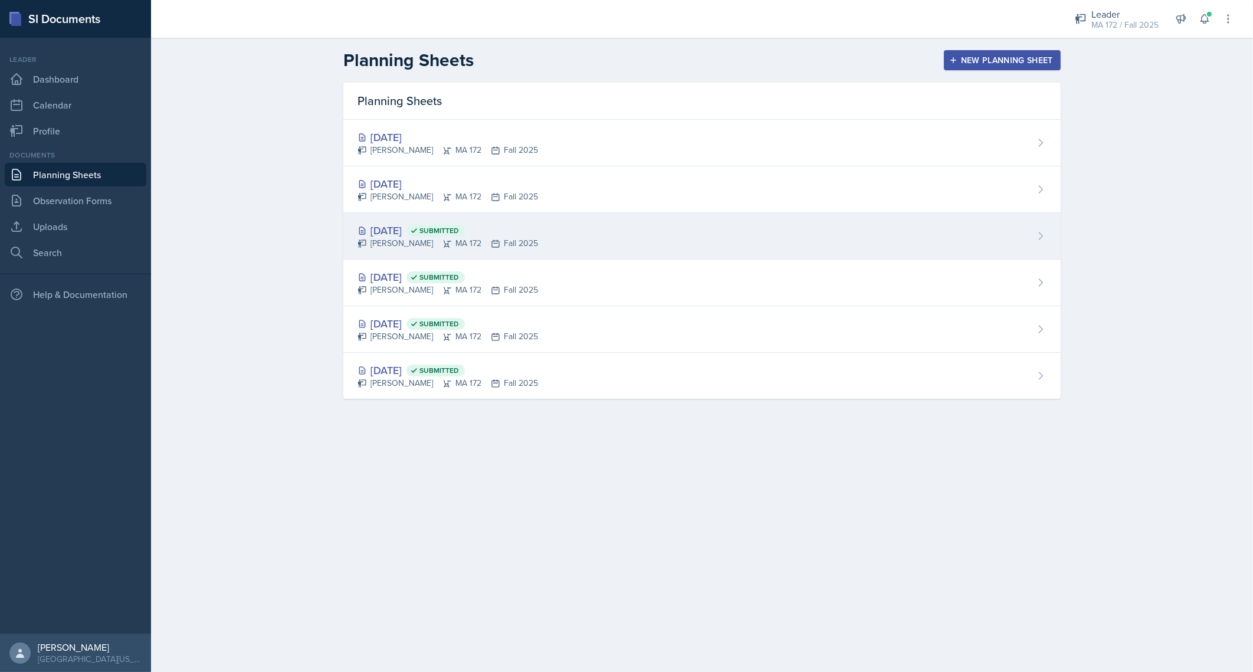
click at [389, 227] on div "Sep 8th, 2025 Submitted" at bounding box center [447, 230] width 180 height 16
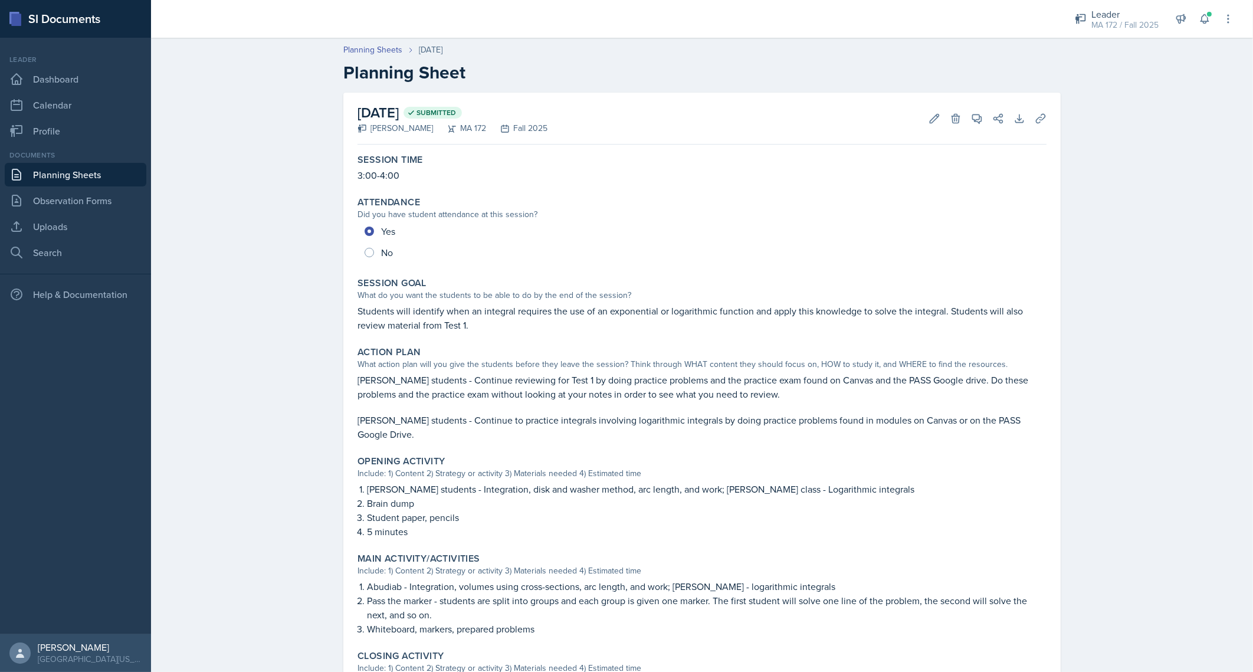
click at [435, 310] on p "Students will identify when an integral requires the use of an exponential or l…" at bounding box center [701, 318] width 689 height 28
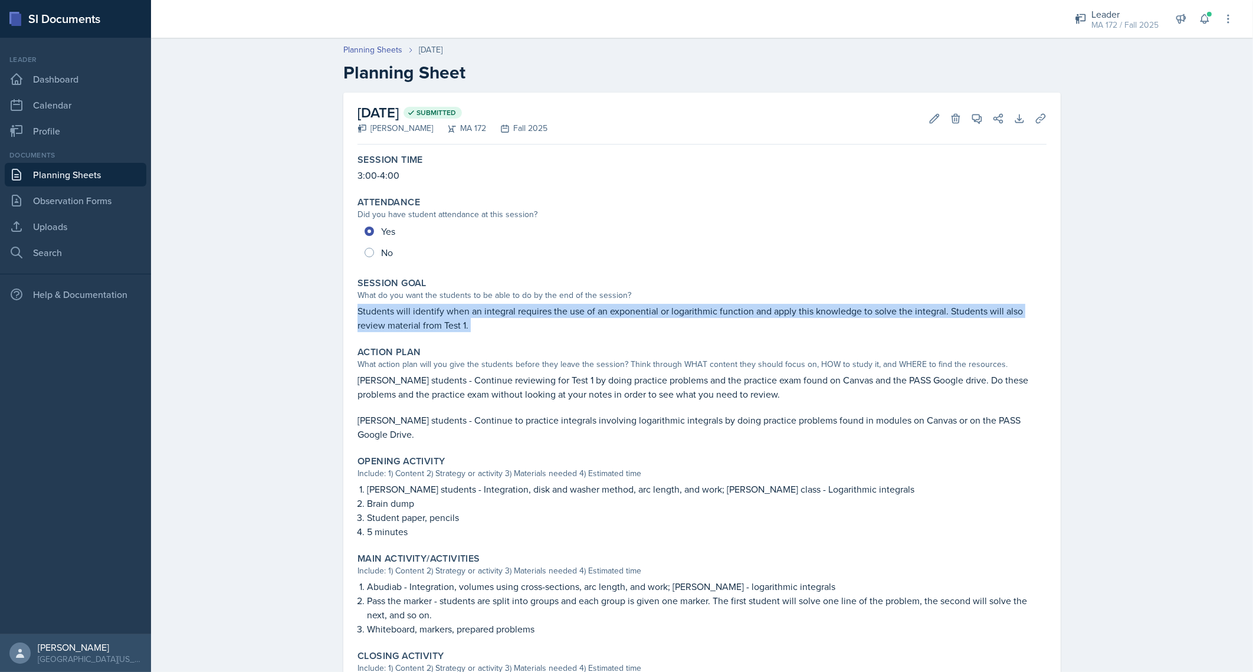
click at [435, 310] on p "Students will identify when an integral requires the use of an exponential or l…" at bounding box center [701, 318] width 689 height 28
copy div "Students will identify when an integral requires the use of an exponential or l…"
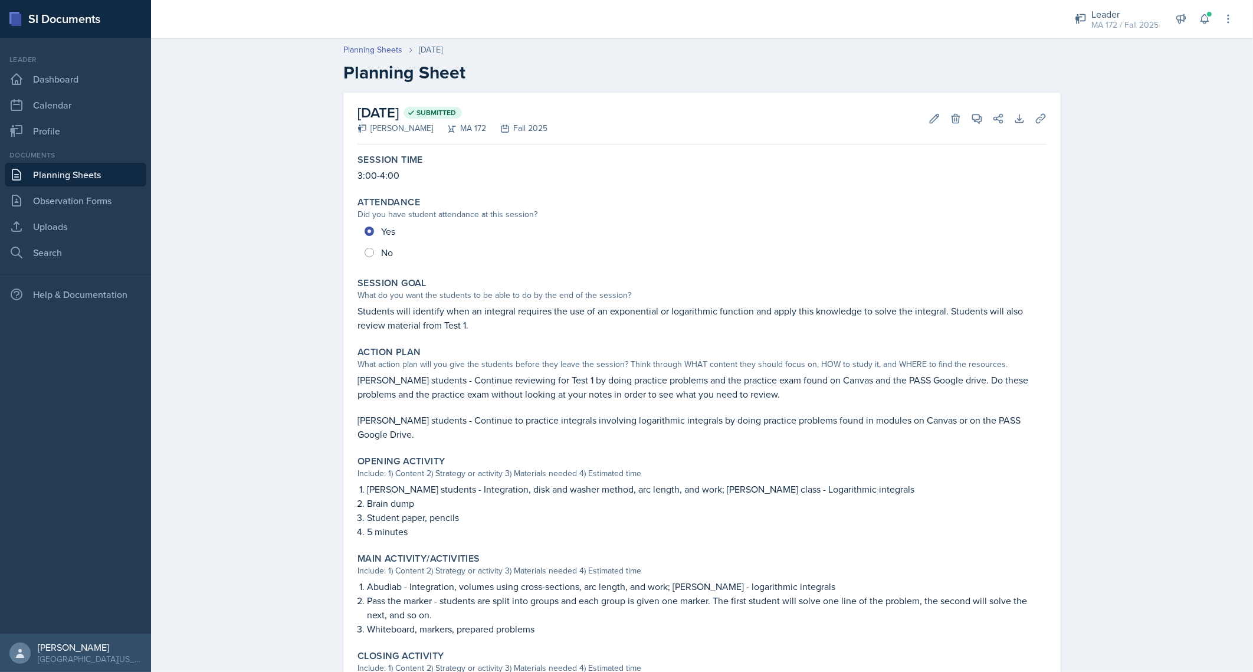
click at [528, 382] on p "Abudiab's students - Continue reviewing for Test 1 by doing practice problems a…" at bounding box center [701, 387] width 689 height 28
drag, startPoint x: 528, startPoint y: 382, endPoint x: 481, endPoint y: 421, distance: 61.5
click at [481, 421] on p "Lenahan's students - Continue to practice integrals involving logarithmic integ…" at bounding box center [701, 427] width 689 height 28
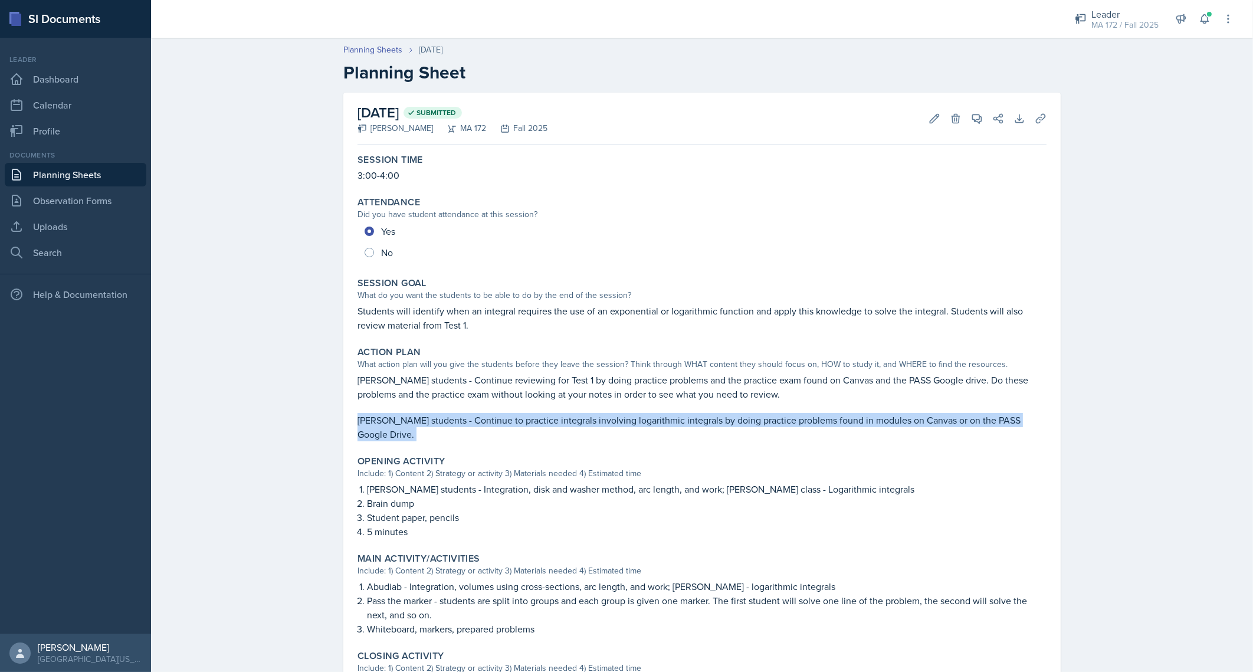
click at [481, 421] on p "Lenahan's students - Continue to practice integrals involving logarithmic integ…" at bounding box center [701, 427] width 689 height 28
copy div "Lenahan's students - Continue to practice integrals involving logarithmic integ…"
click at [256, 438] on div "Planning Sheets Sep 8th, 2025 Planning Sheet September 8th, 2025 Submitted Anna…" at bounding box center [702, 454] width 1102 height 844
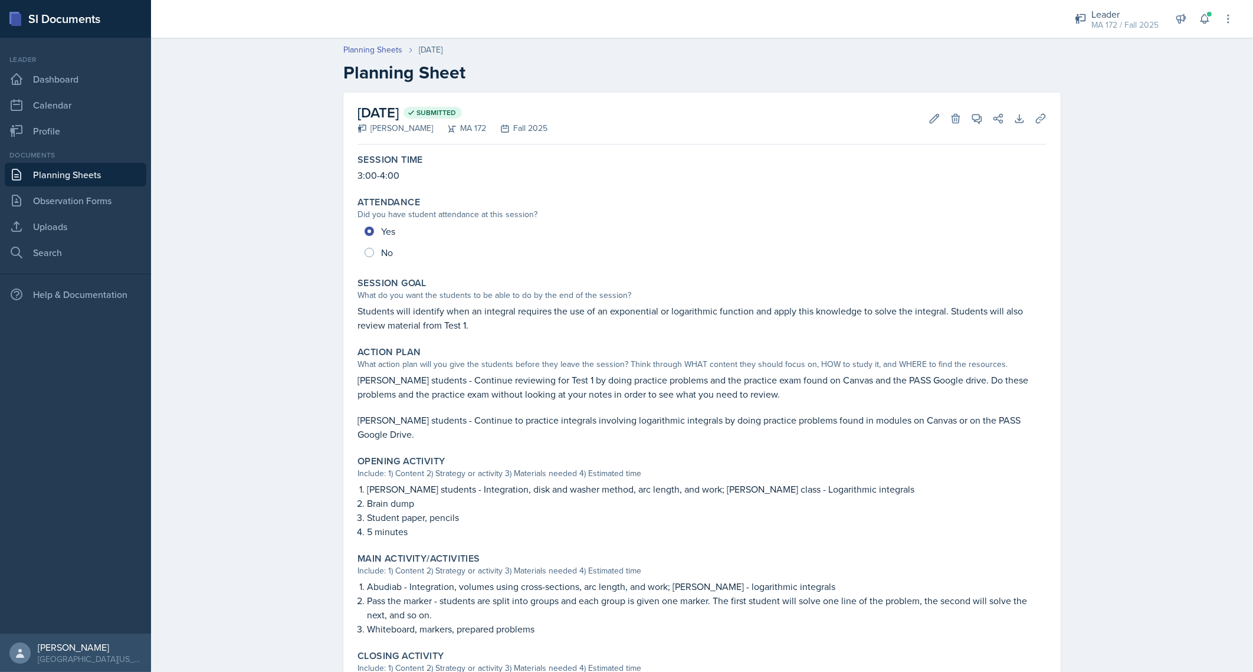
click at [242, 327] on div "Planning Sheets Sep 8th, 2025 Planning Sheet September 8th, 2025 Submitted Anna…" at bounding box center [702, 454] width 1102 height 844
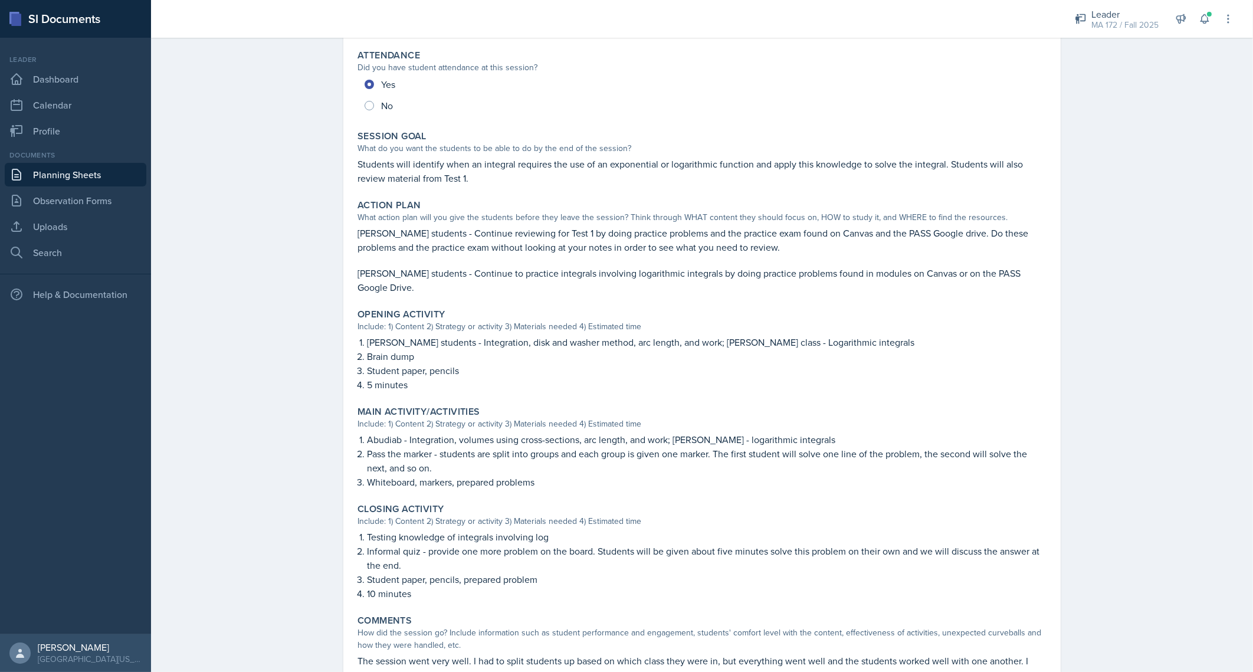
scroll to position [203, 0]
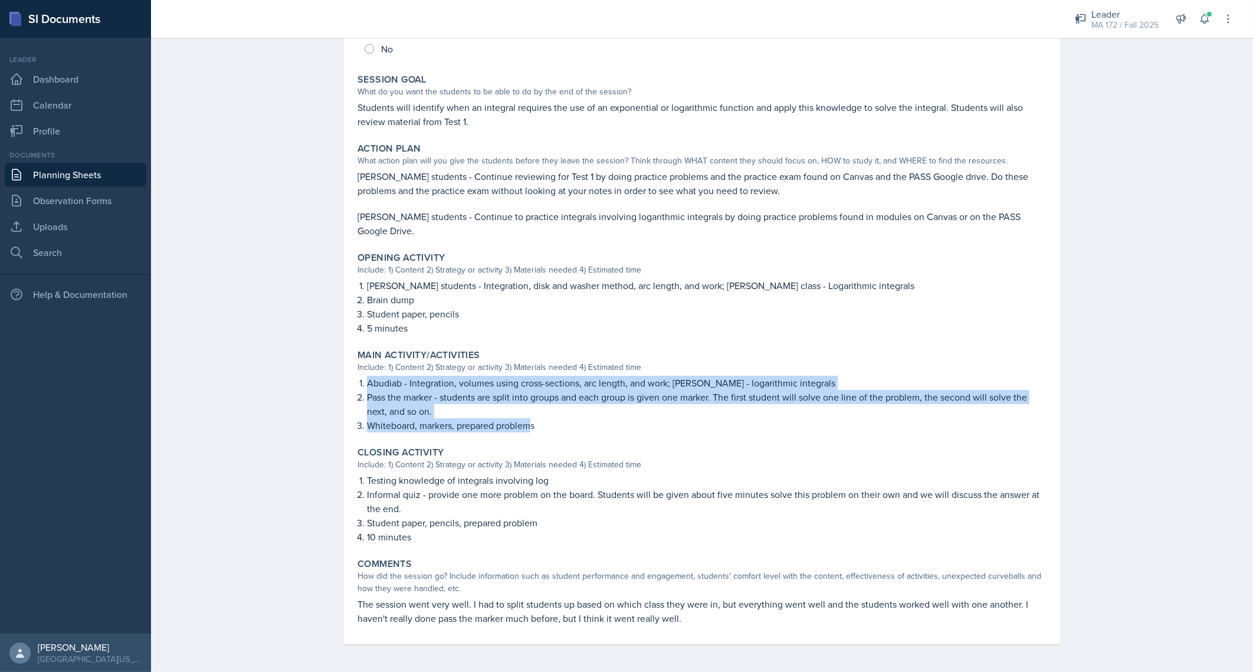
drag, startPoint x: 528, startPoint y: 427, endPoint x: 339, endPoint y: 382, distance: 194.1
click at [343, 382] on div "September 8th, 2025 Submitted Anna McGill MA 172 Fall 2025 Edit Delete View Com…" at bounding box center [701, 266] width 717 height 755
copy ol "Abudiab - Integration, volumes using cross-sections, arc length, and work; Lena…"
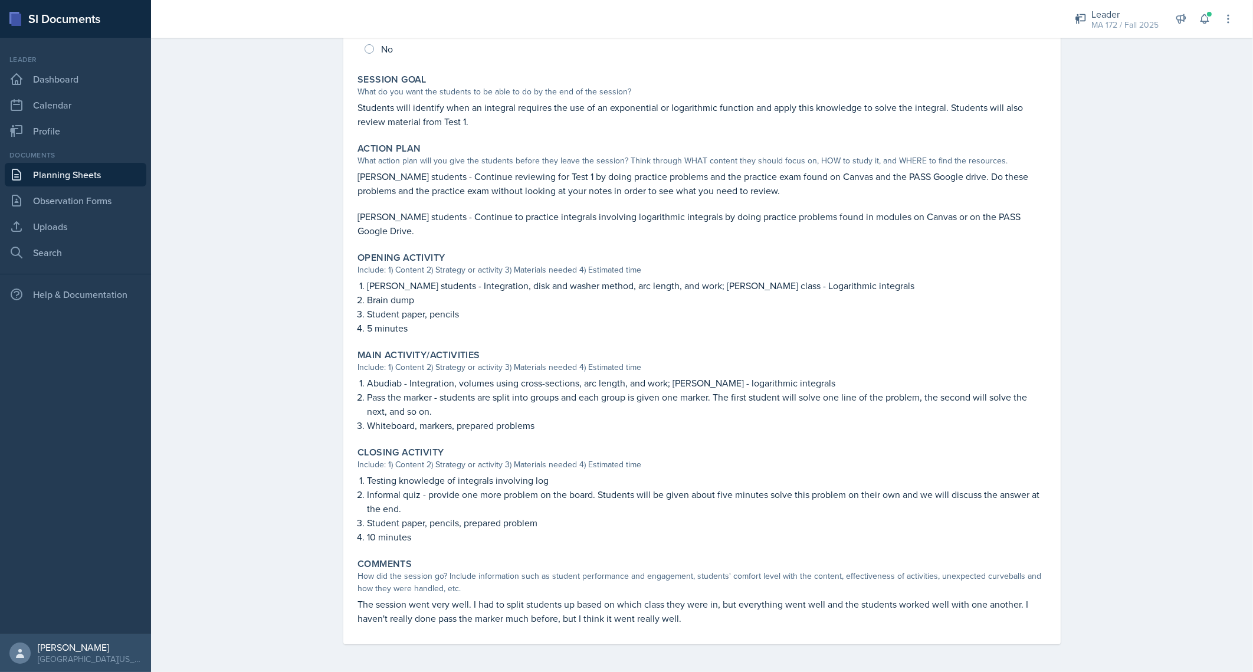
click at [269, 380] on div "Planning Sheets Sep 8th, 2025 Planning Sheet September 8th, 2025 Submitted Anna…" at bounding box center [702, 250] width 1102 height 844
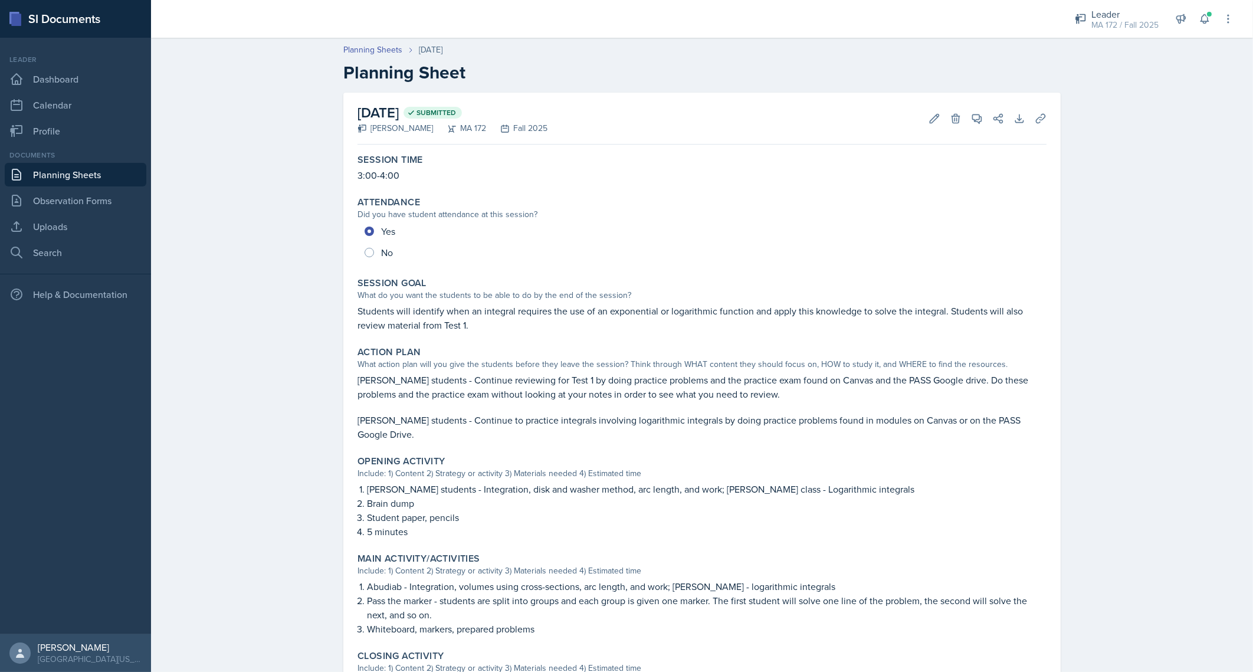
click at [300, 305] on div "Planning Sheets Sep 8th, 2025 Planning Sheet September 8th, 2025 Submitted Anna…" at bounding box center [702, 454] width 1102 height 844
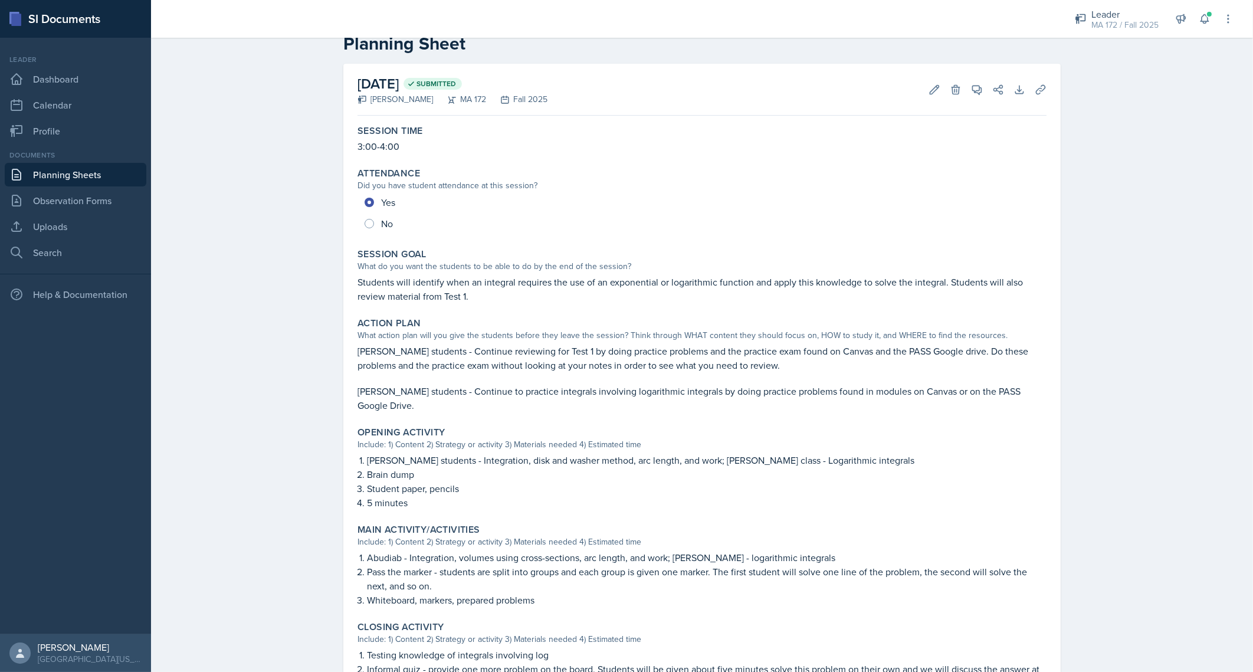
scroll to position [58, 0]
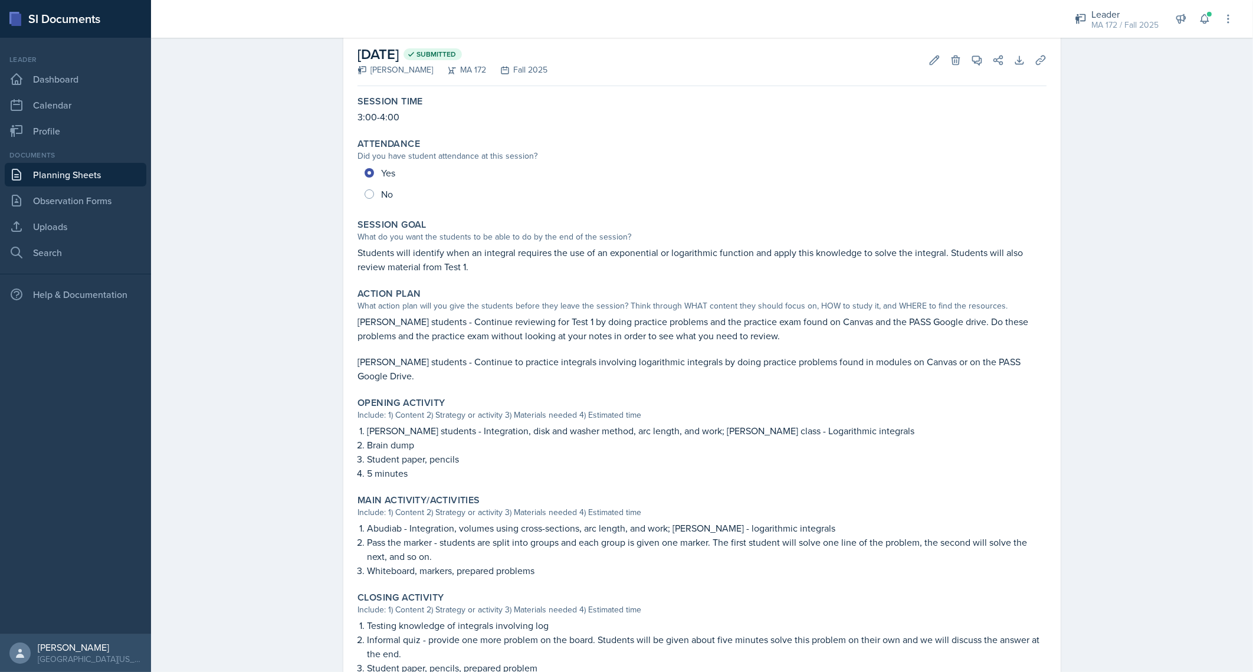
click at [74, 176] on link "Planning Sheets" at bounding box center [76, 175] width 142 height 24
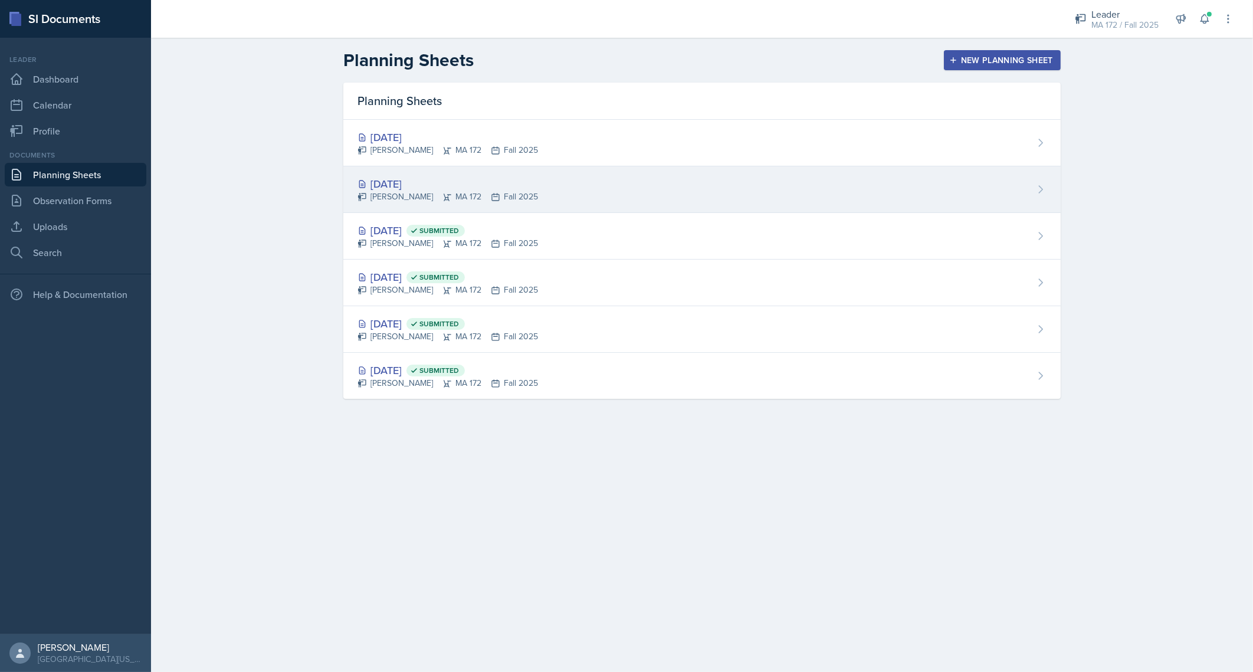
click at [441, 181] on div "Sep 10th, 2025" at bounding box center [447, 184] width 180 height 16
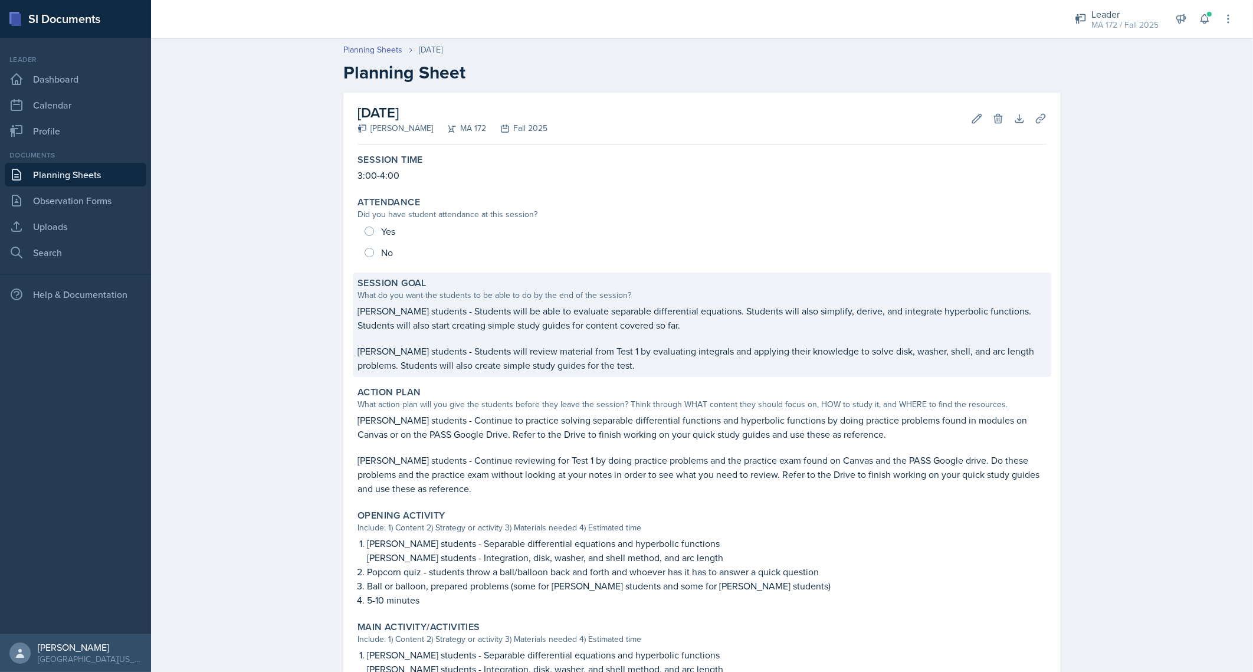
click at [357, 298] on div "What do you want the students to be able to do by the end of the session?" at bounding box center [701, 295] width 689 height 12
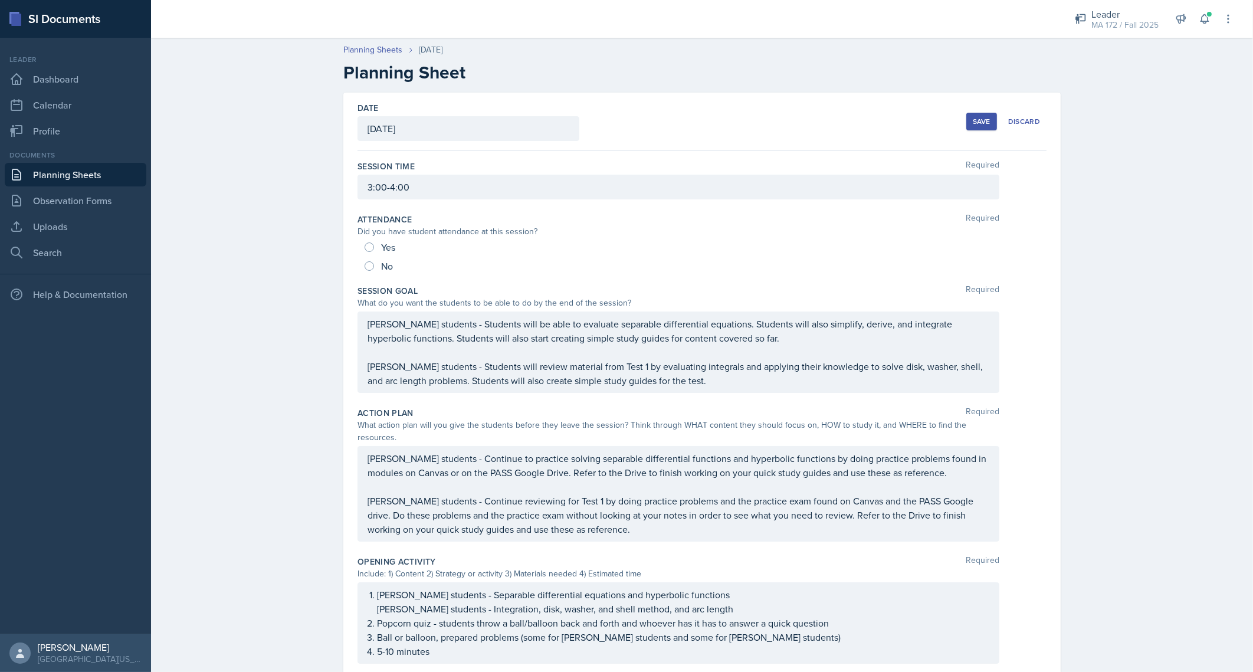
click at [254, 366] on div "Planning Sheets Sep 10th, 2025 Planning Sheet Date September 10th, 2025 Septemb…" at bounding box center [702, 579] width 1102 height 1094
click at [204, 588] on div "Planning Sheets Sep 10th, 2025 Planning Sheet Date September 10th, 2025 Septemb…" at bounding box center [702, 579] width 1102 height 1094
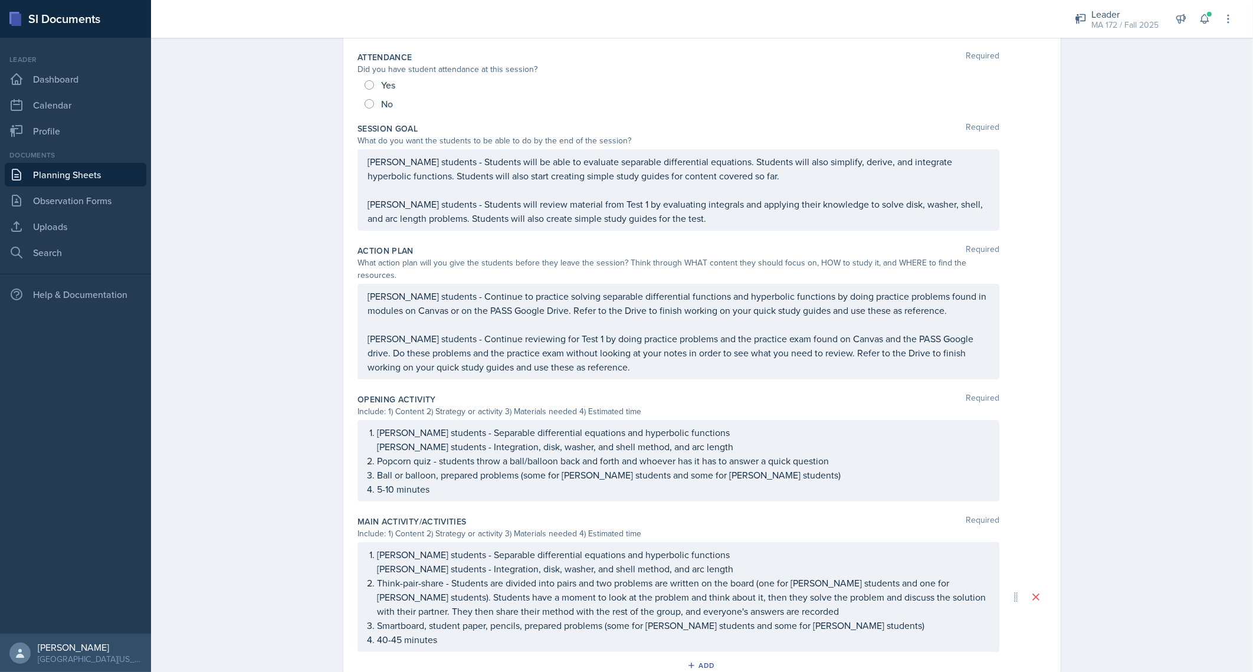
scroll to position [235, 0]
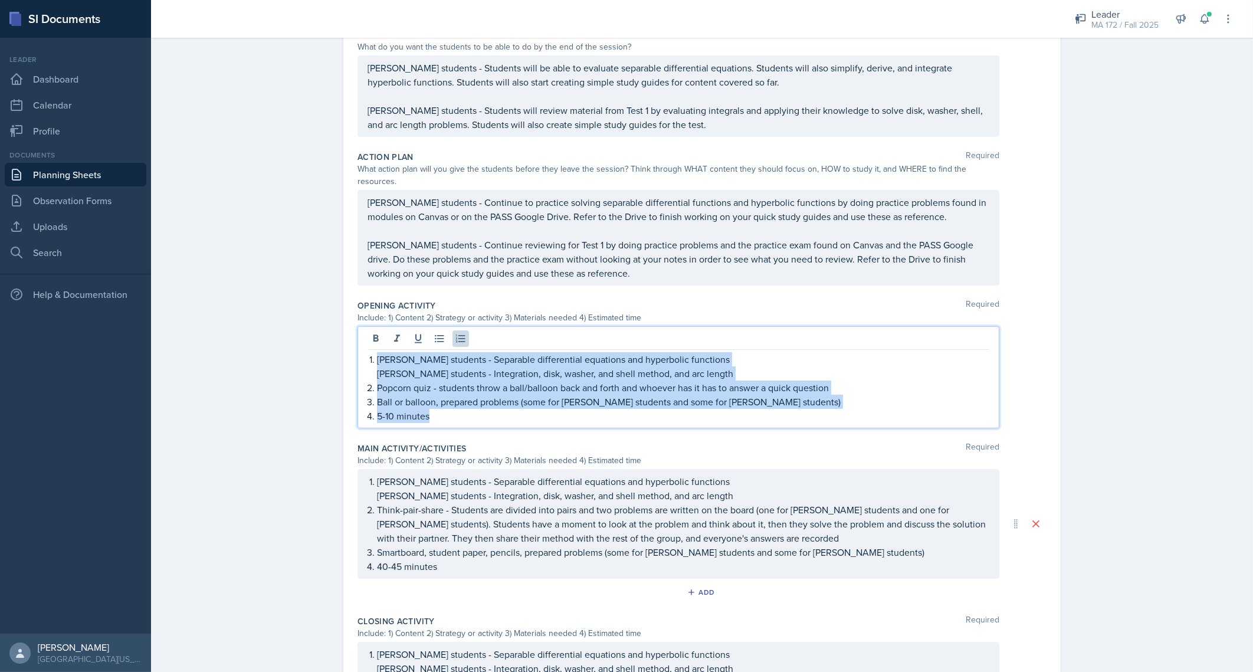
drag, startPoint x: 442, startPoint y: 403, endPoint x: 340, endPoint y: 342, distance: 118.7
click at [343, 342] on div "Date September 10th, 2025 September 2025 31 1 2 3 4 5 6 7 8 9 10 11 12 13 14 15…" at bounding box center [701, 350] width 717 height 1026
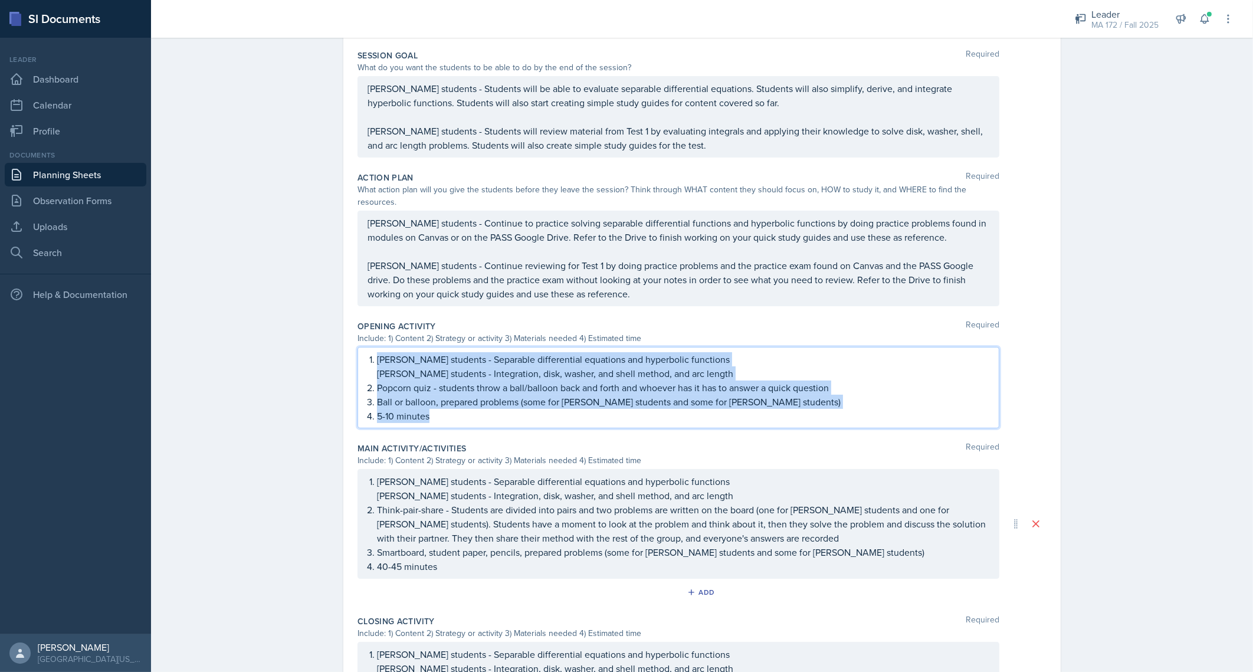
copy ol "Lenahan's students - Separable differential equations and hyperbolic functions …"
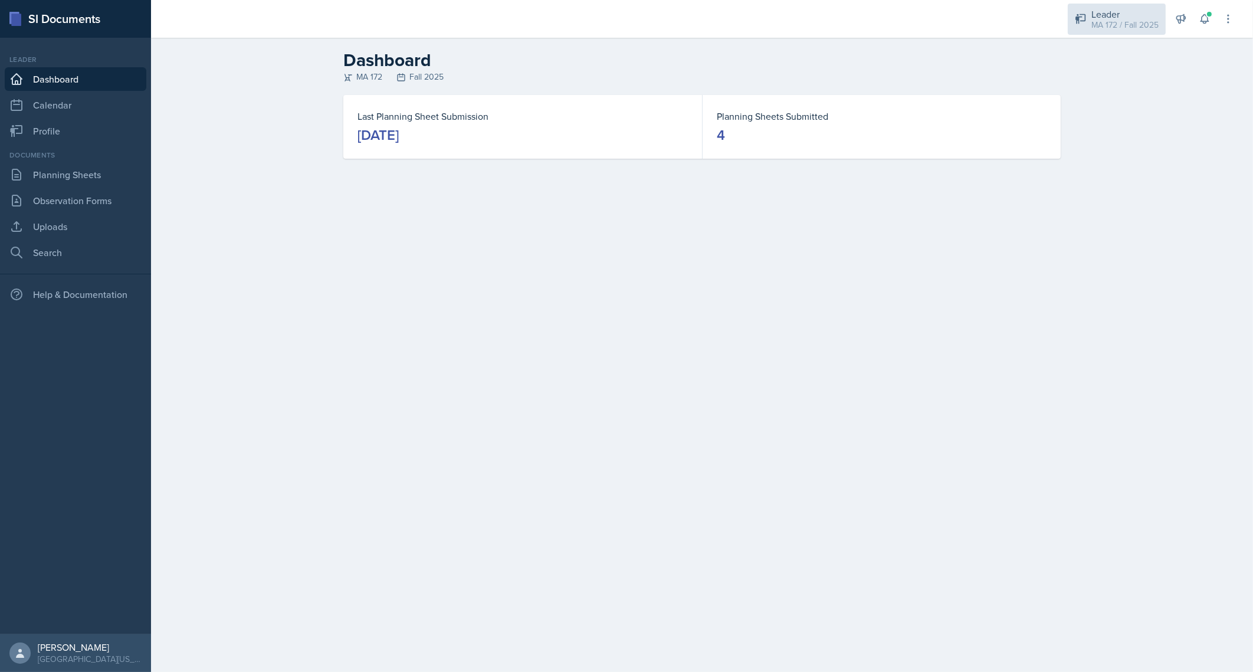
click at [1146, 8] on div "Leader" at bounding box center [1124, 14] width 67 height 14
click at [1118, 65] on div "MA 172 / Spring 2025" at bounding box center [1117, 64] width 75 height 12
click at [82, 181] on link "Planning Sheets" at bounding box center [76, 175] width 142 height 24
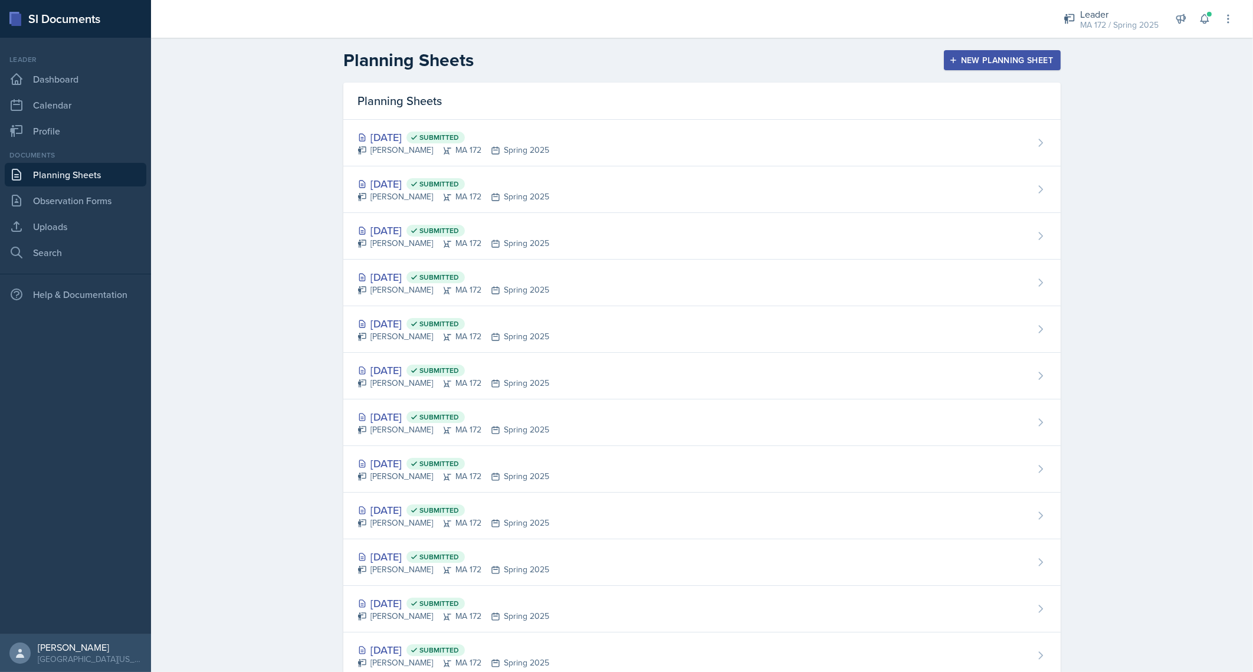
scroll to position [554, 0]
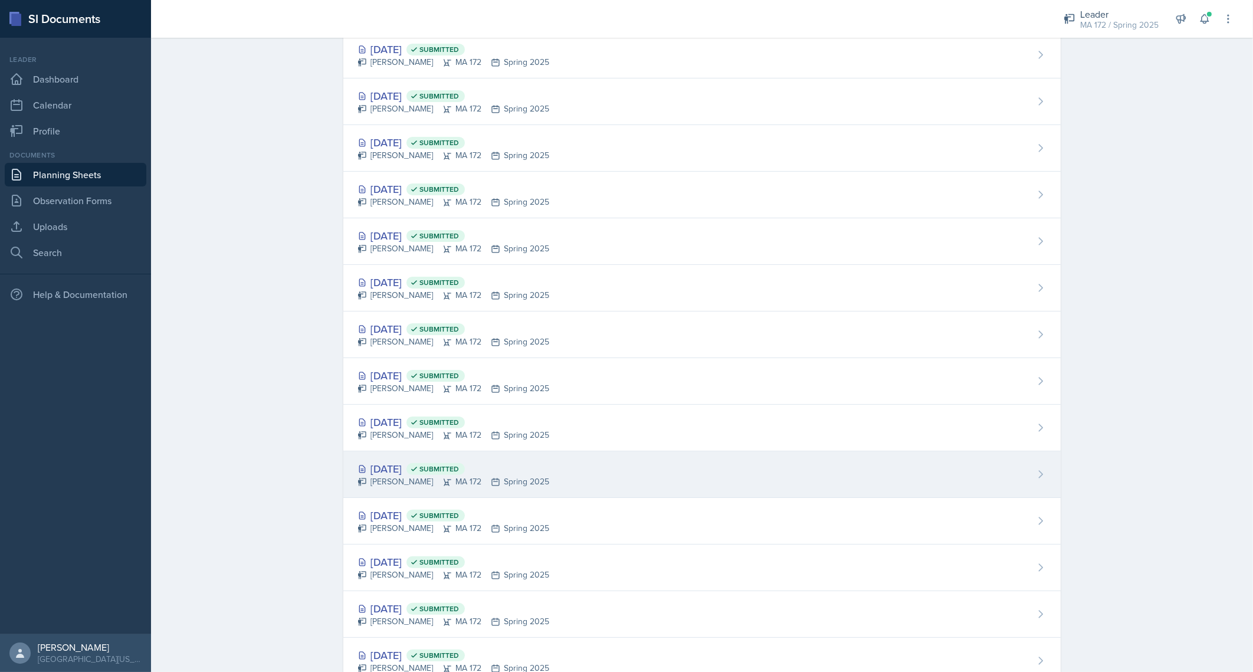
click at [393, 475] on div "[PERSON_NAME] MA 172 Spring 2025" at bounding box center [453, 481] width 192 height 12
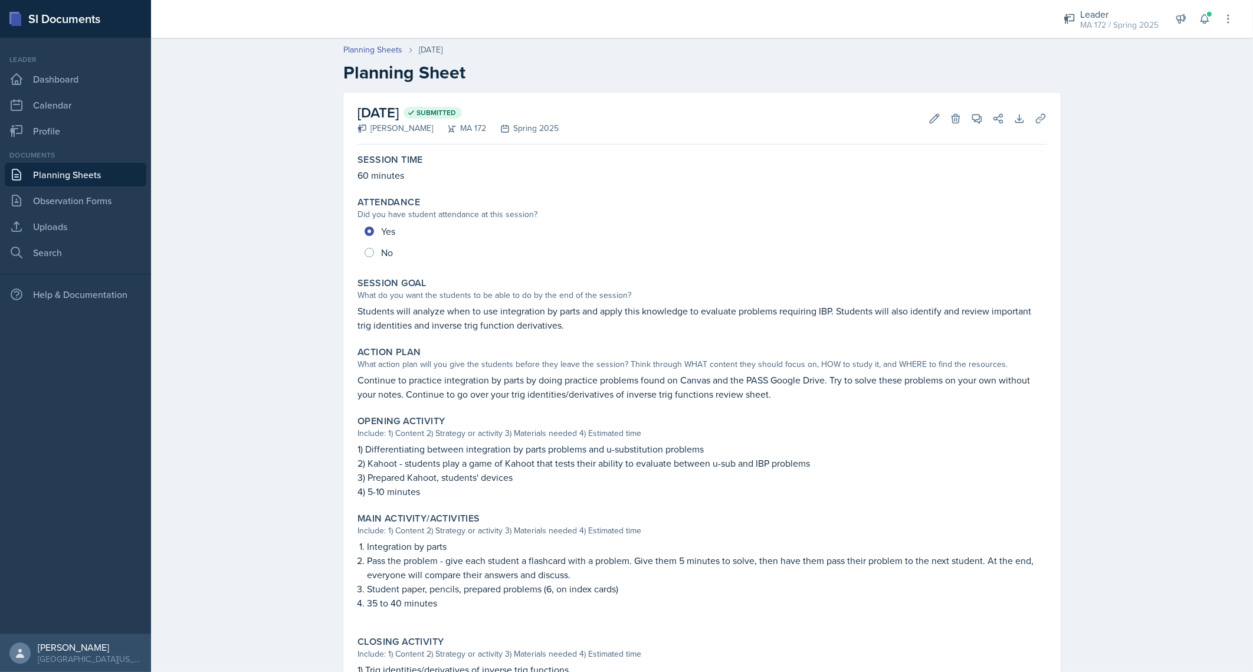
click at [461, 388] on p "Continue to practice integration by parts by doing practice problems found on C…" at bounding box center [701, 387] width 689 height 28
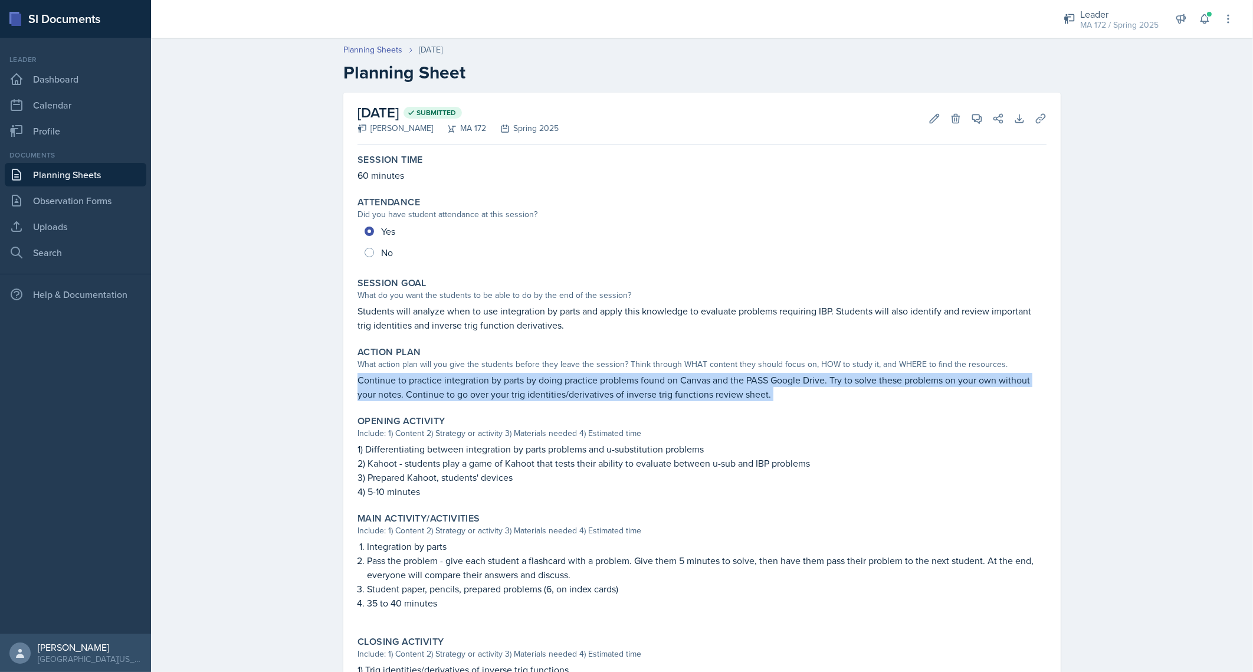
click at [461, 388] on p "Continue to practice integration by parts by doing practice problems found on C…" at bounding box center [701, 387] width 689 height 28
copy div "Continue to practice integration by parts by doing practice problems found on C…"
click at [252, 413] on div "Planning Sheets [DATE] Planning Sheet [DATE] Submitted [PERSON_NAME] MA 172 Spr…" at bounding box center [702, 454] width 1102 height 844
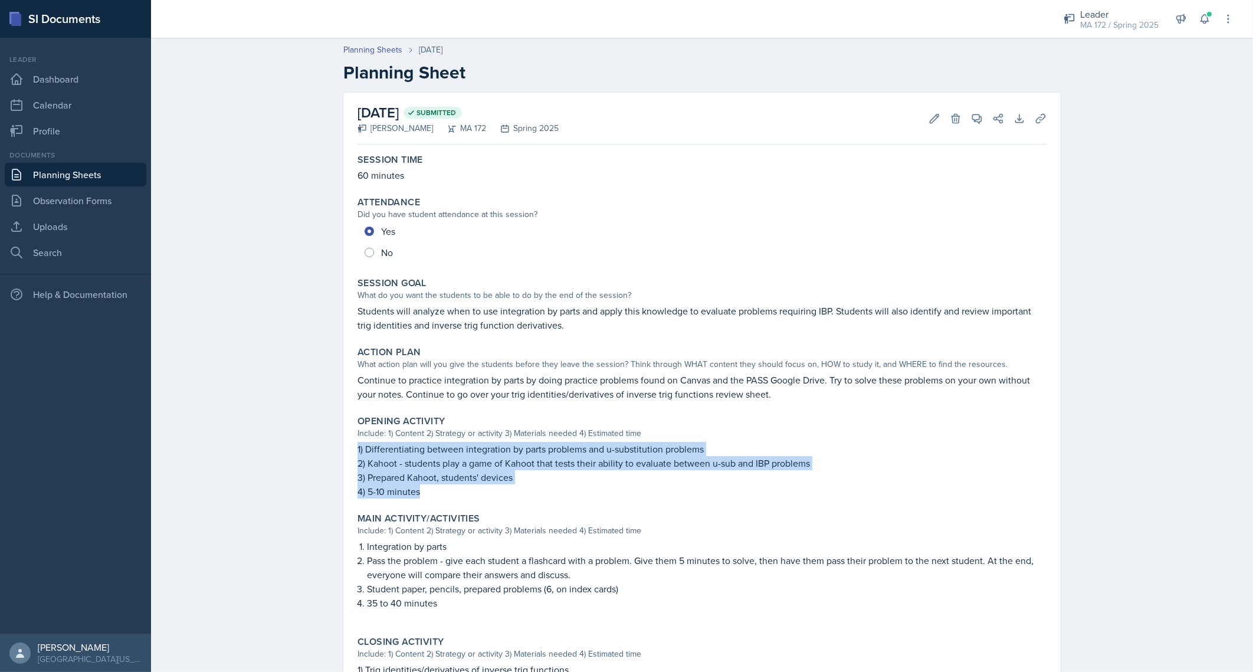
drag, startPoint x: 415, startPoint y: 490, endPoint x: 341, endPoint y: 448, distance: 85.3
click at [343, 448] on div "[DATE] Submitted [PERSON_NAME] MA 172 Spring 2025 Edit Delete View Comments Com…" at bounding box center [701, 470] width 717 height 755
copy div "1) Differentiating between integration by parts problems and u-substitution pro…"
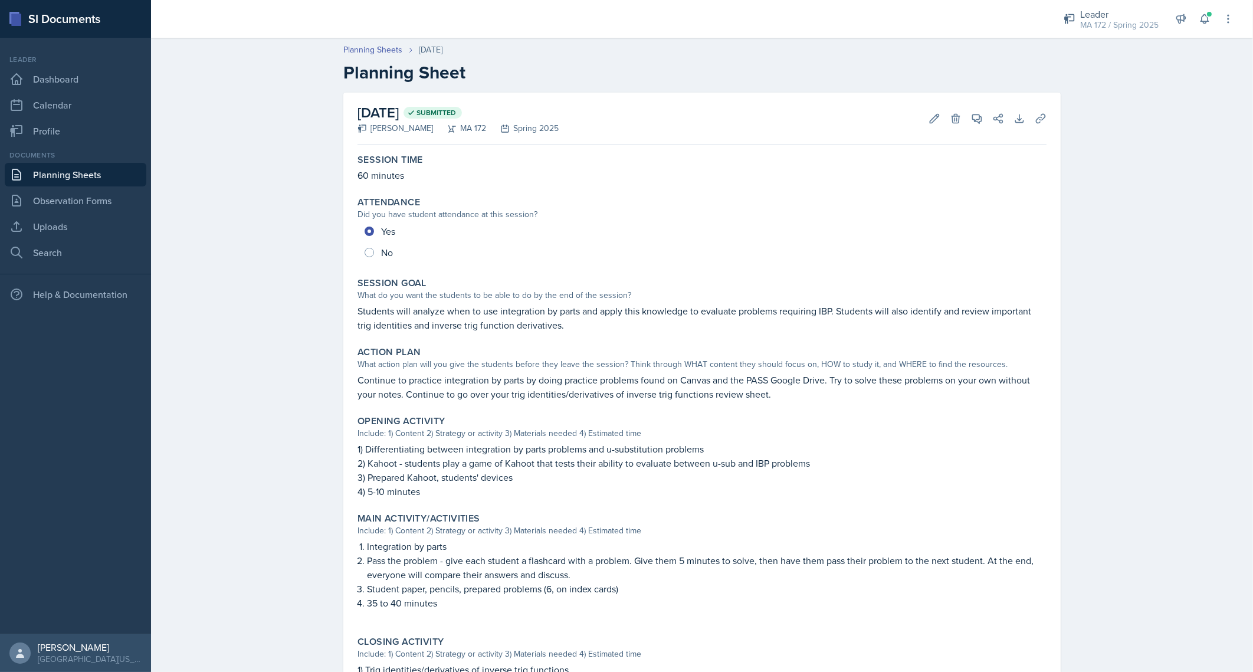
click at [291, 239] on div "Planning Sheets [DATE] Planning Sheet [DATE] Submitted [PERSON_NAME] MA 172 Spr…" at bounding box center [702, 454] width 1102 height 844
